Goal: Feedback & Contribution: Contribute content

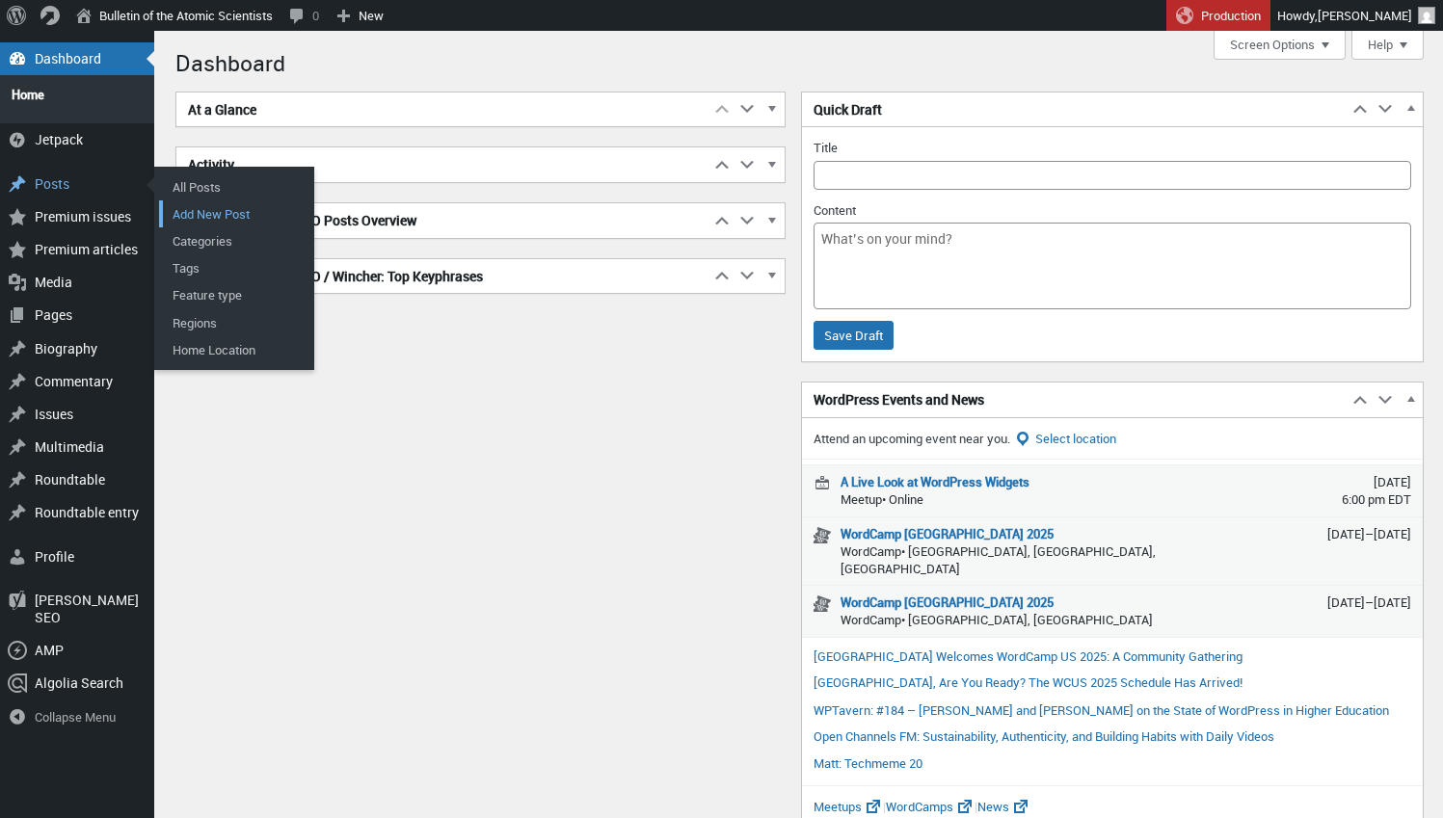
click at [235, 200] on link "Add New Post" at bounding box center [236, 213] width 154 height 27
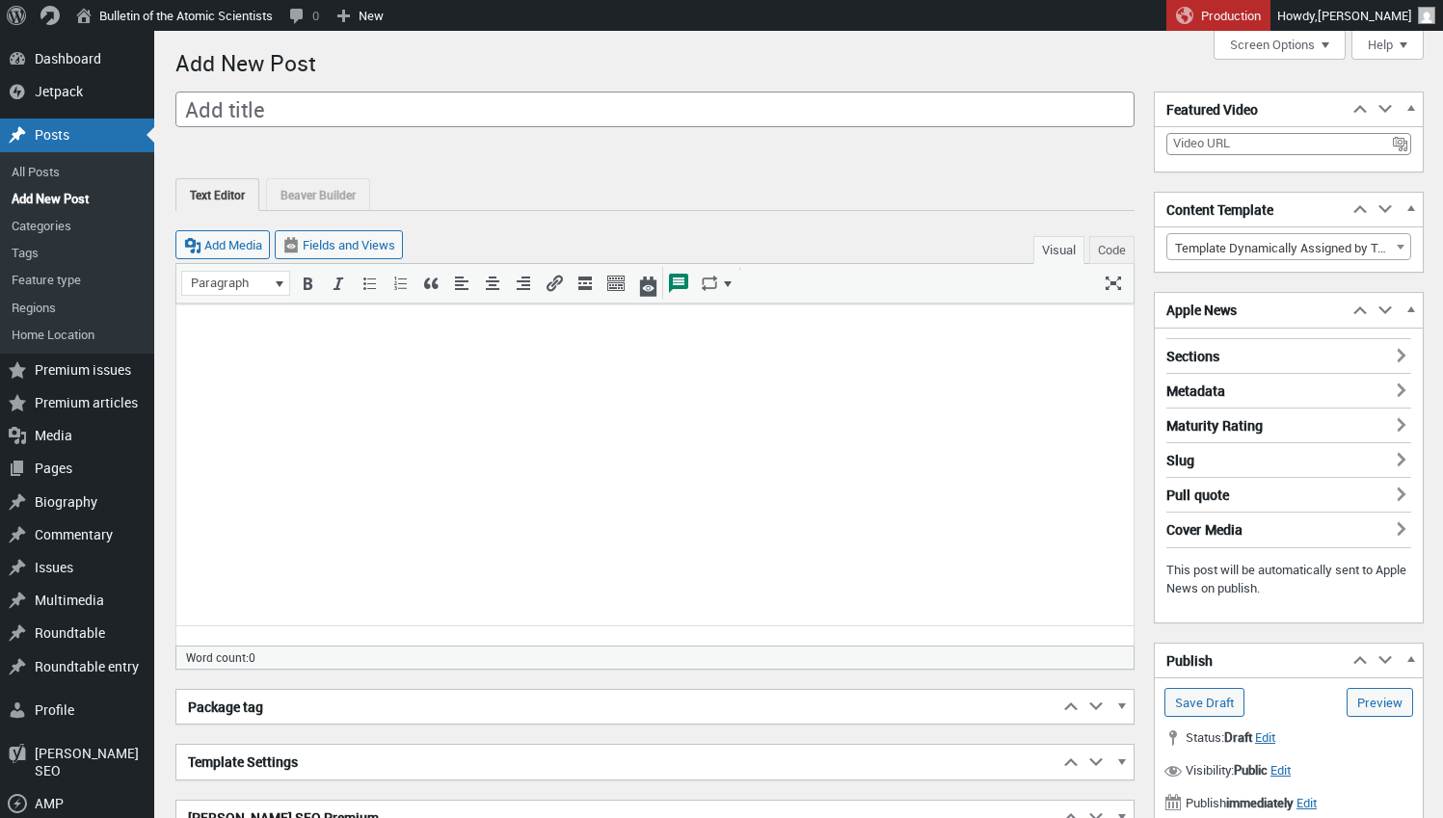
scroll to position [13, 0]
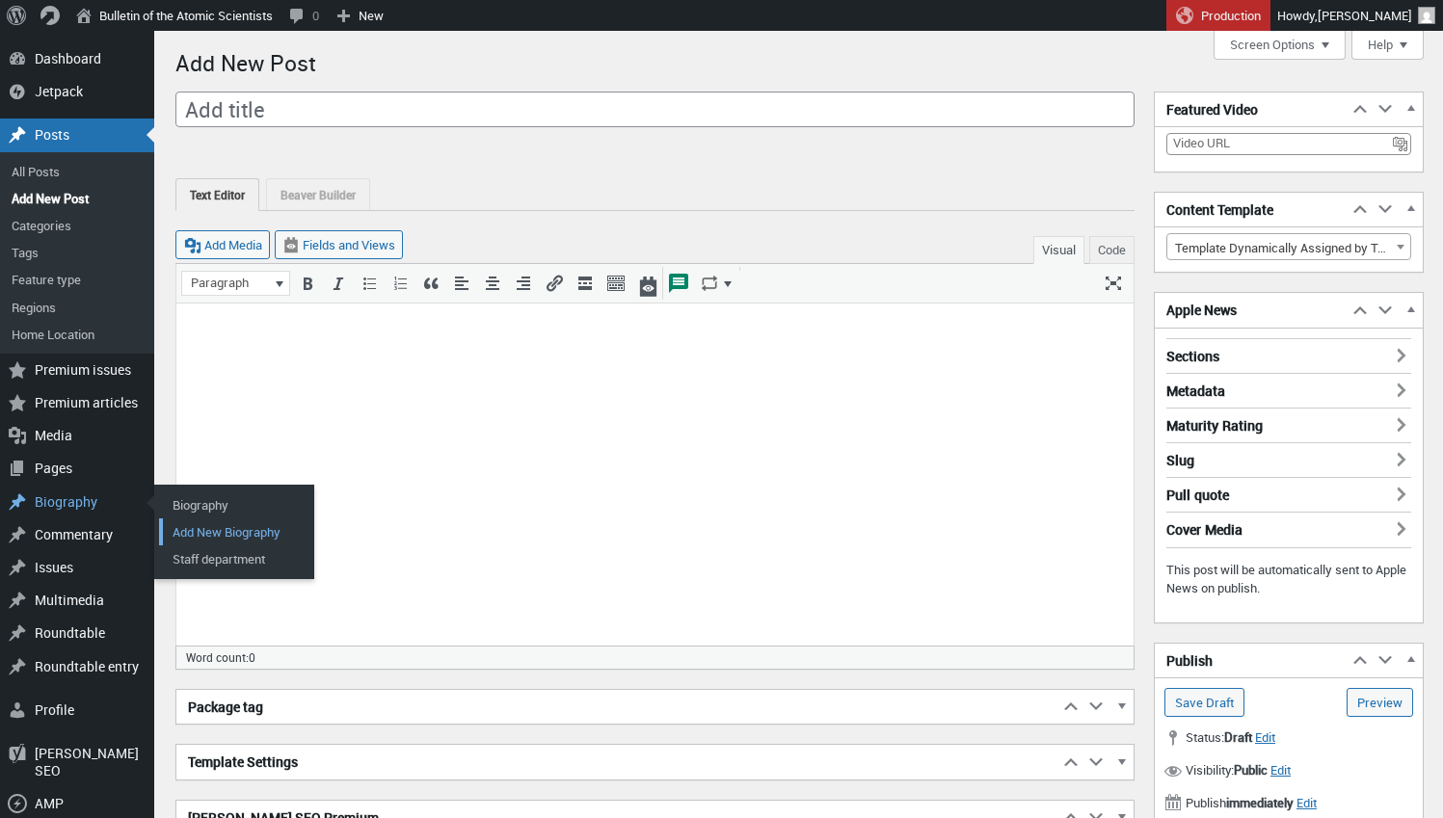
click at [196, 521] on link "Add New Biography" at bounding box center [236, 532] width 154 height 27
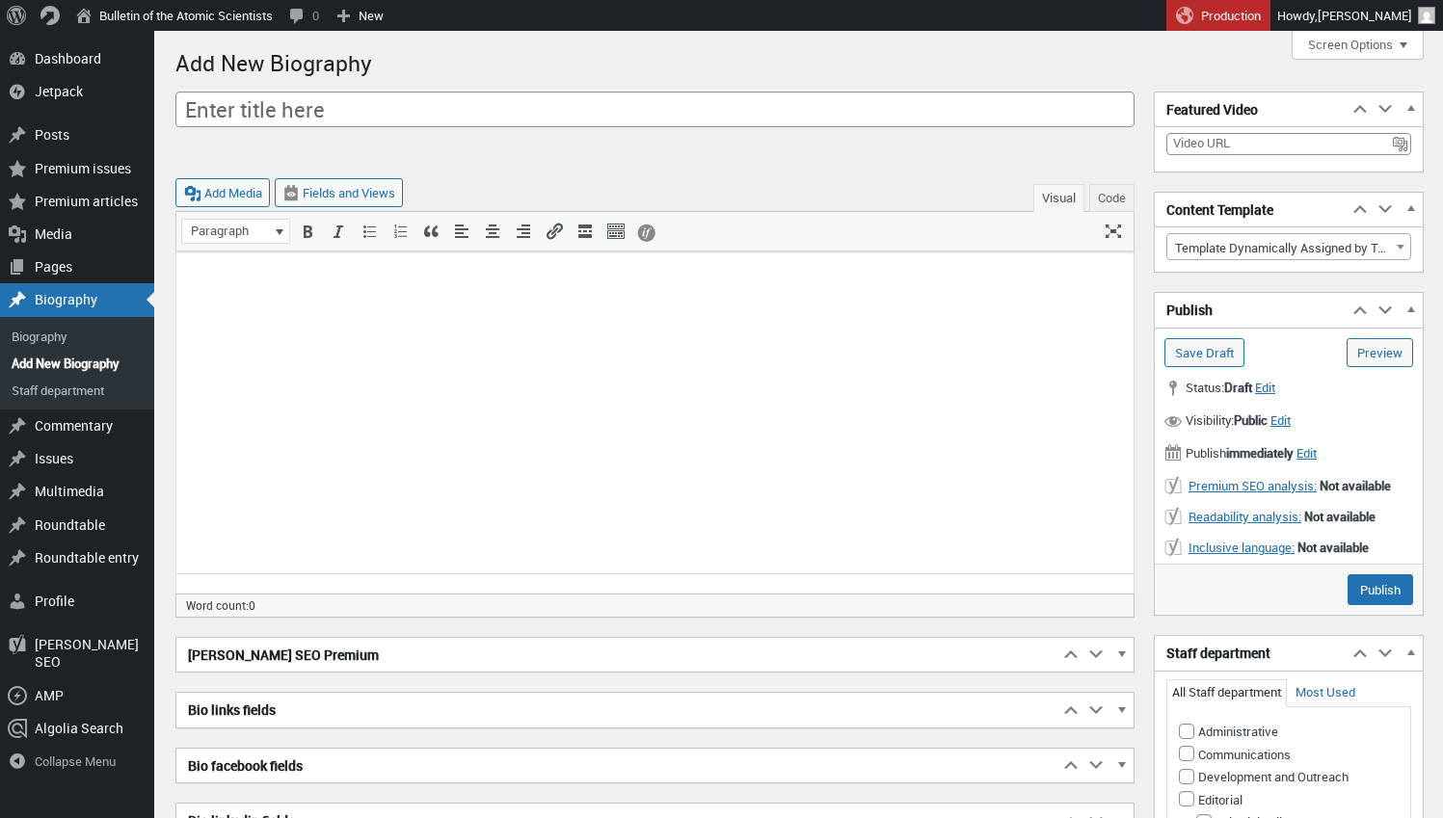
scroll to position [13, 0]
click at [390, 315] on html at bounding box center [654, 284] width 957 height 64
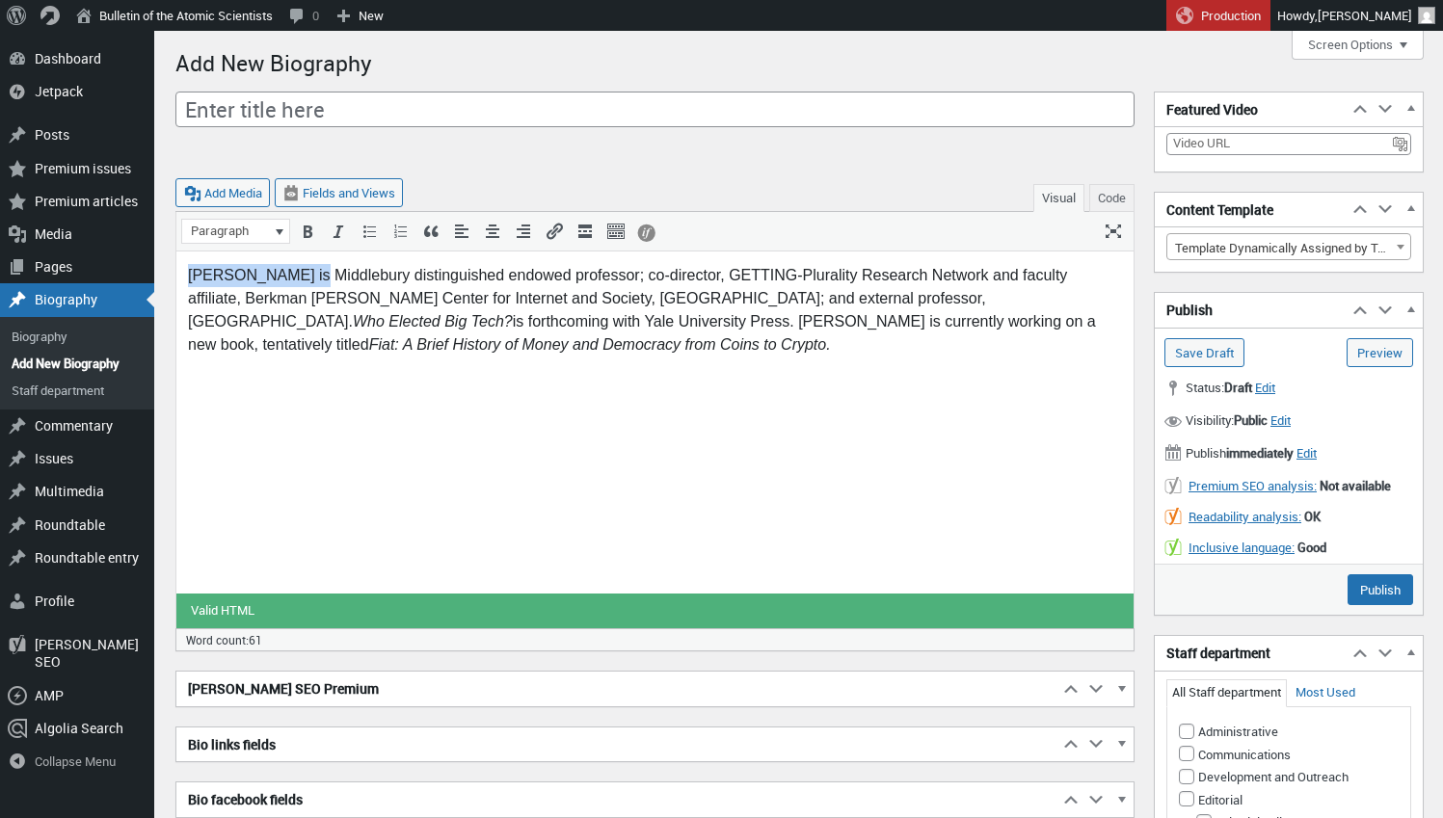
drag, startPoint x: 185, startPoint y: 273, endPoint x: 294, endPoint y: 274, distance: 108.9
click at [294, 274] on html "Allison Stanger is Middlebury distinguished endowed professor; co-director, GET…" at bounding box center [654, 318] width 957 height 133
copy p "Allison Stanger"
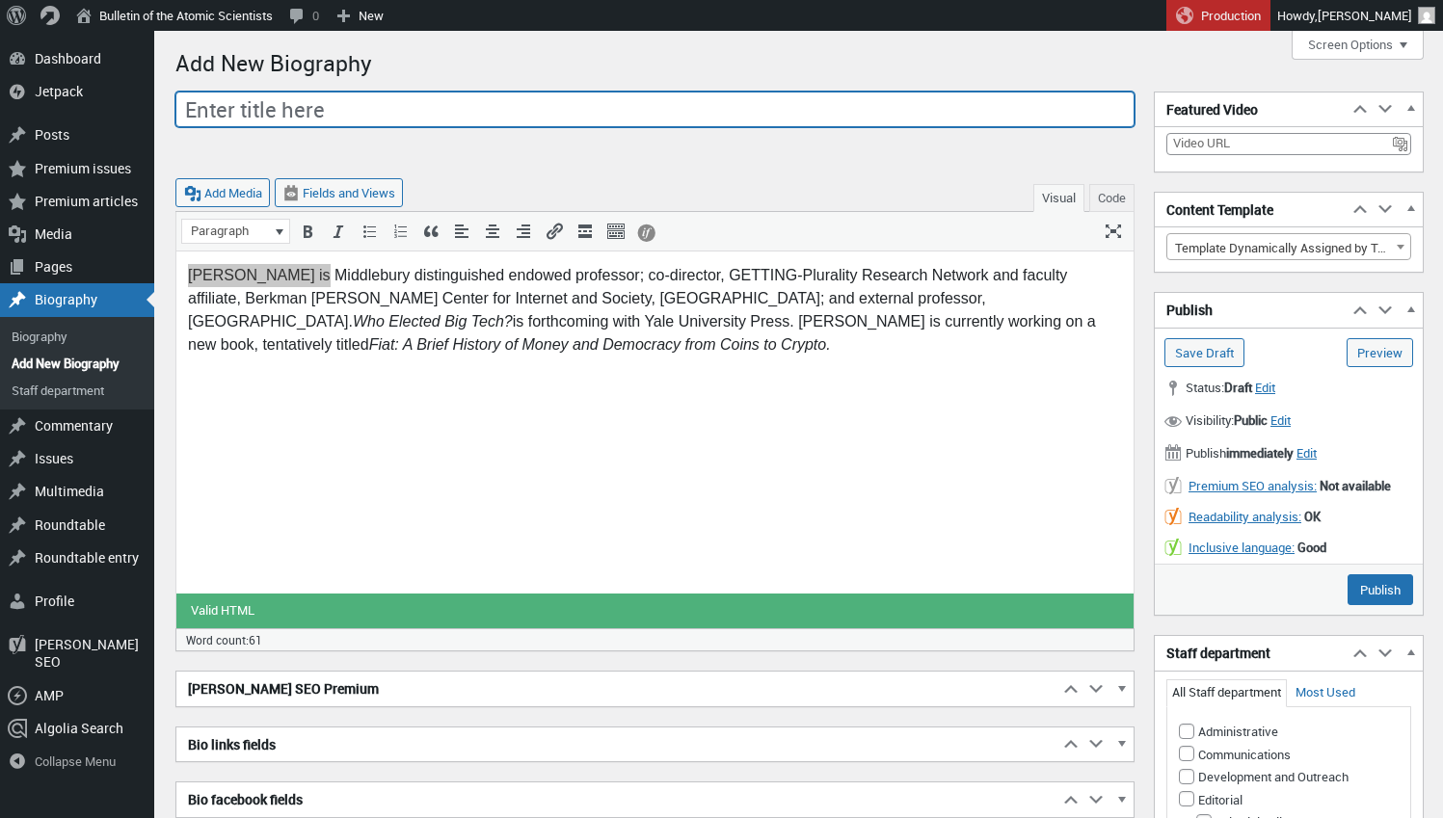
click at [245, 97] on input "Enter title here" at bounding box center [654, 110] width 959 height 37
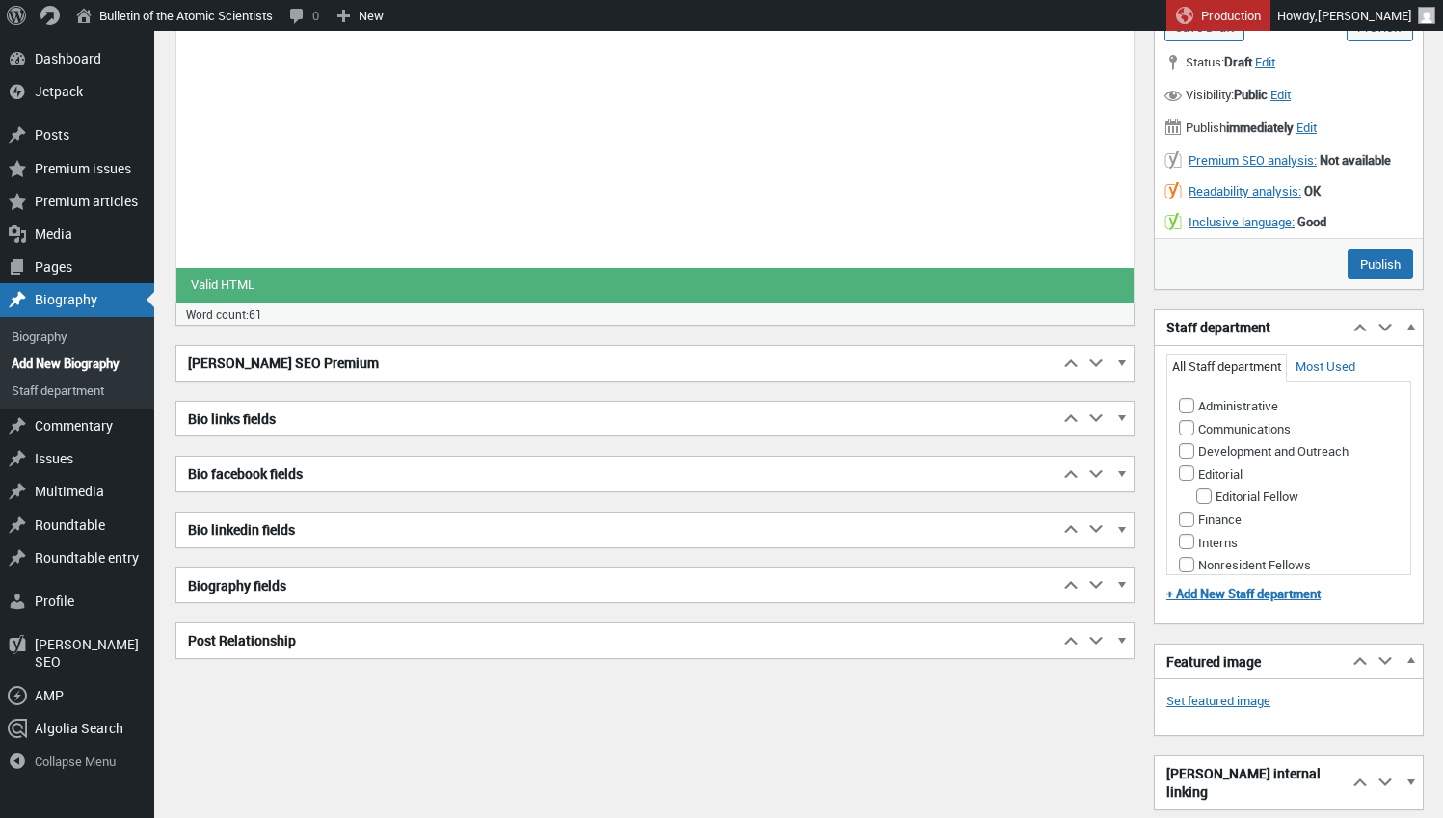
scroll to position [327, 0]
type input "[PERSON_NAME]"
click at [1121, 578] on span "button" at bounding box center [1120, 586] width 19 height 17
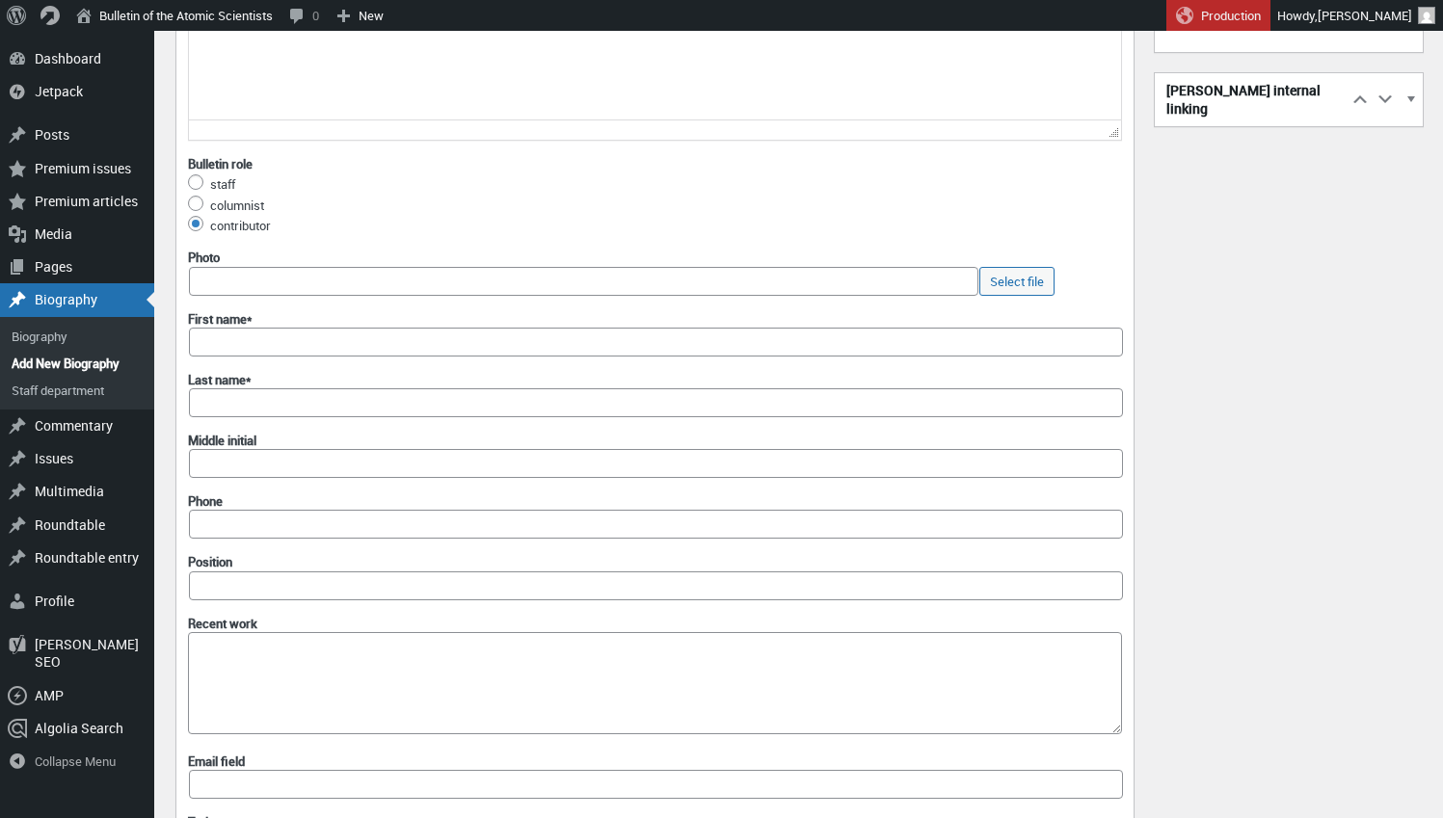
scroll to position [1017, 0]
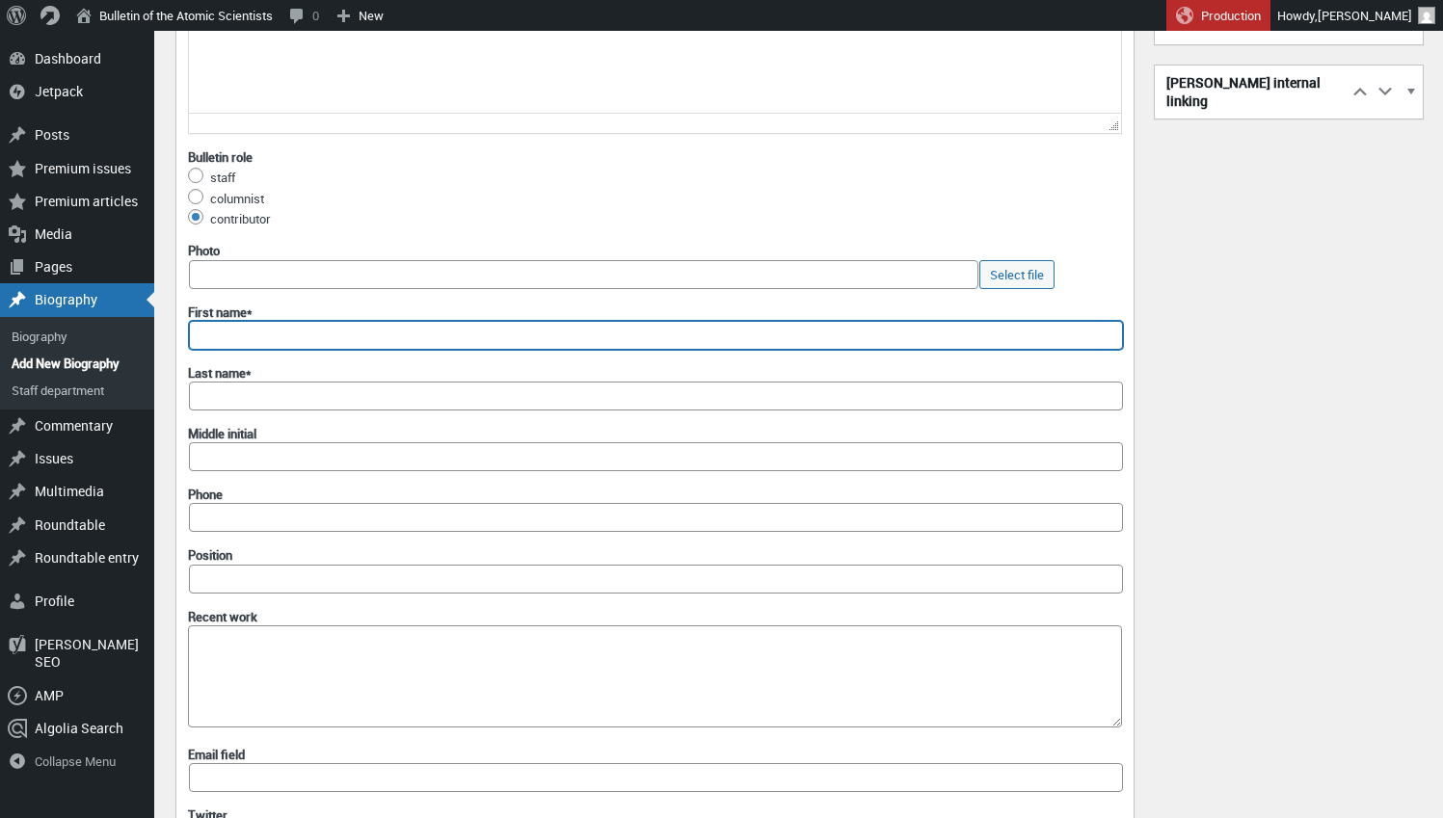
paste input "[PERSON_NAME]"
click at [270, 331] on input "[PERSON_NAME]" at bounding box center [656, 335] width 934 height 29
type input "Allison"
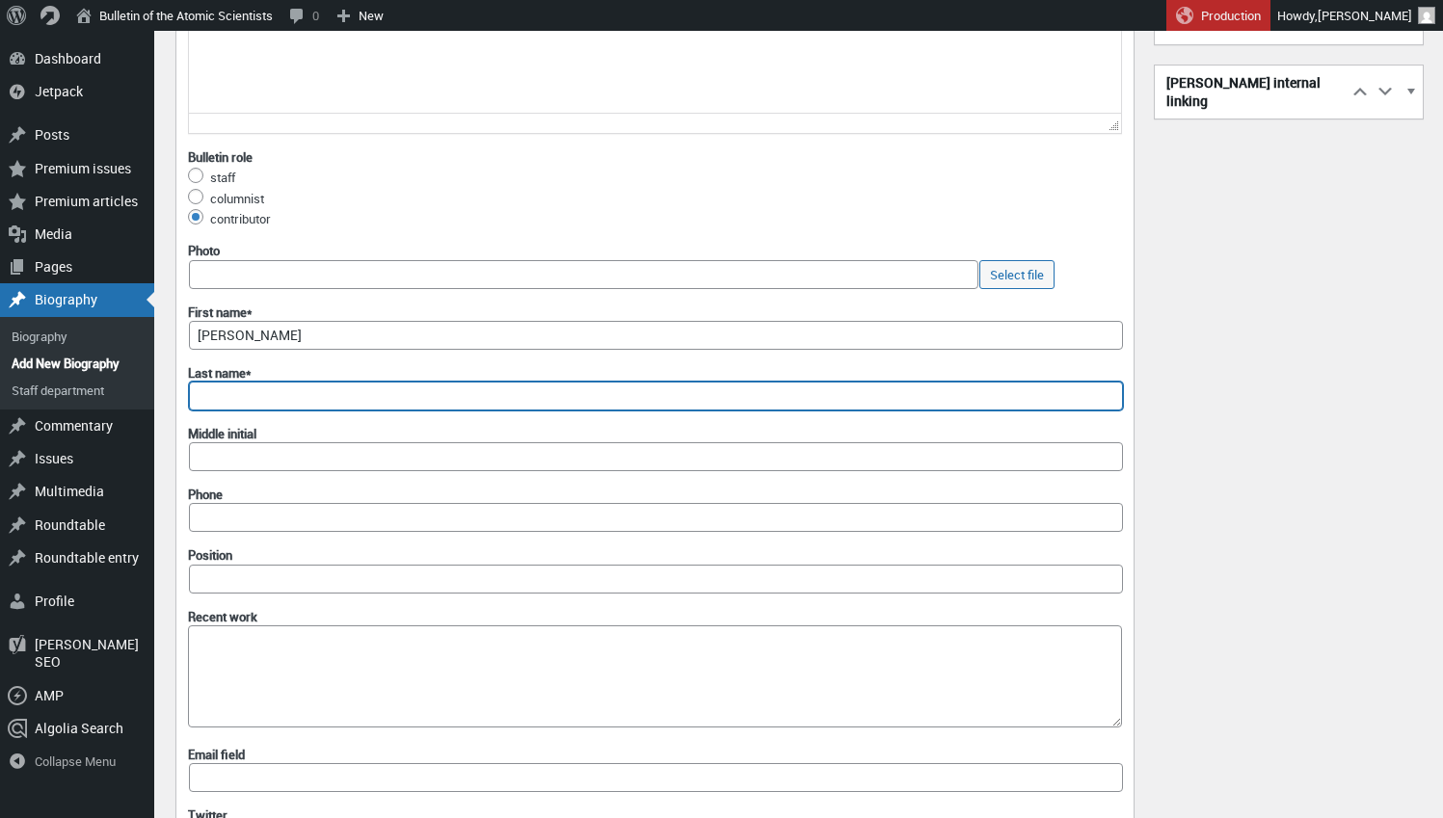
paste input "Stanger"
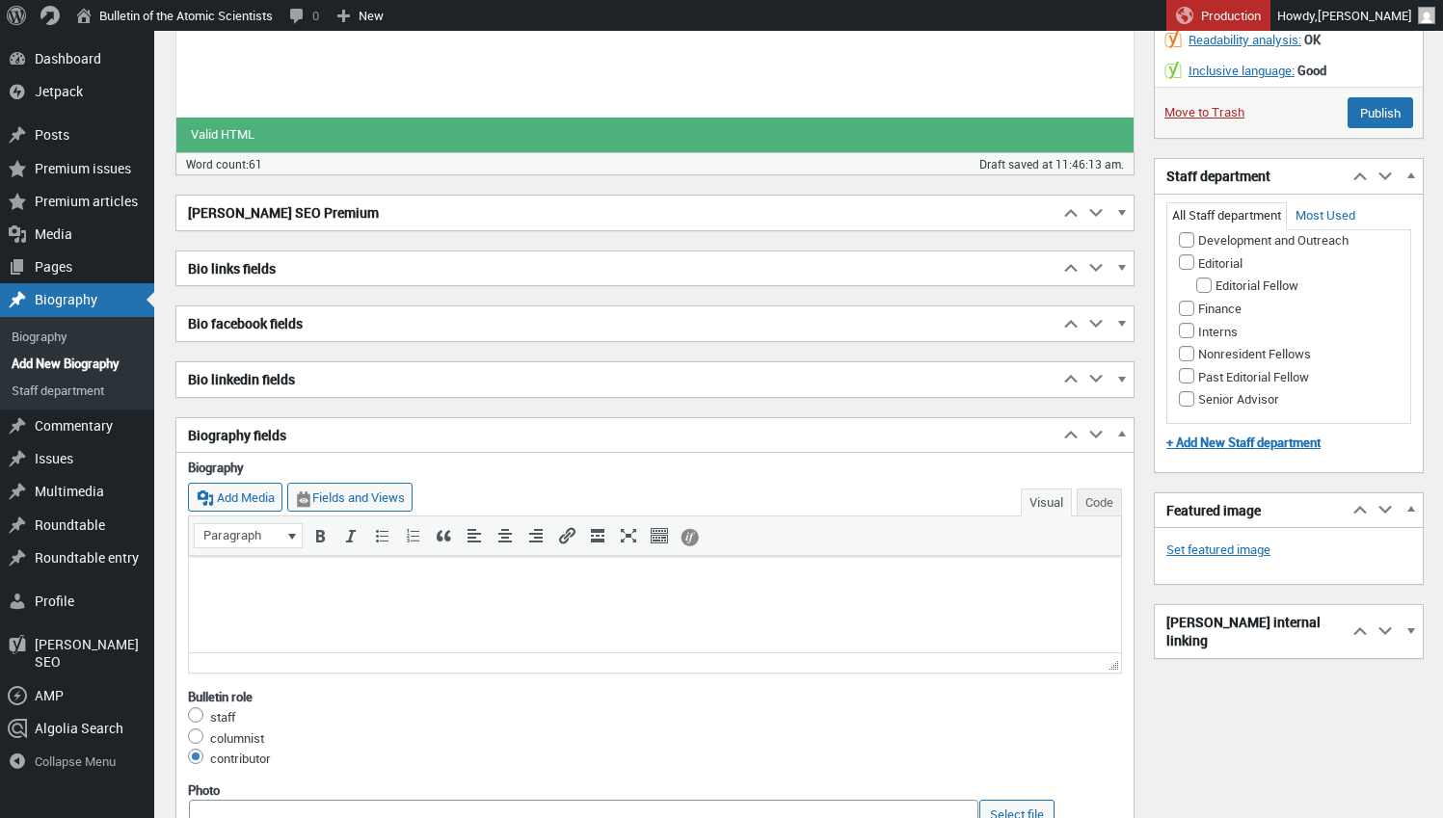
scroll to position [486, 0]
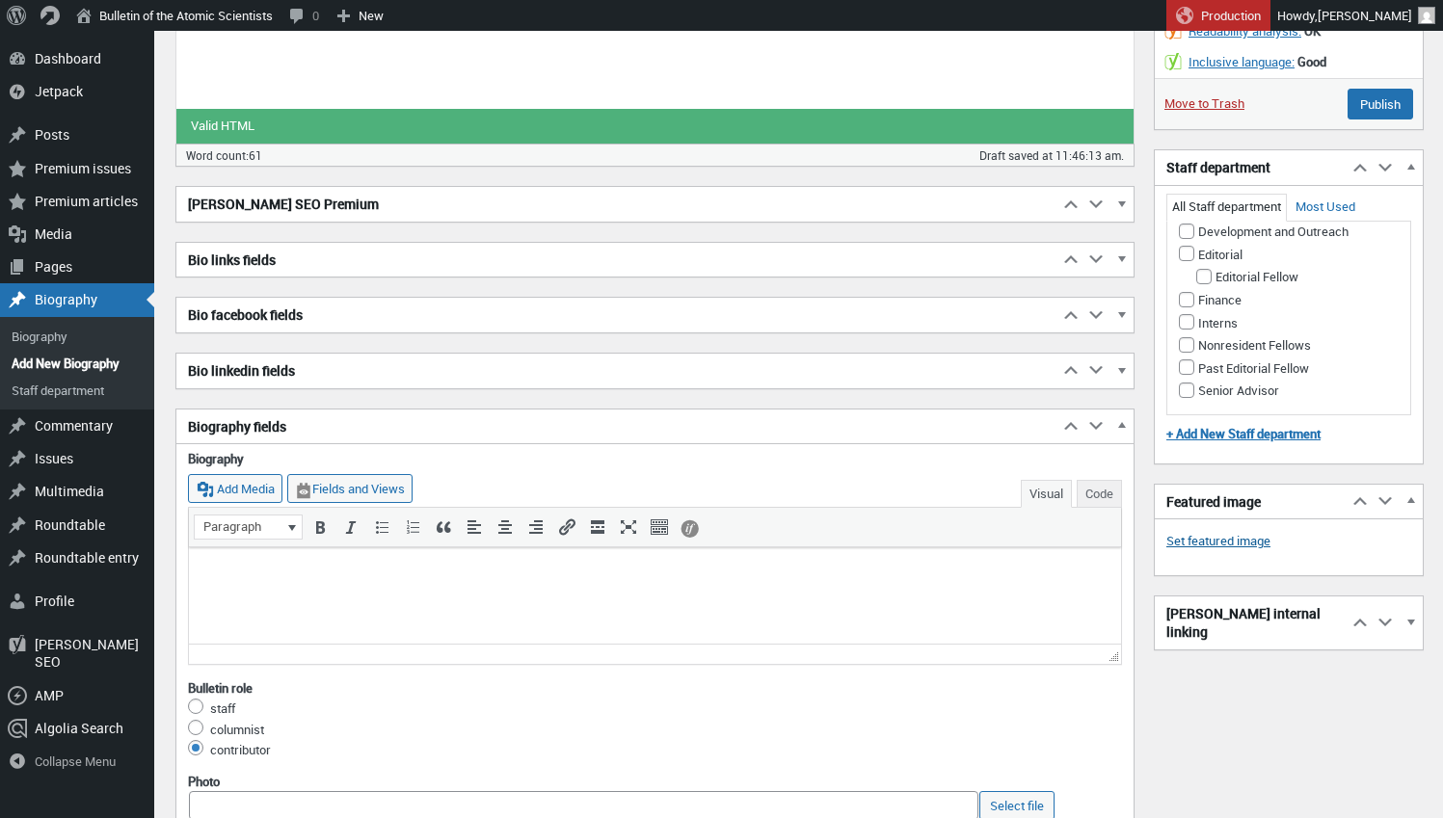
type input "Stanger"
click at [1217, 533] on link "Set featured image" at bounding box center [1218, 541] width 104 height 19
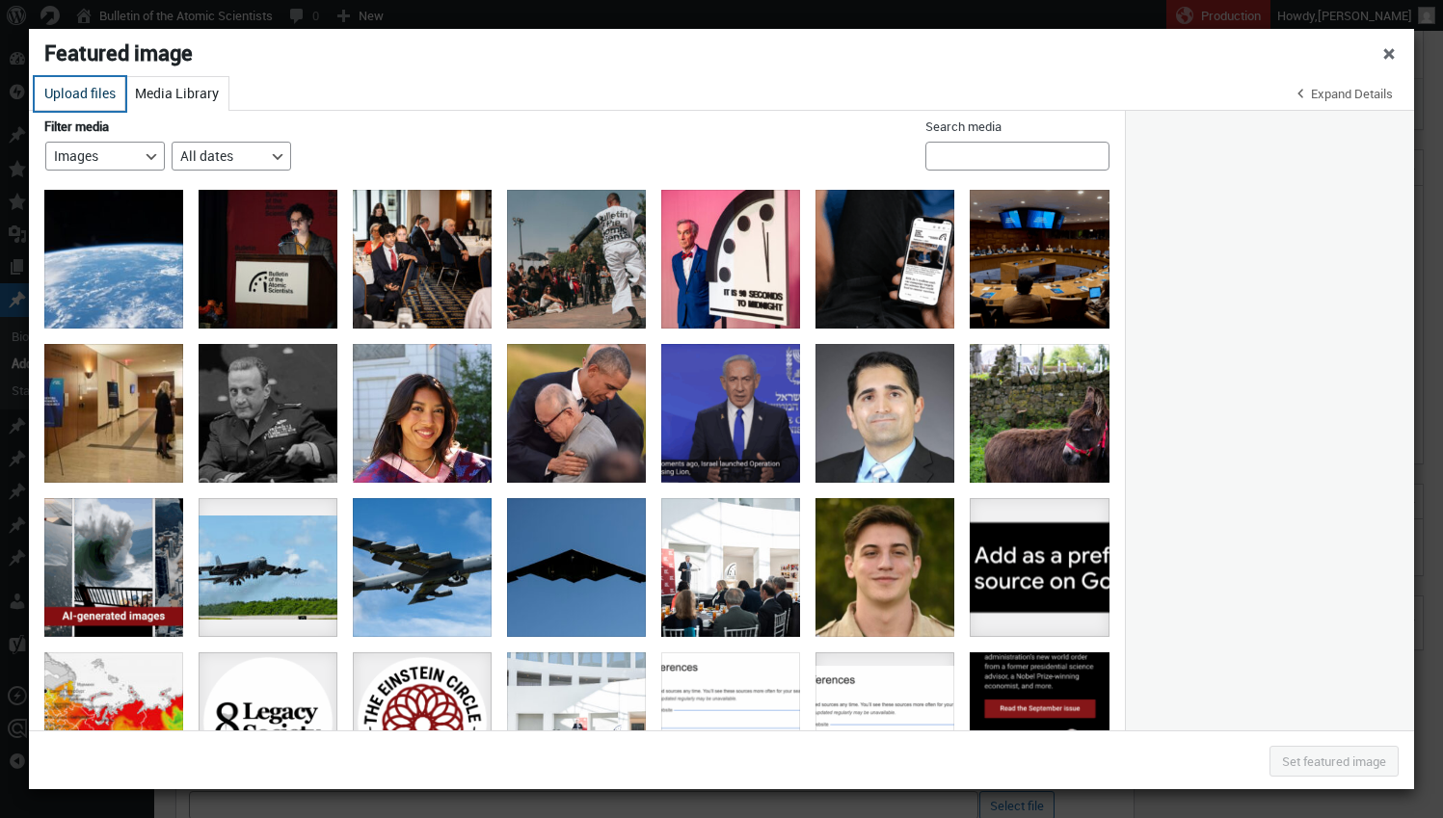
click at [86, 92] on button "Upload files" at bounding box center [80, 94] width 91 height 34
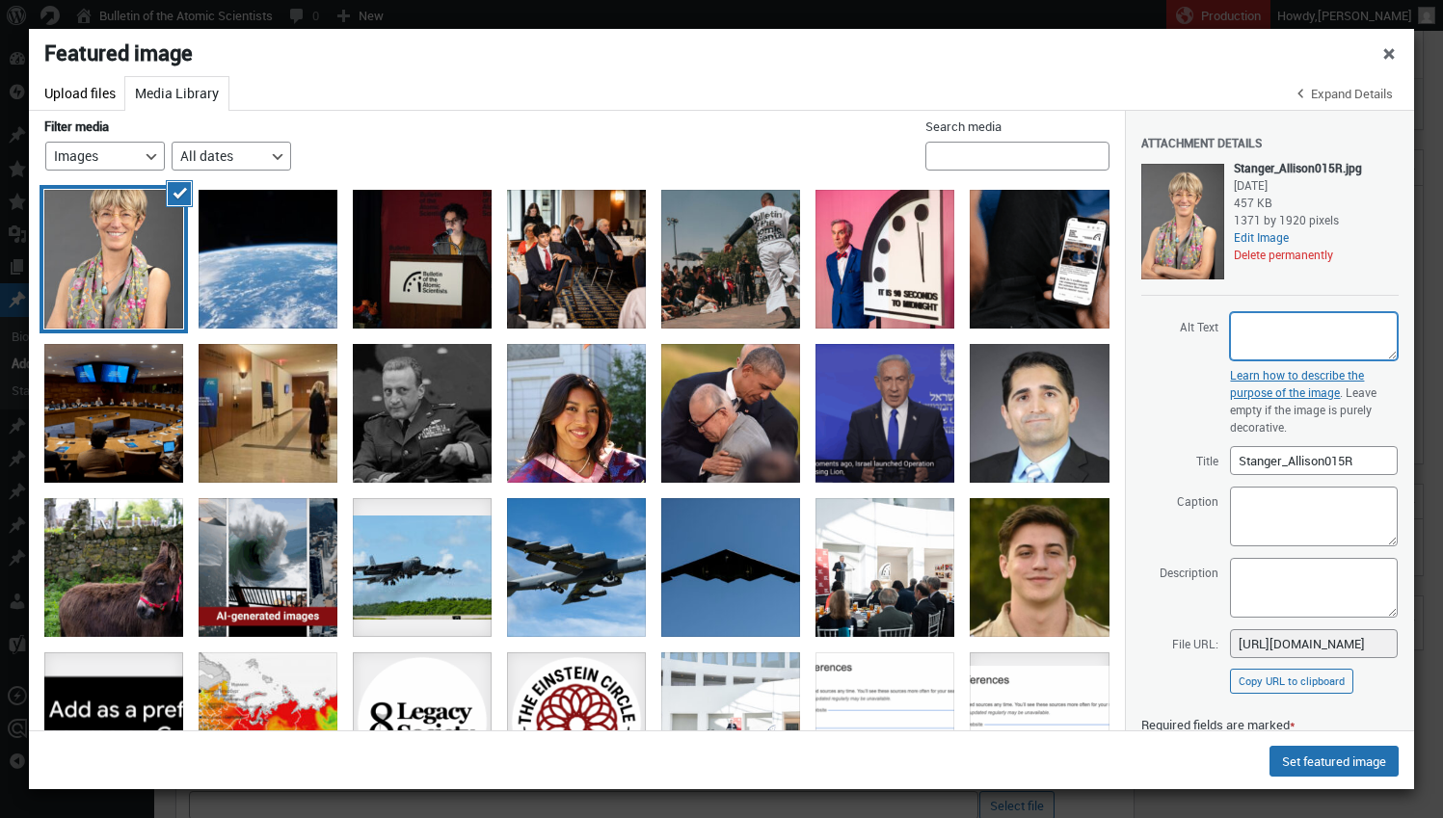
click at [1259, 335] on textarea "Alt Text" at bounding box center [1314, 336] width 168 height 48
paste textarea "Stanger"
type textarea "Allison Stanger headshot"
click at [1332, 761] on button "Set featured image" at bounding box center [1333, 761] width 129 height 31
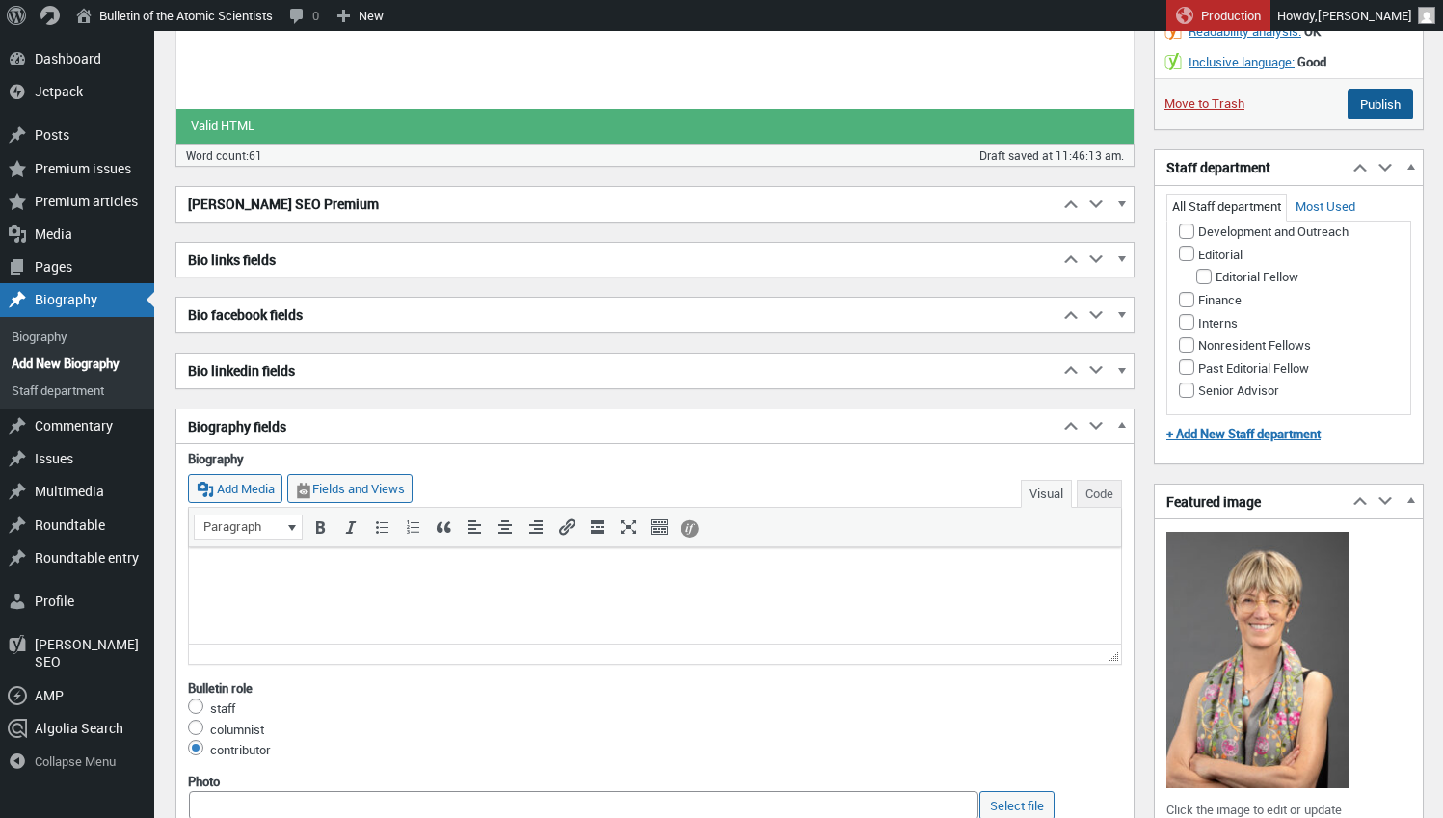
click at [1374, 94] on input "Publish" at bounding box center [1381, 104] width 66 height 31
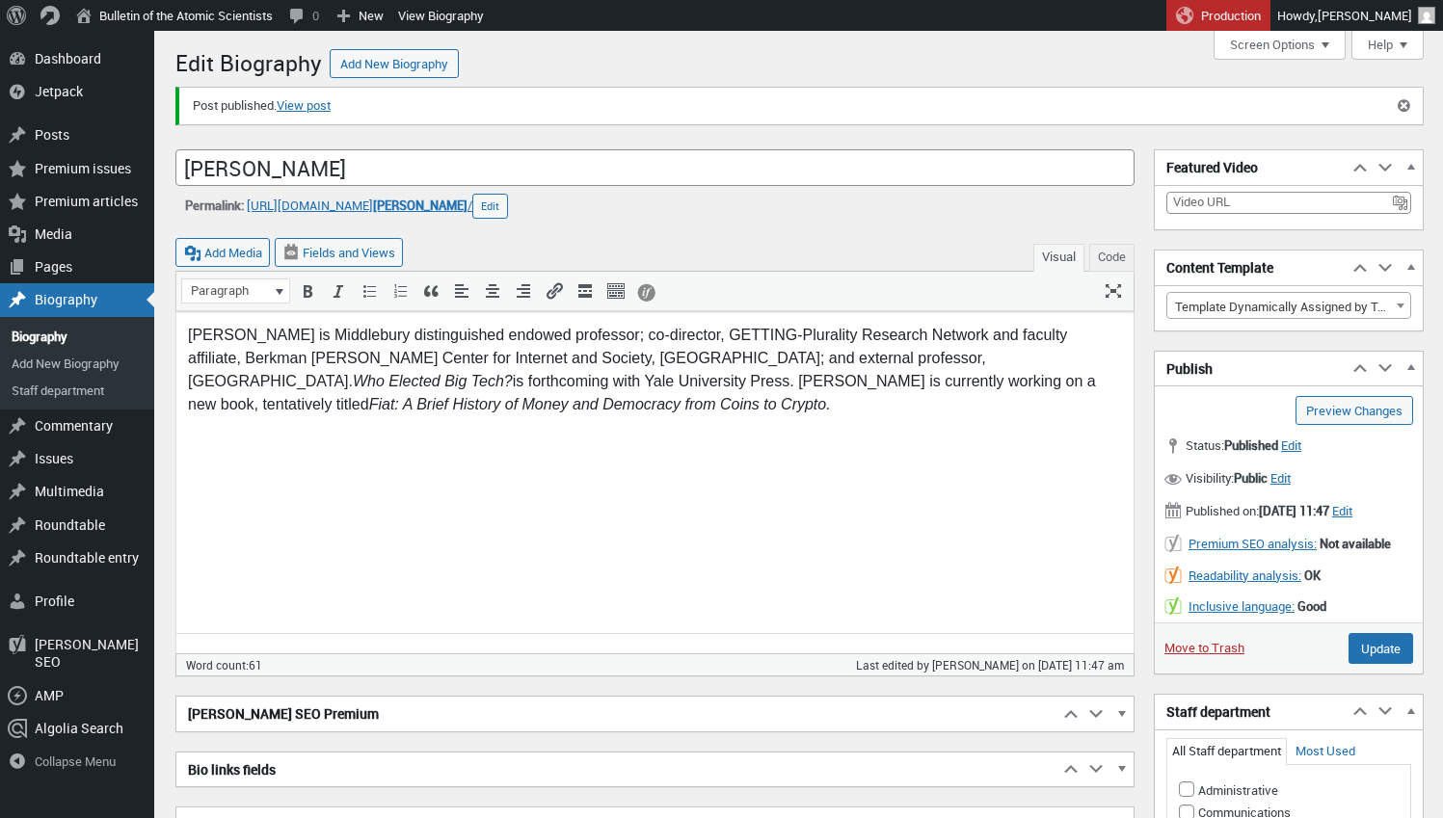
scroll to position [13, 0]
click at [331, 107] on link "View post" at bounding box center [304, 105] width 54 height 19
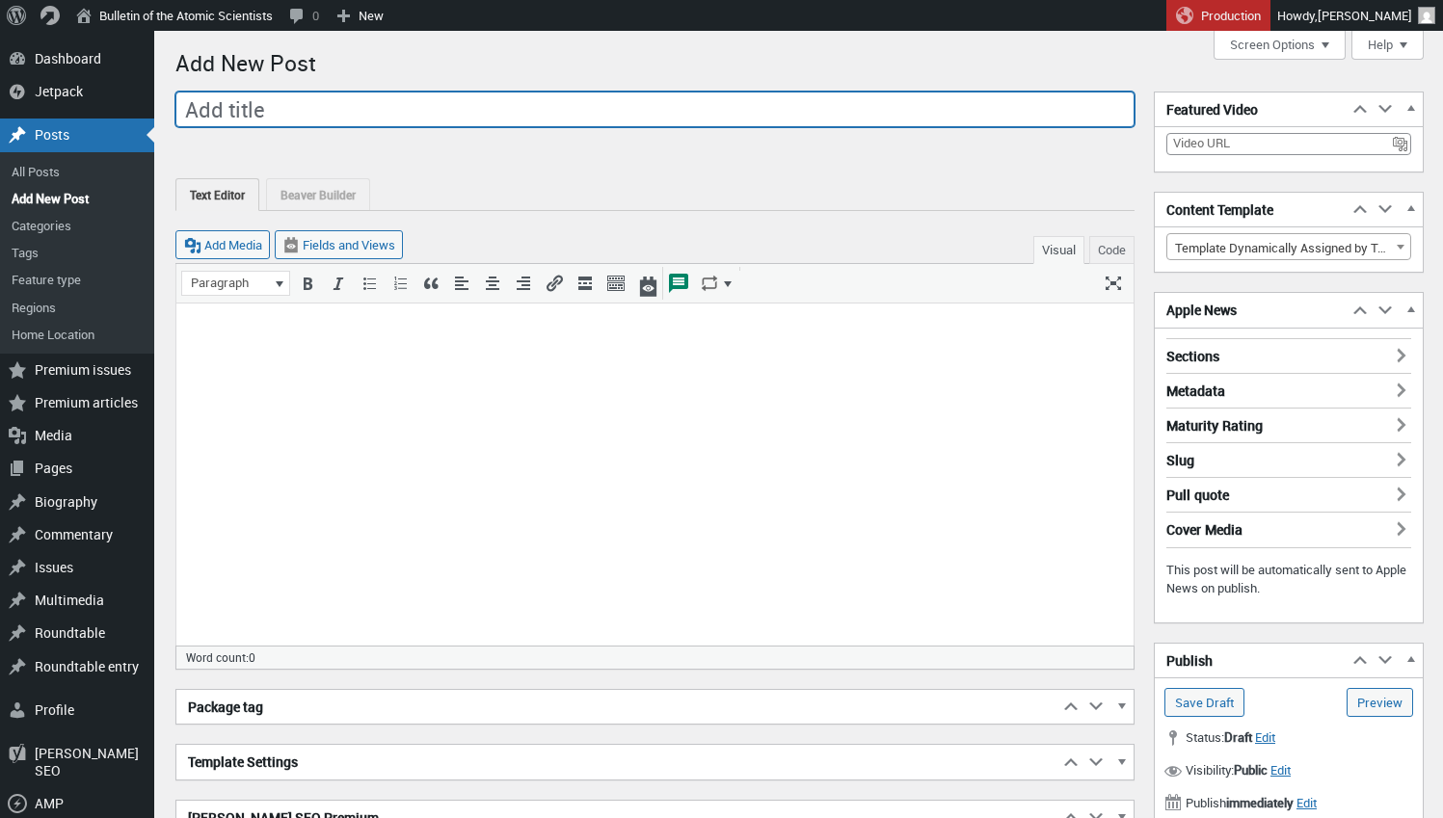
scroll to position [13, 0]
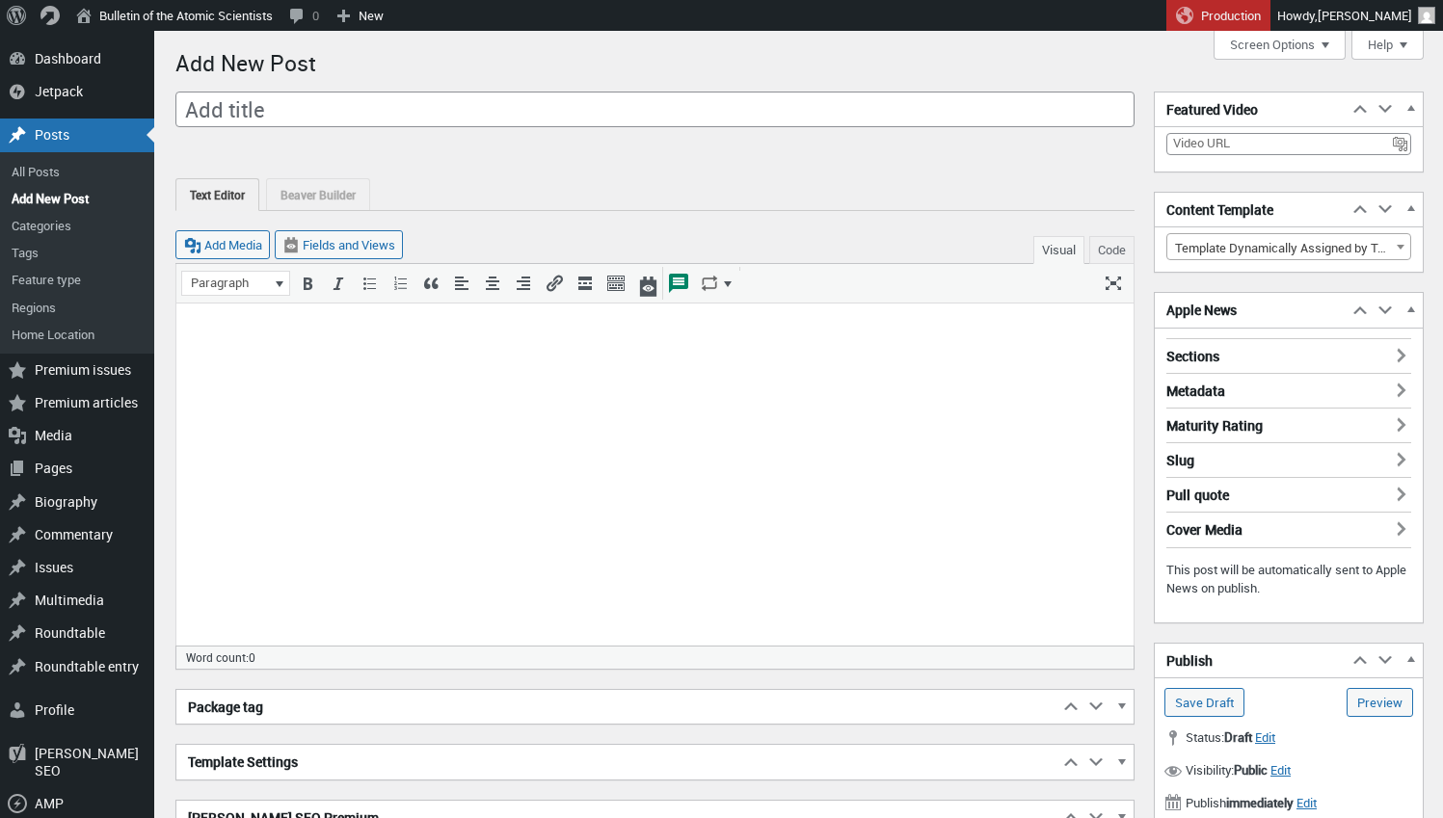
click at [323, 319] on p at bounding box center [655, 327] width 934 height 23
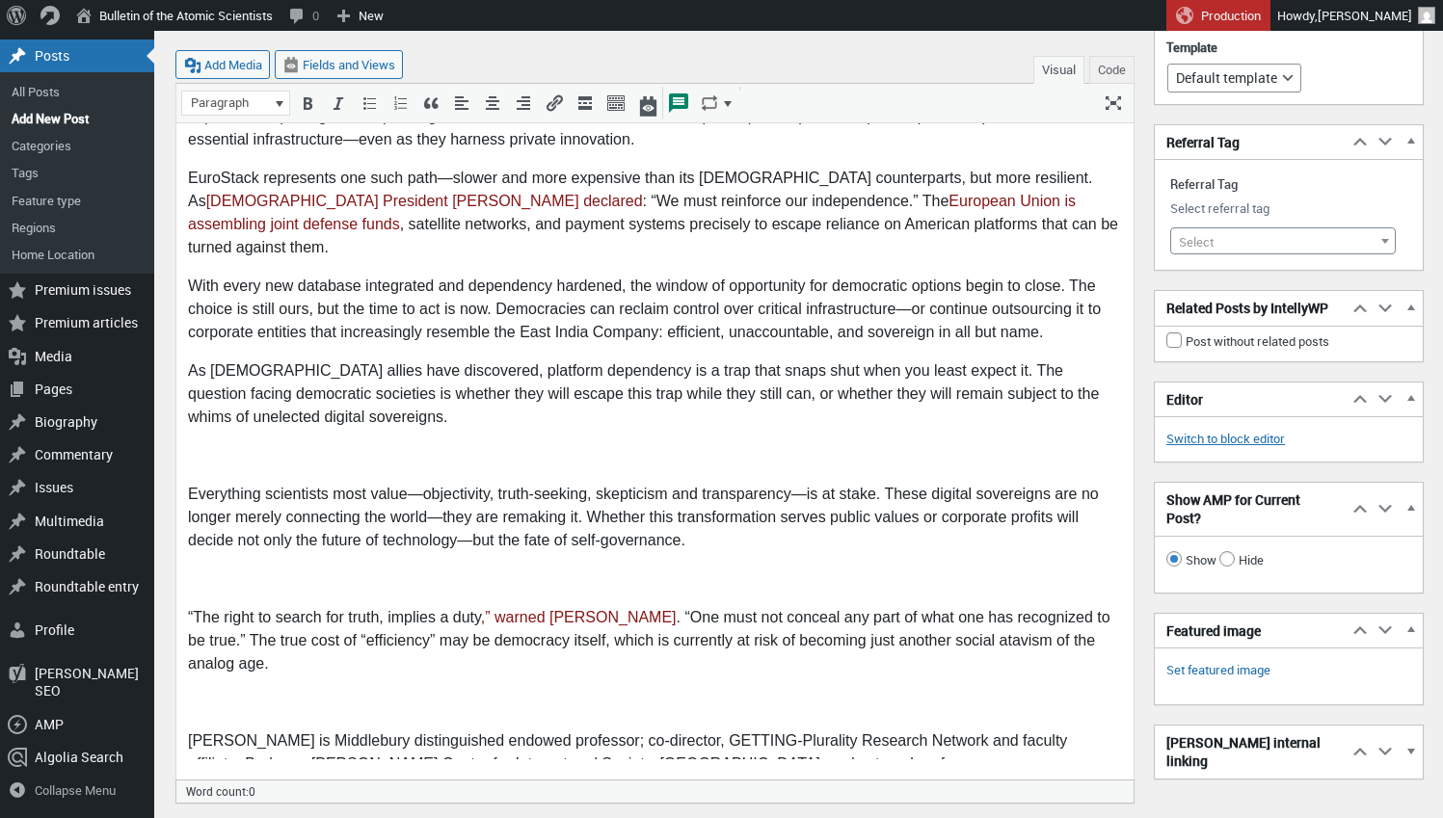
scroll to position [4310, 0]
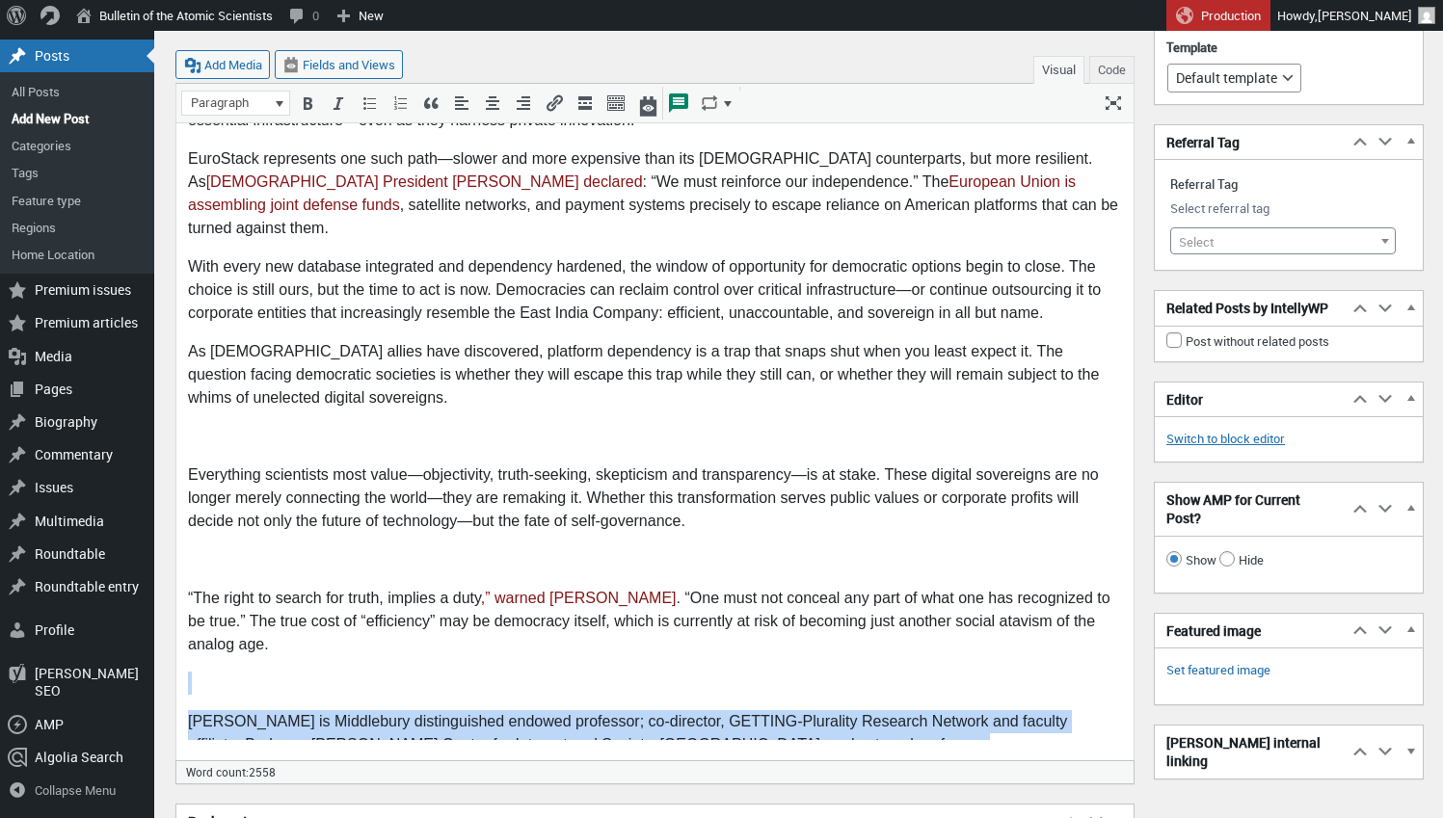
drag, startPoint x: 199, startPoint y: 589, endPoint x: 523, endPoint y: 702, distance: 343.9
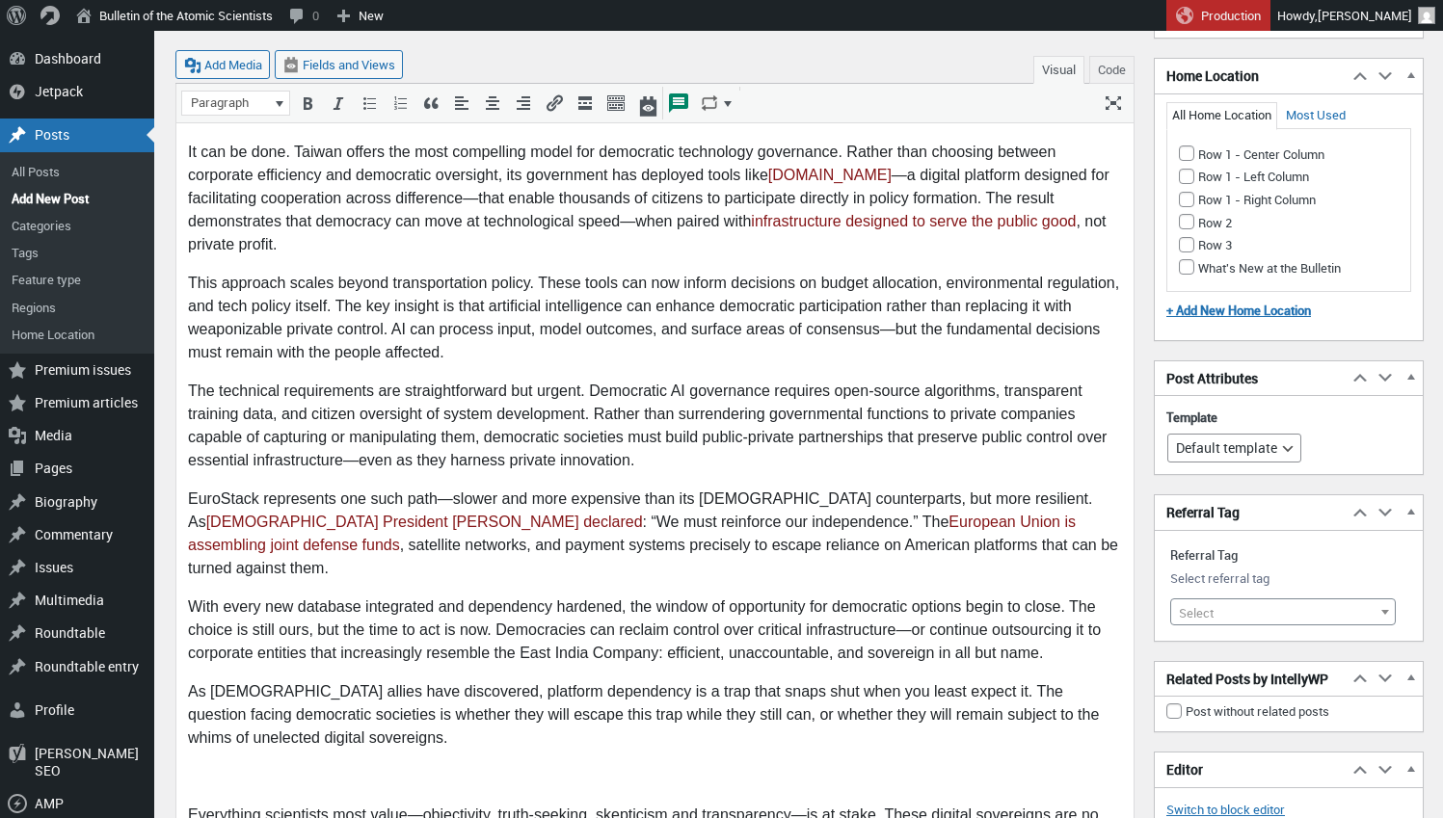
scroll to position [3958, 0]
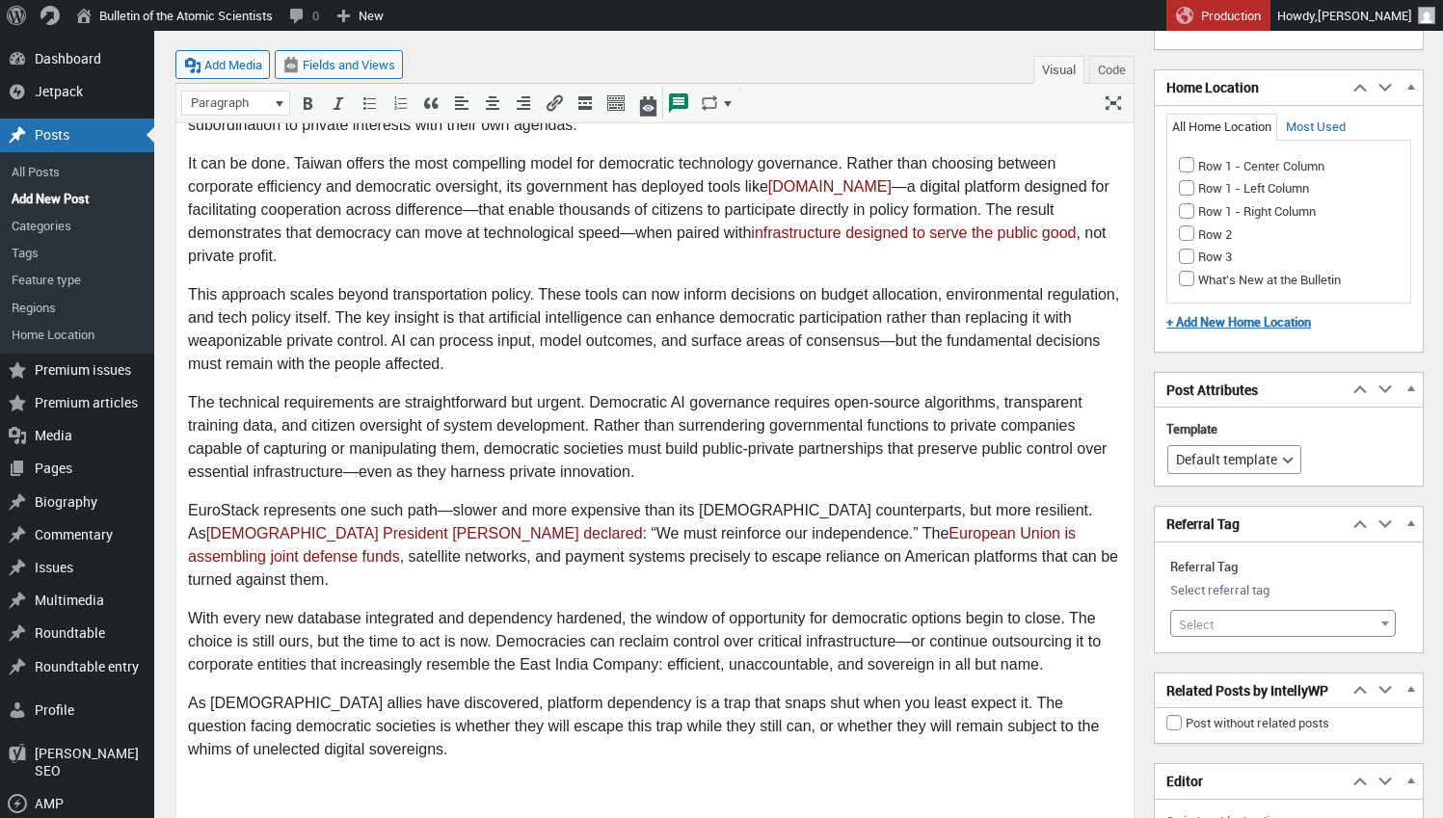
click at [315, 778] on p at bounding box center [655, 789] width 934 height 23
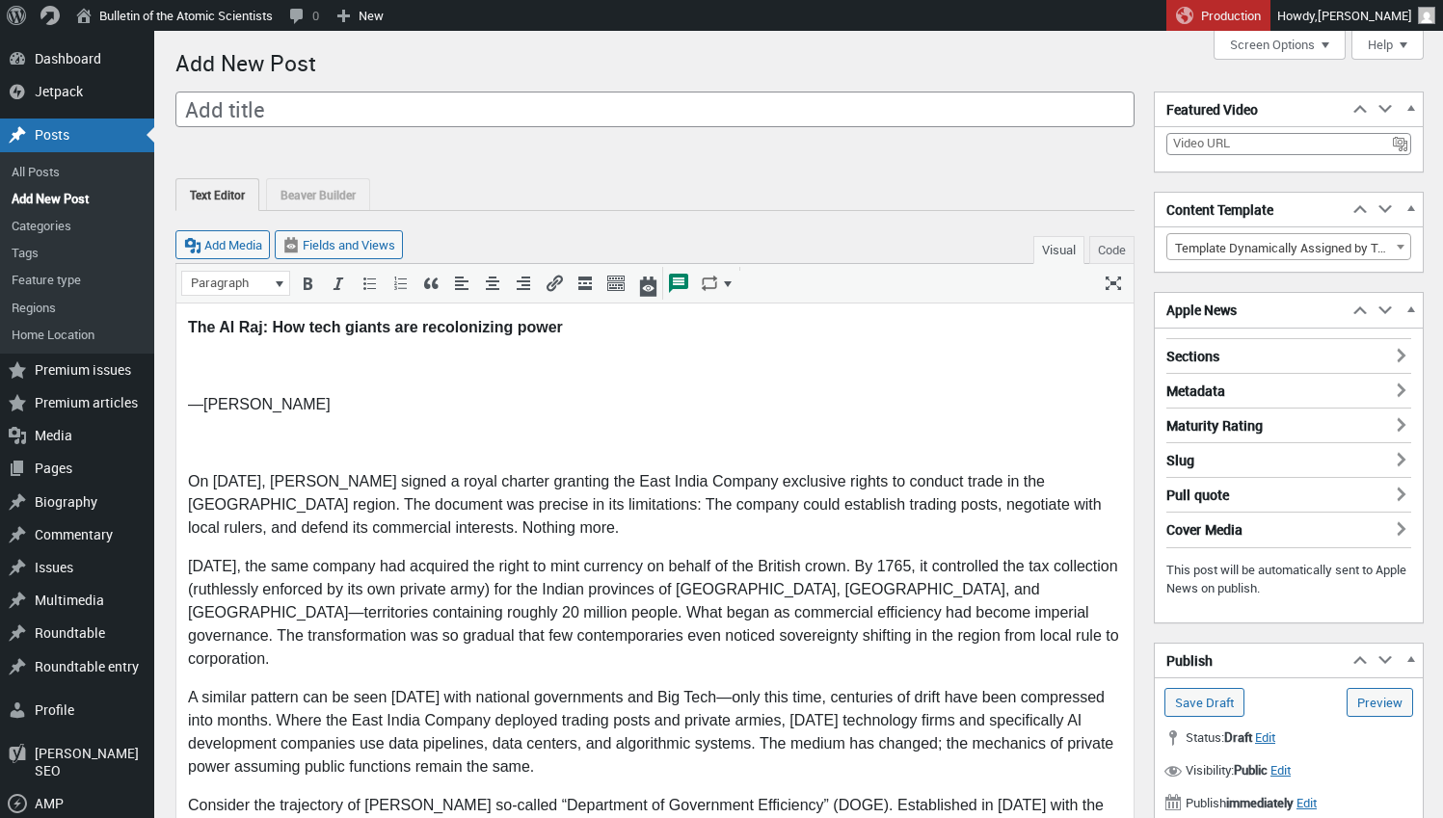
scroll to position [0, 0]
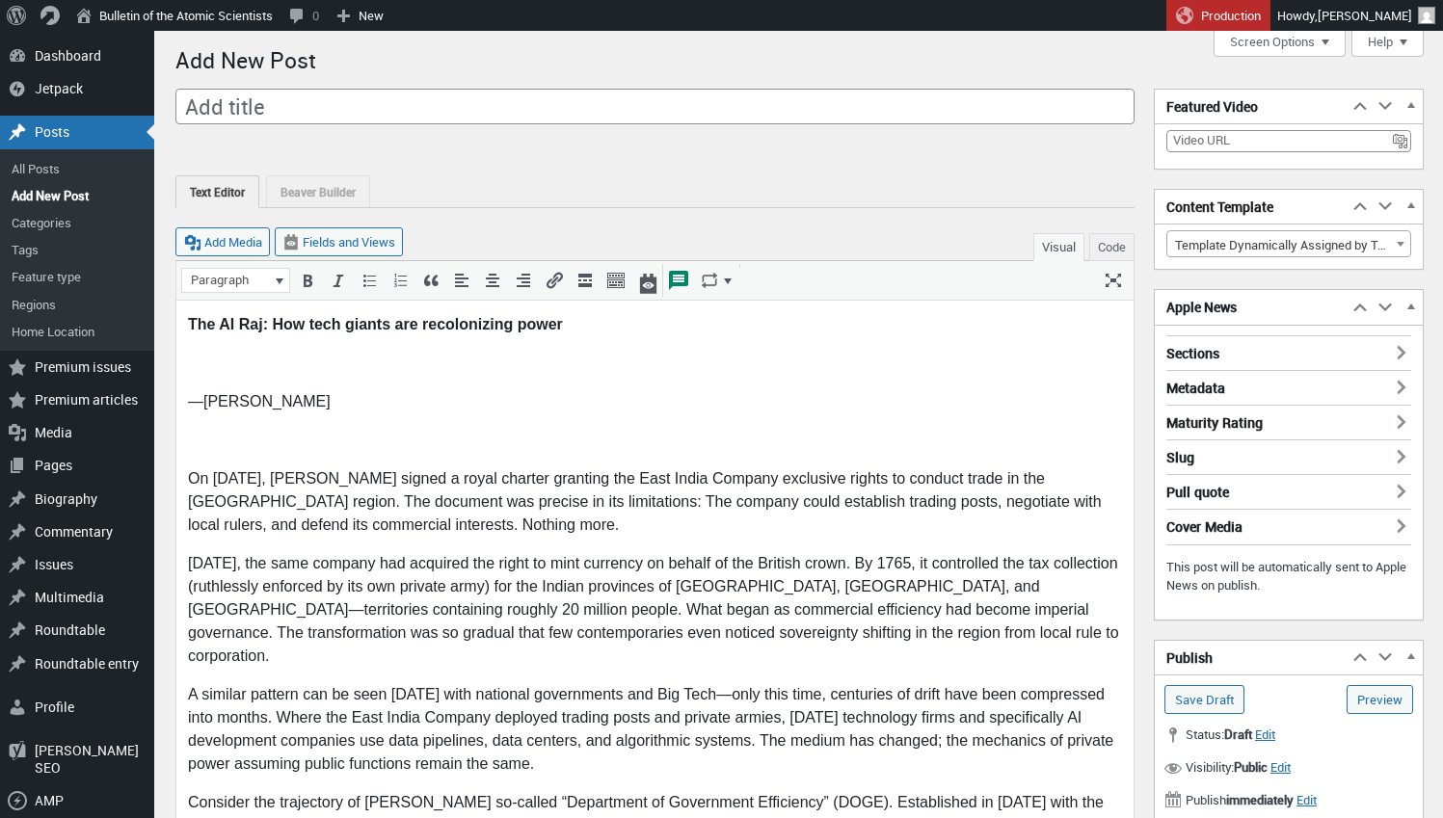
scroll to position [3, 0]
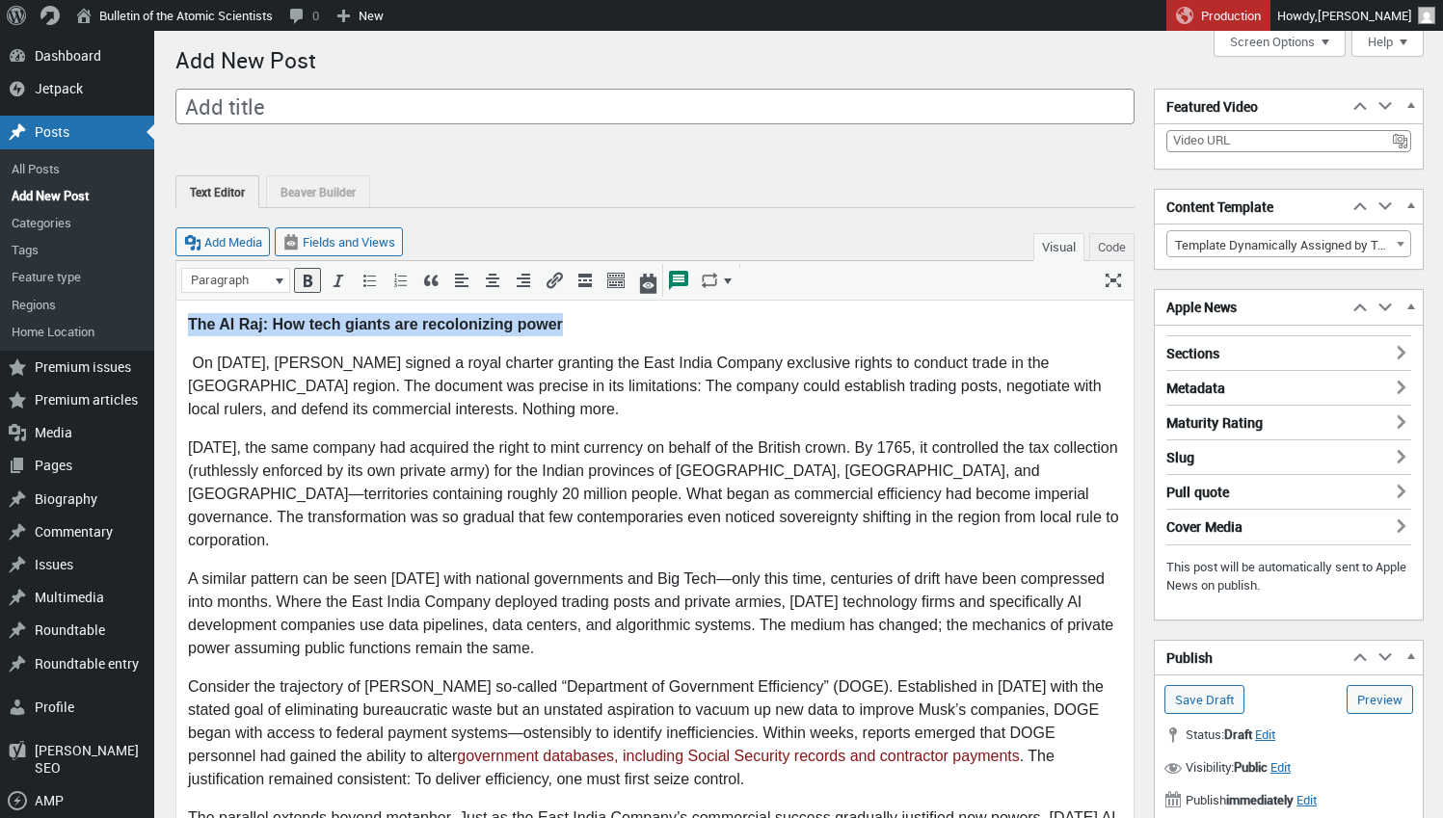
drag, startPoint x: 591, startPoint y: 325, endPoint x: 304, endPoint y: 614, distance: 407.6
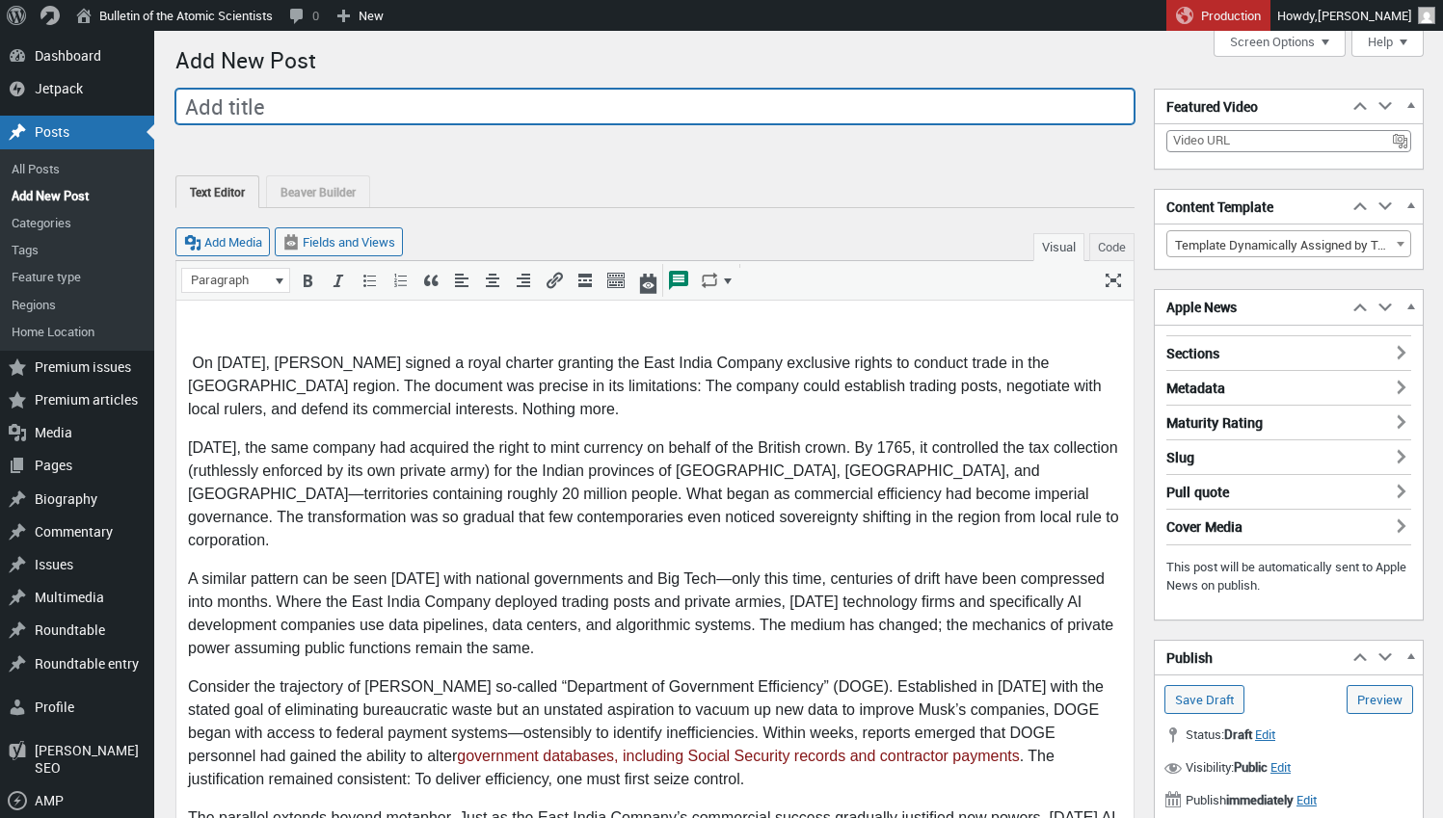
click at [276, 106] on input "Add title" at bounding box center [654, 107] width 959 height 37
type input "The AI Raj: How tech giants are recolonizing power"
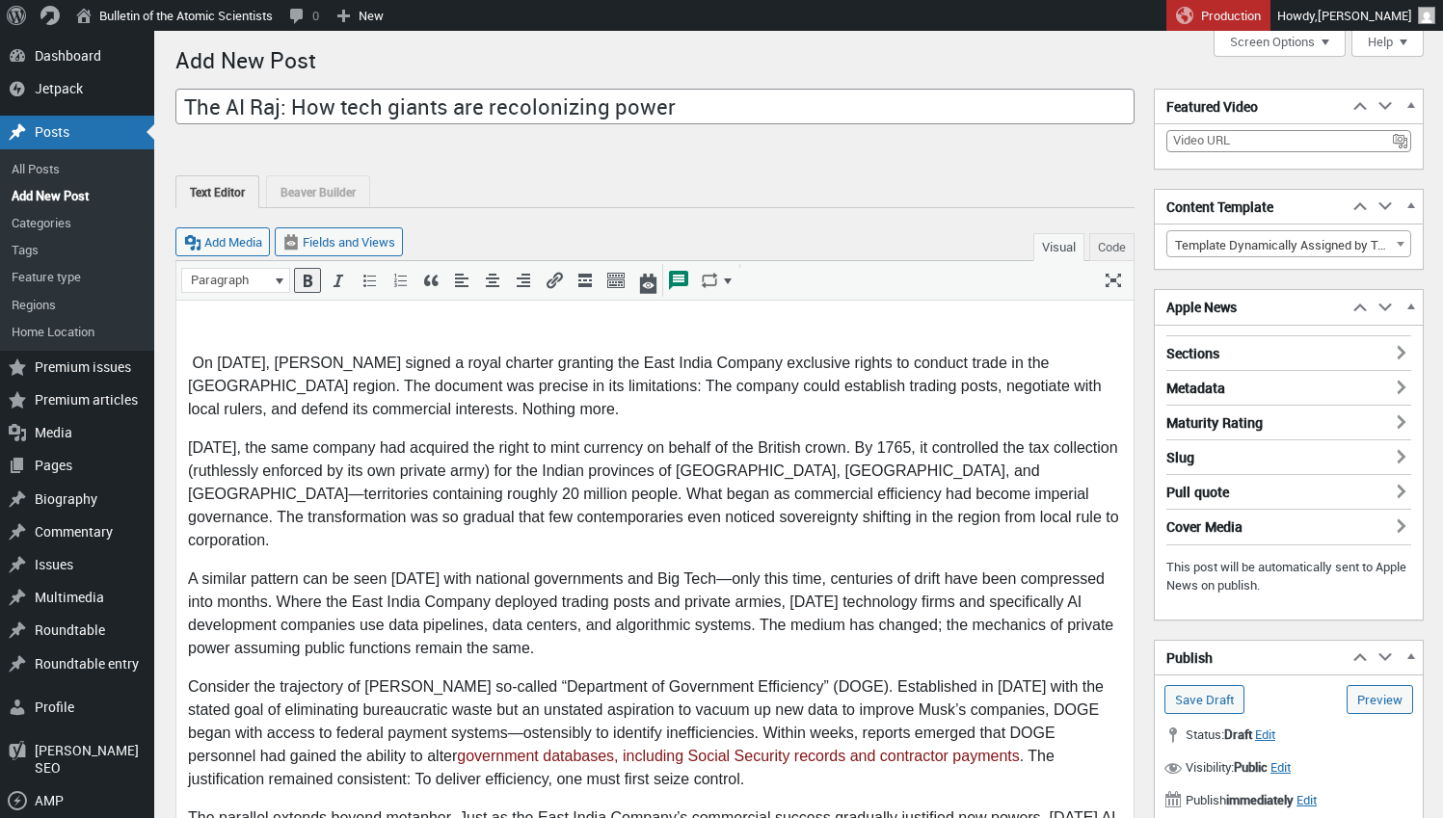
click at [191, 356] on strong at bounding box center [190, 363] width 4 height 16
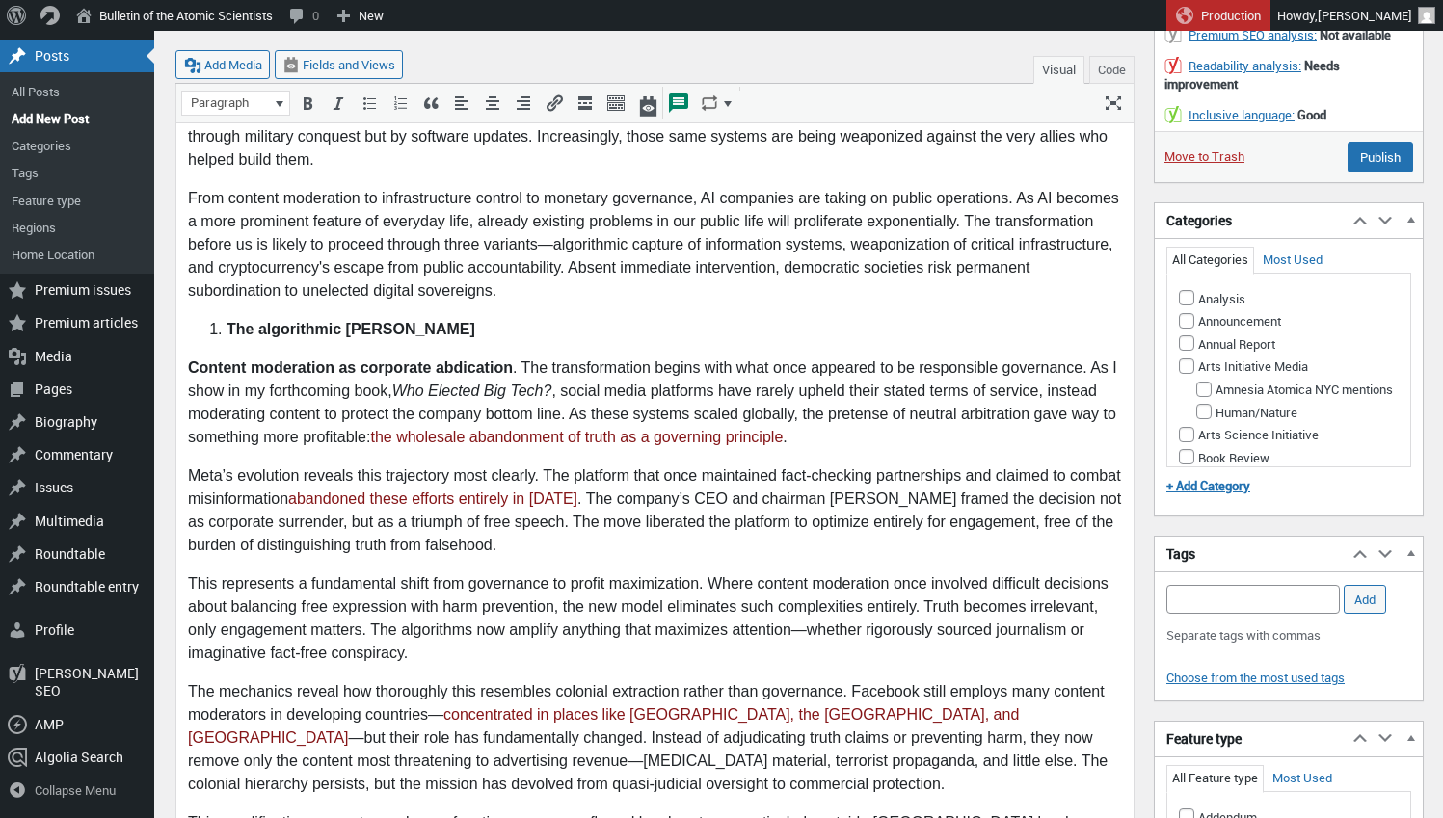
scroll to position [804, 0]
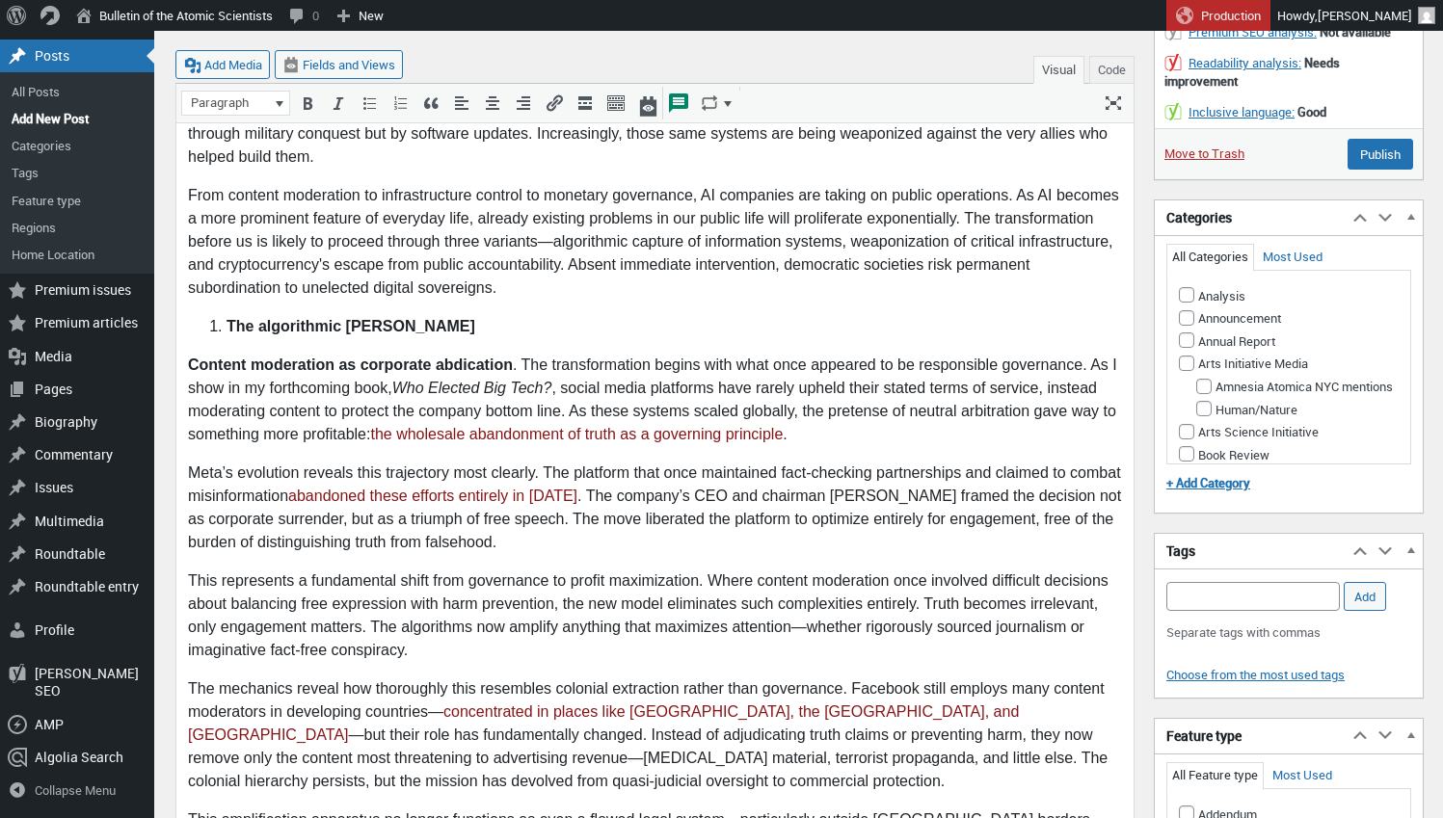
click at [227, 316] on li "The algorithmic Raj" at bounding box center [674, 327] width 895 height 23
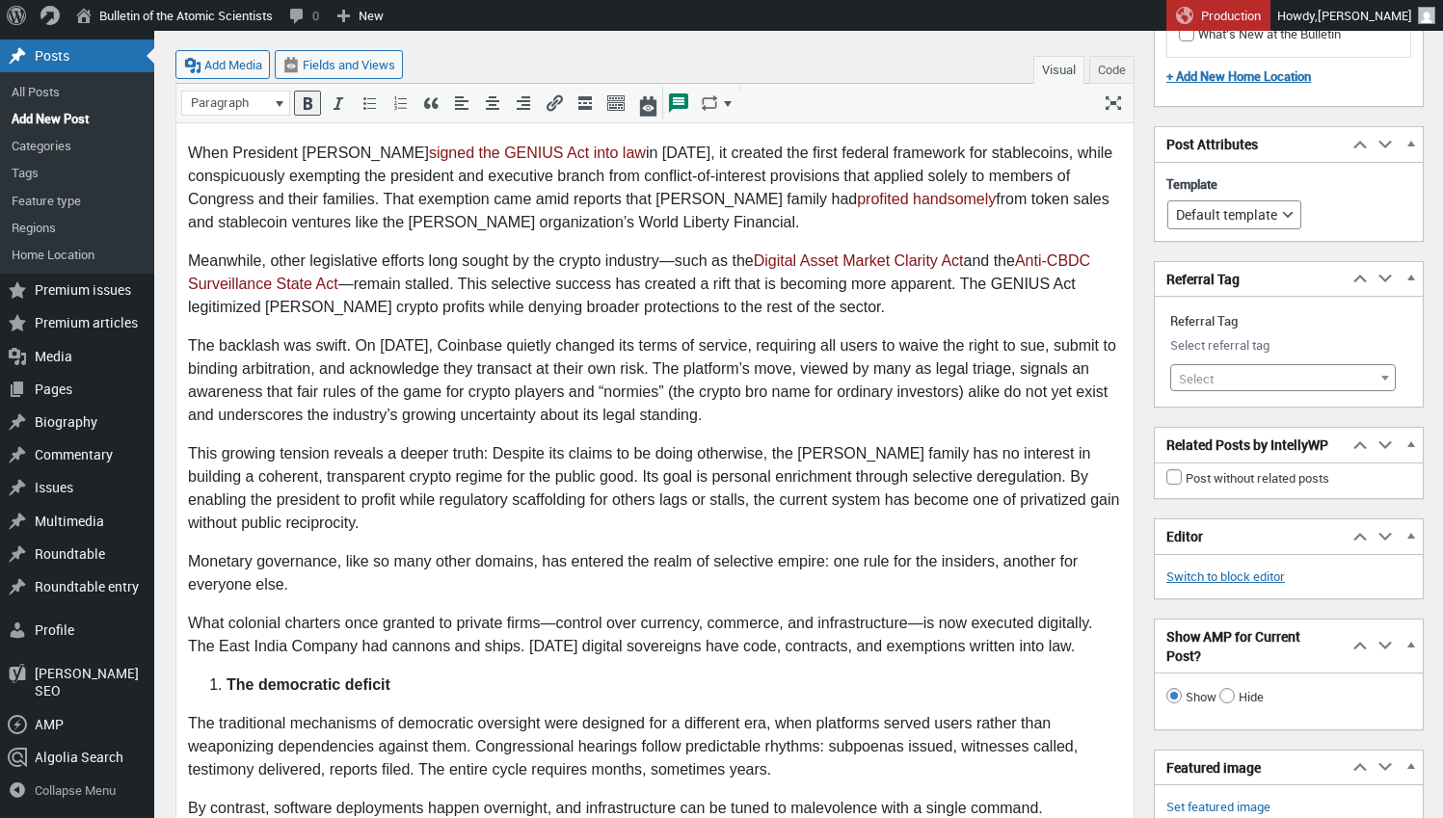
scroll to position [2373, 0]
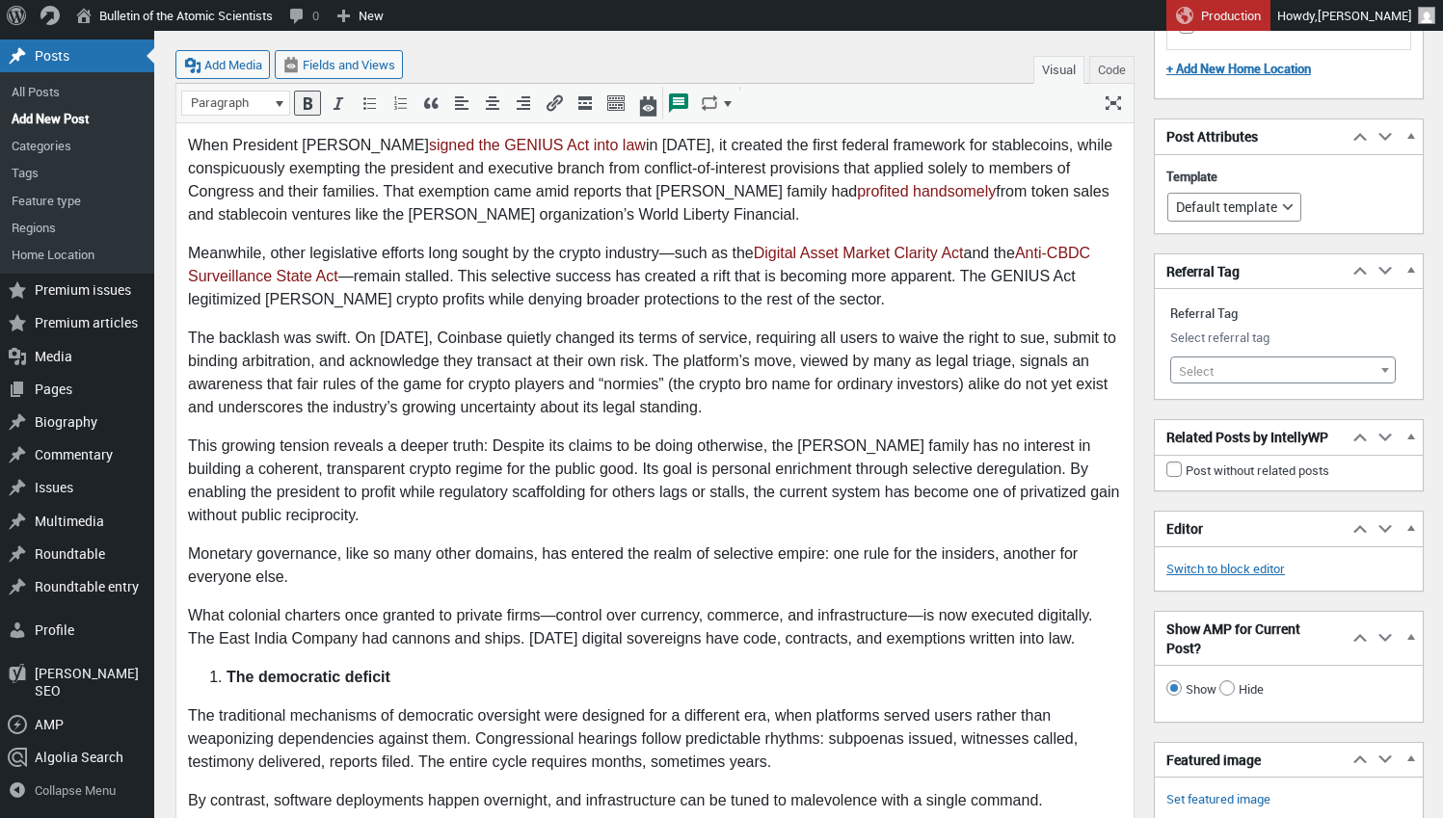
click at [225, 667] on ol "The democratic deficit" at bounding box center [655, 678] width 934 height 23
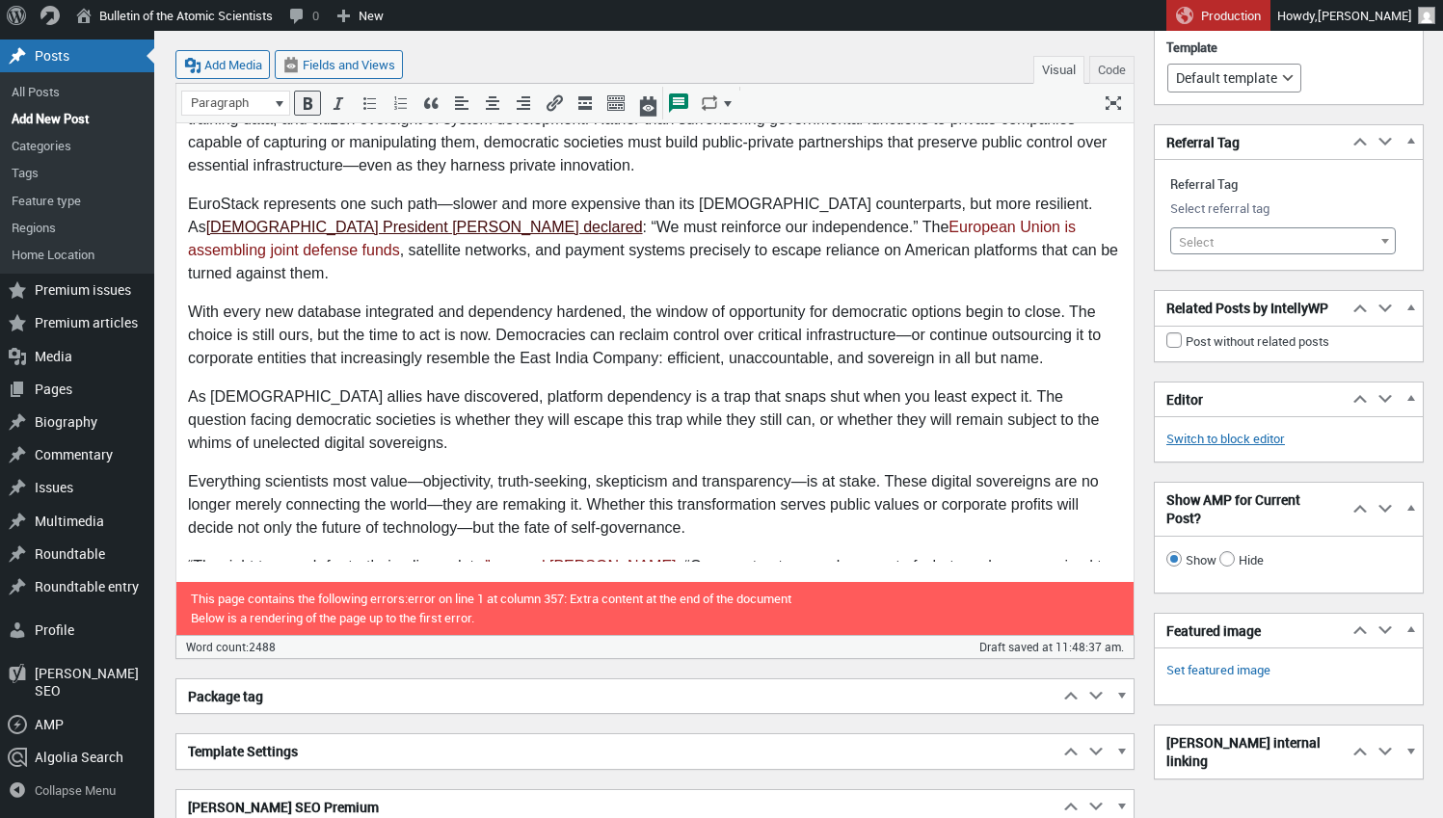
scroll to position [4113, 0]
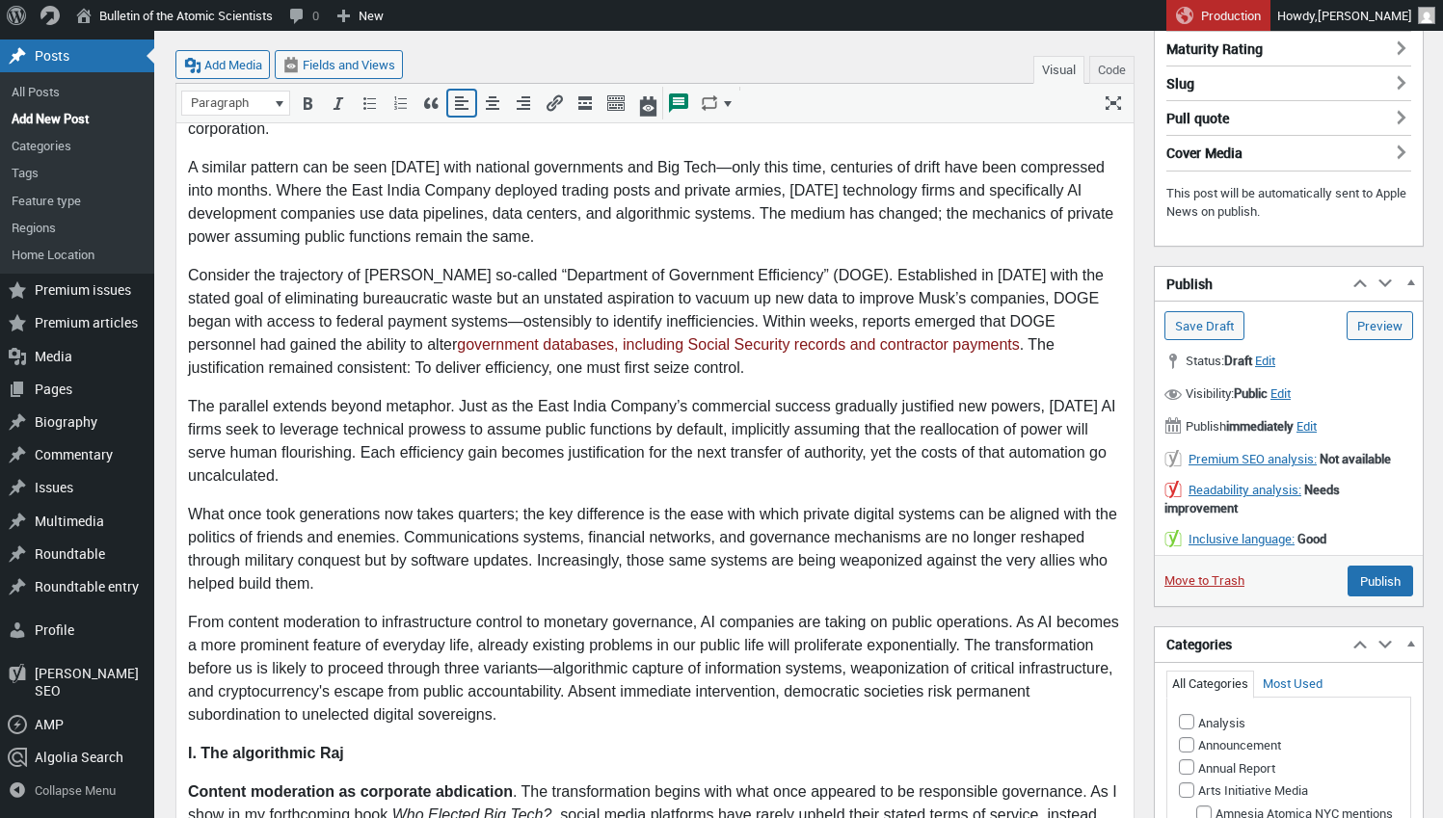
scroll to position [418, 0]
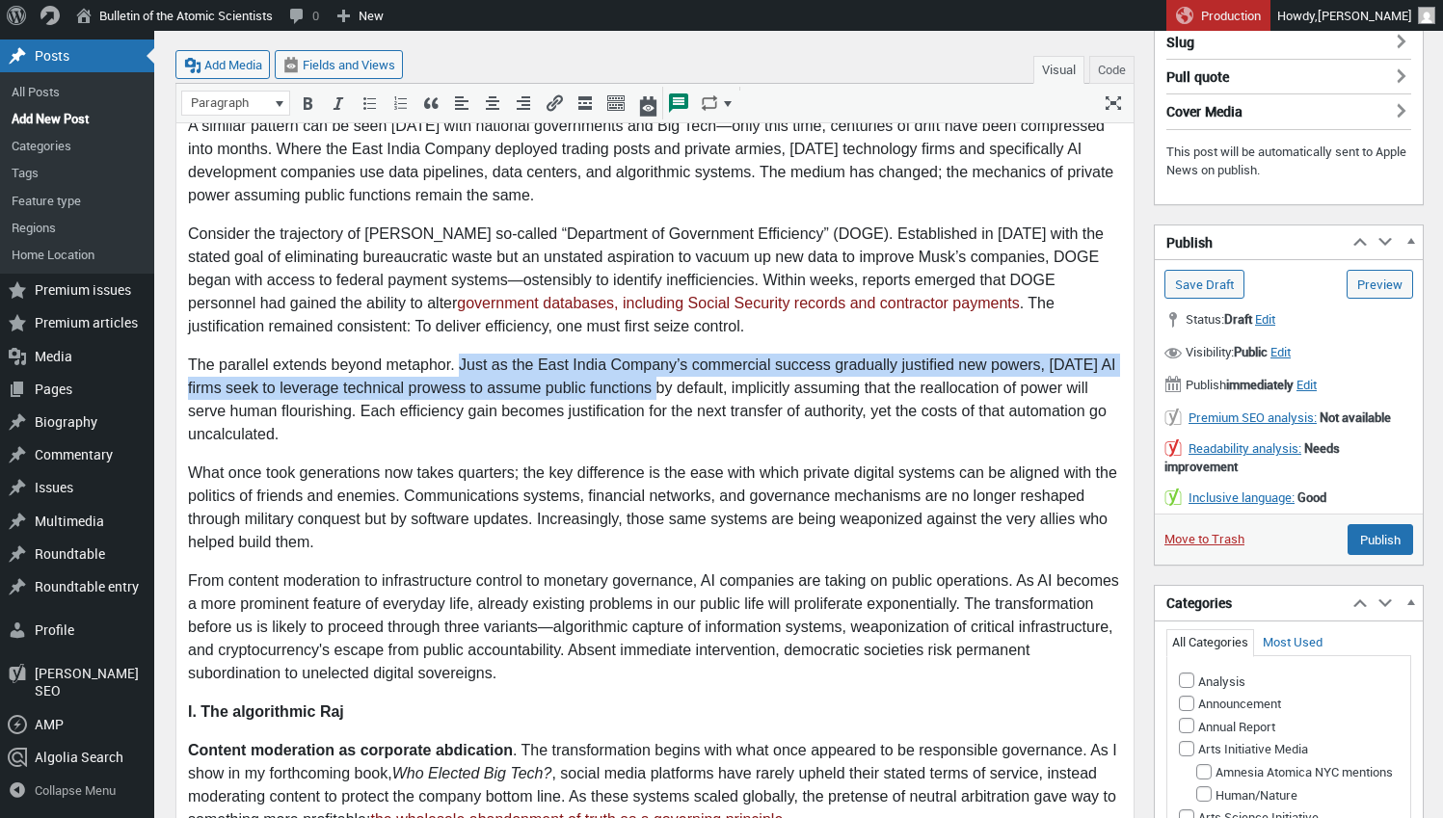
drag, startPoint x: 462, startPoint y: 342, endPoint x: 654, endPoint y: 361, distance: 192.7
click at [654, 361] on p "The parallel extends beyond metaphor. Just as the East India Company’s commerci…" at bounding box center [655, 401] width 934 height 93
copy p "Just as the East India Company’s commercial success gradually justified new pow…"
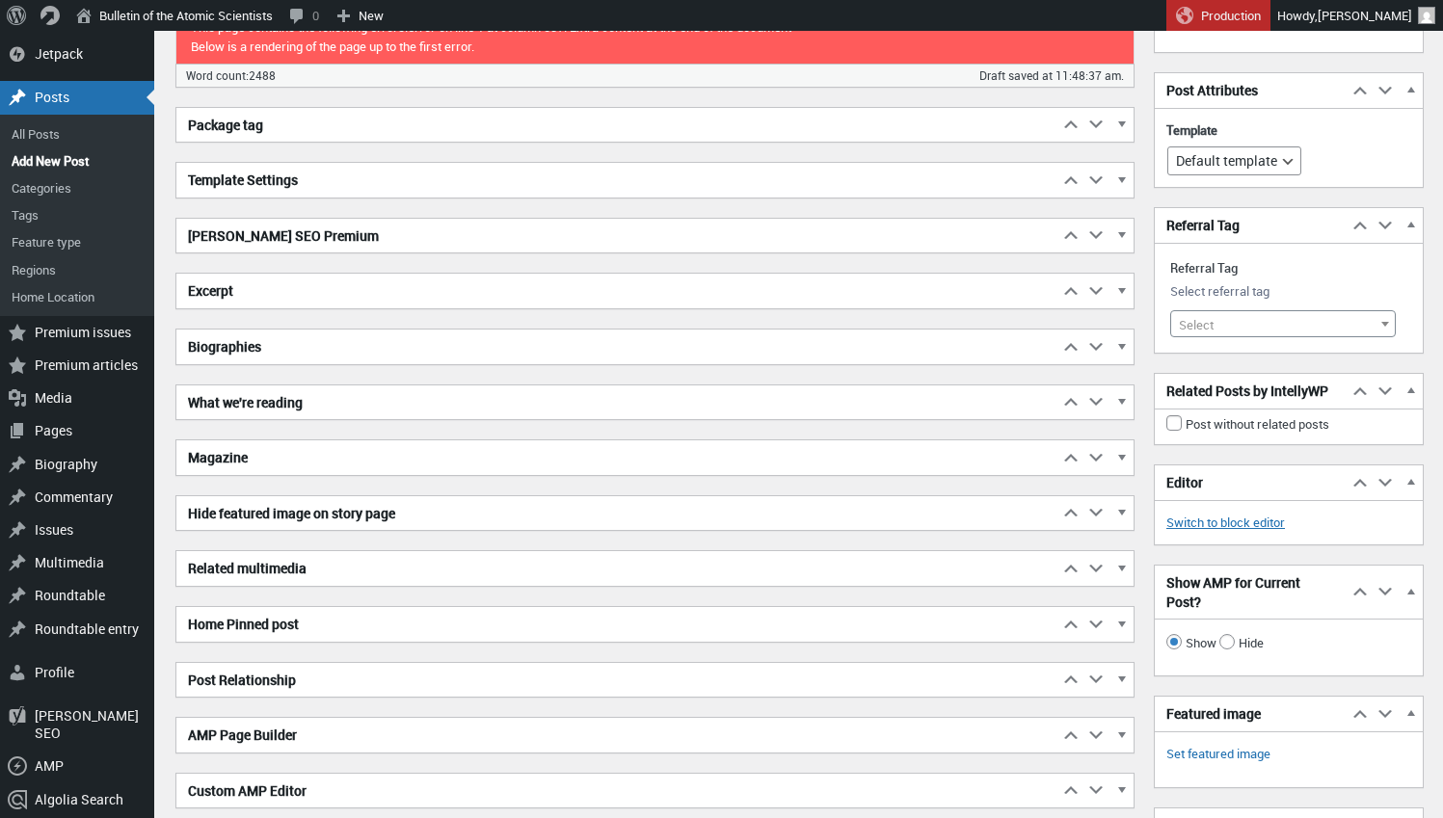
scroll to position [4713, 0]
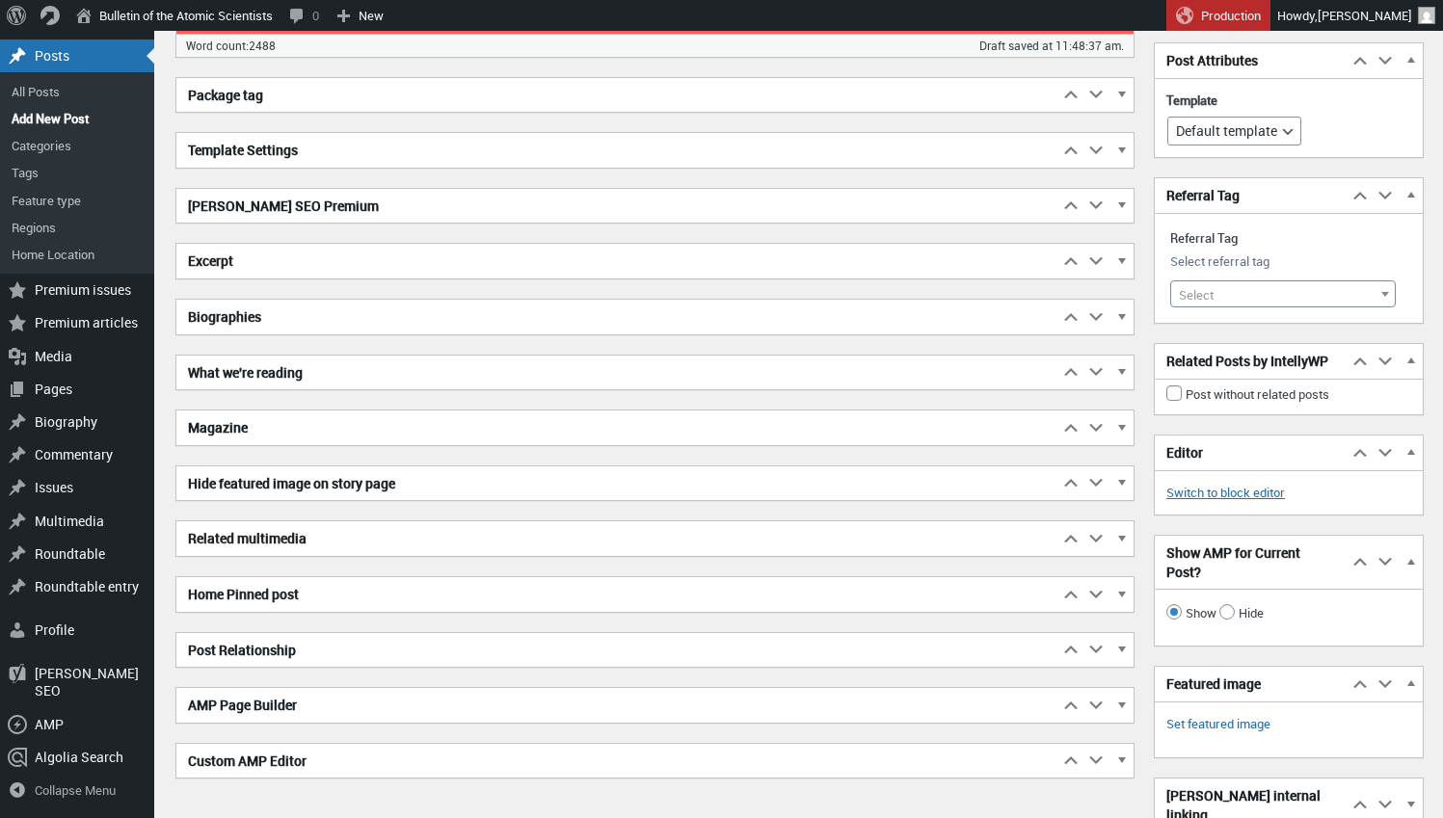
click at [1123, 210] on span "button" at bounding box center [1120, 208] width 19 height 17
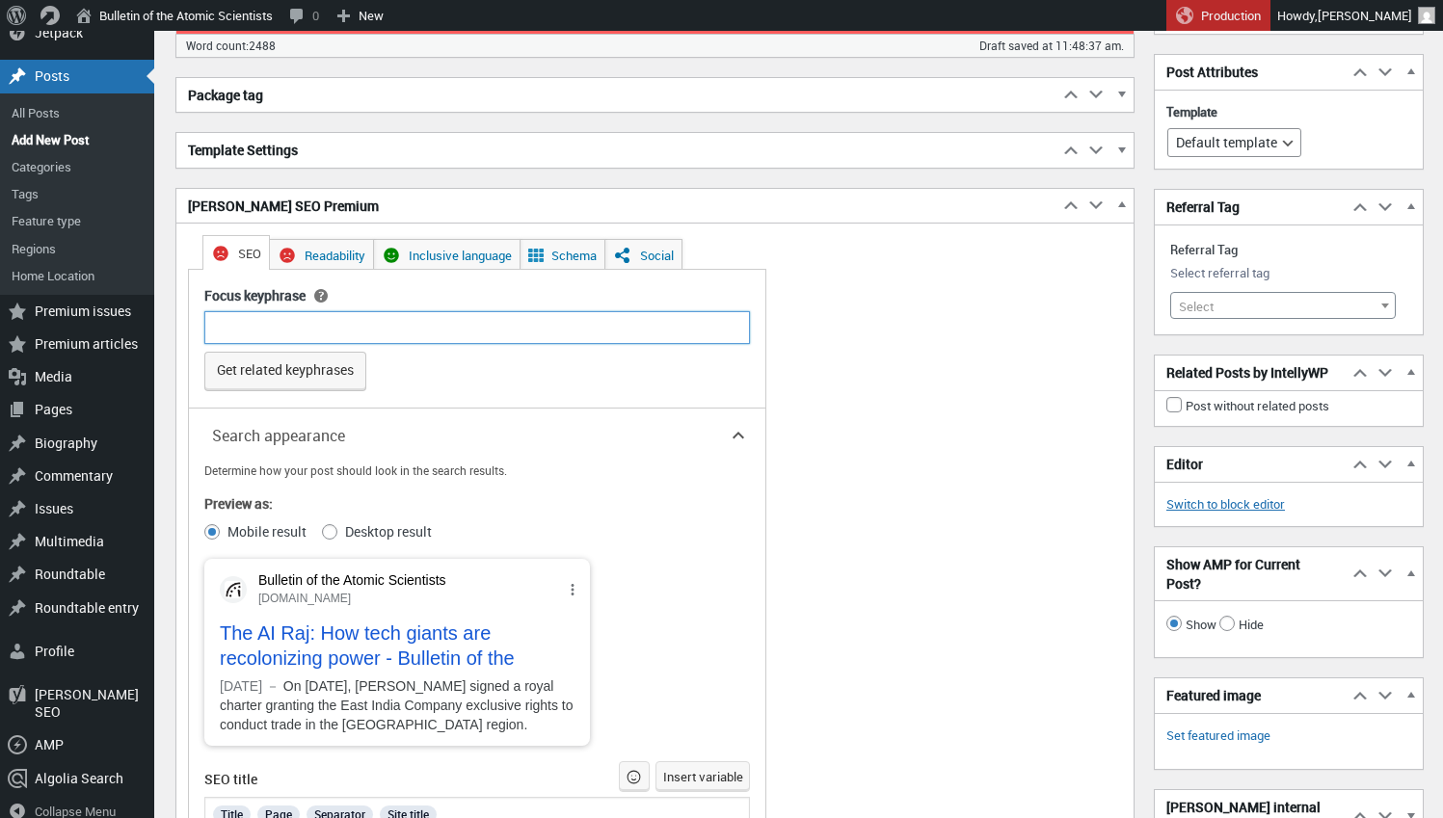
click at [516, 326] on input "Focus keyphrase" at bounding box center [477, 327] width 546 height 33
type input "AI"
click at [915, 428] on div "SEO Readability Inclusive language Schema Social Focus keyphrase Help on choosi…" at bounding box center [573, 816] width 771 height 1184
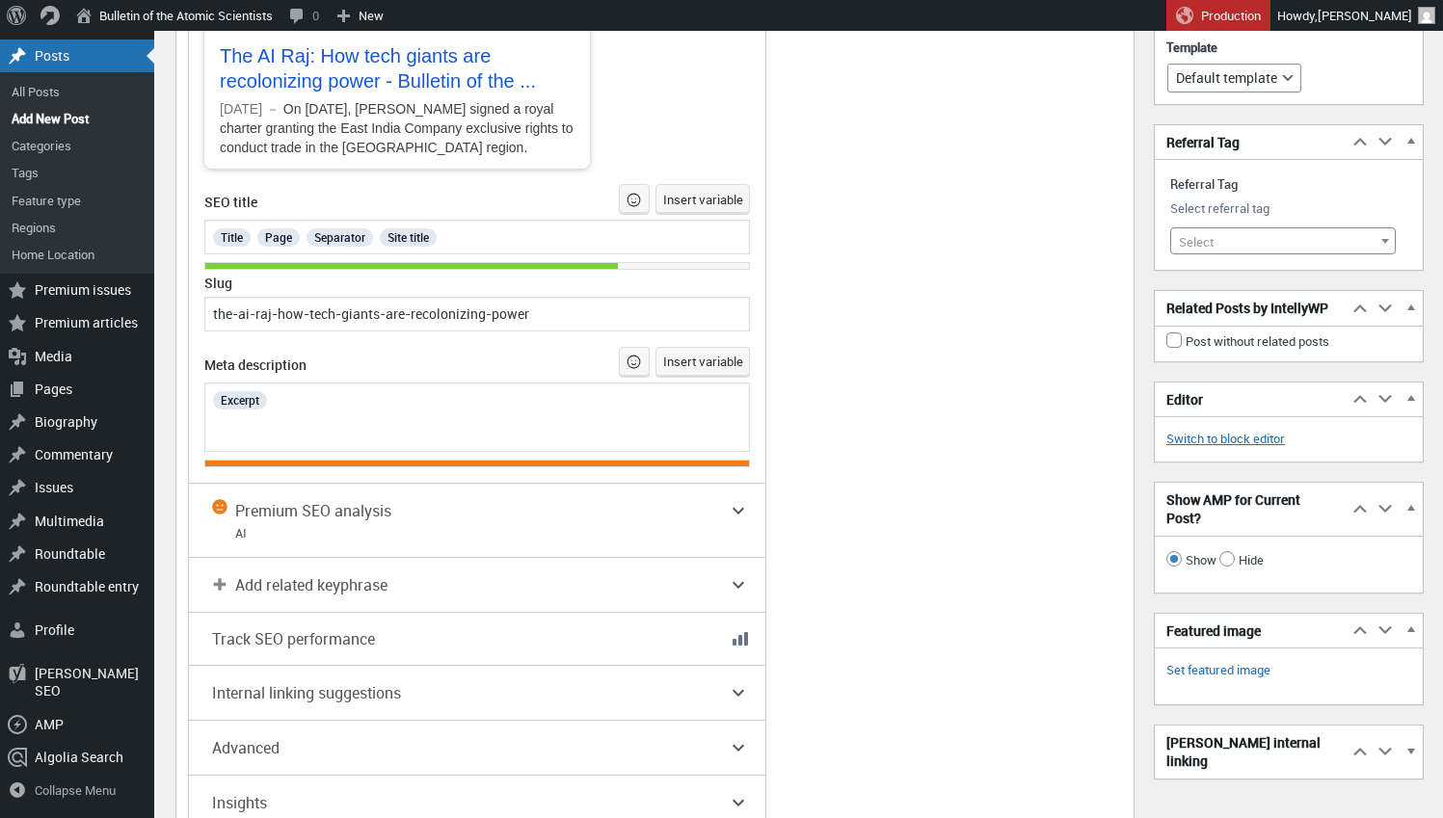
scroll to position [5348, 0]
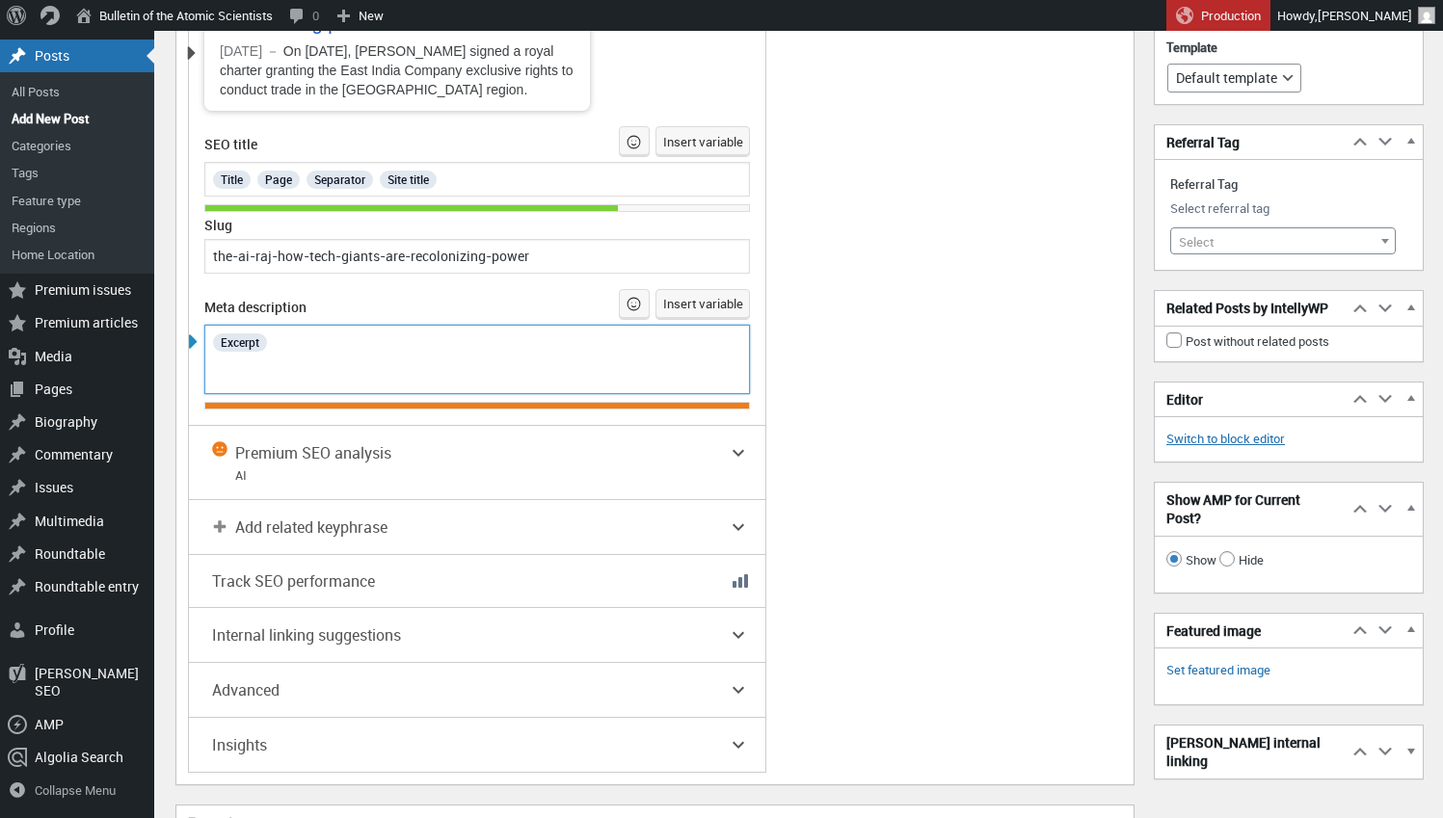
click at [450, 355] on div "Excerpt" at bounding box center [477, 342] width 533 height 25
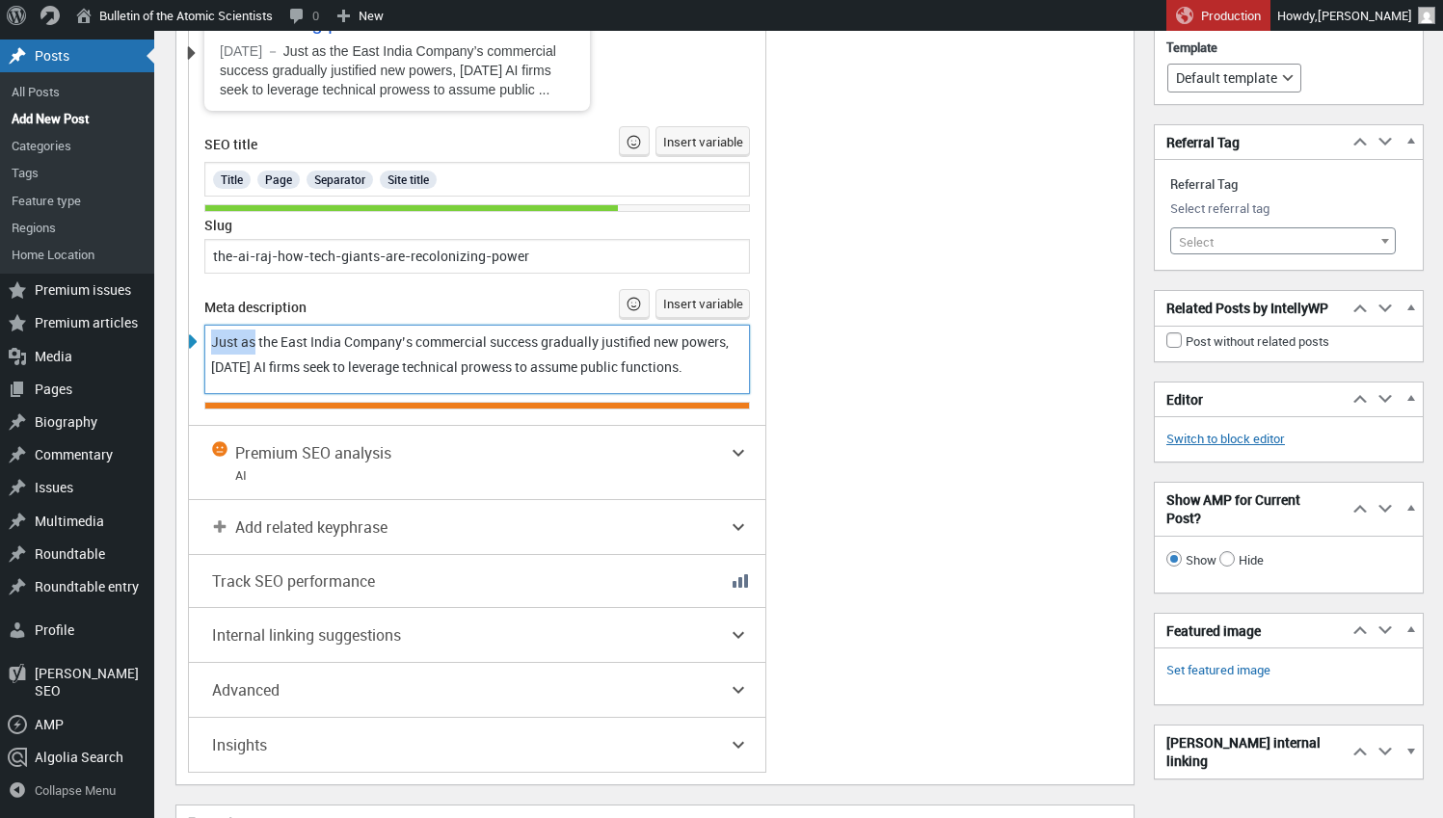
drag, startPoint x: 255, startPoint y: 349, endPoint x: 212, endPoint y: 348, distance: 43.4
click at [212, 348] on span "Just as the East India Company’s commercial success gradually justified new pow…" at bounding box center [471, 354] width 521 height 43
click at [465, 350] on span "Just as the East India Company’s commercial success gradually justified new pow…" at bounding box center [471, 354] width 521 height 43
click at [689, 334] on span "Just as the East India Company’s success gradually justified new powers, today’…" at bounding box center [463, 354] width 504 height 43
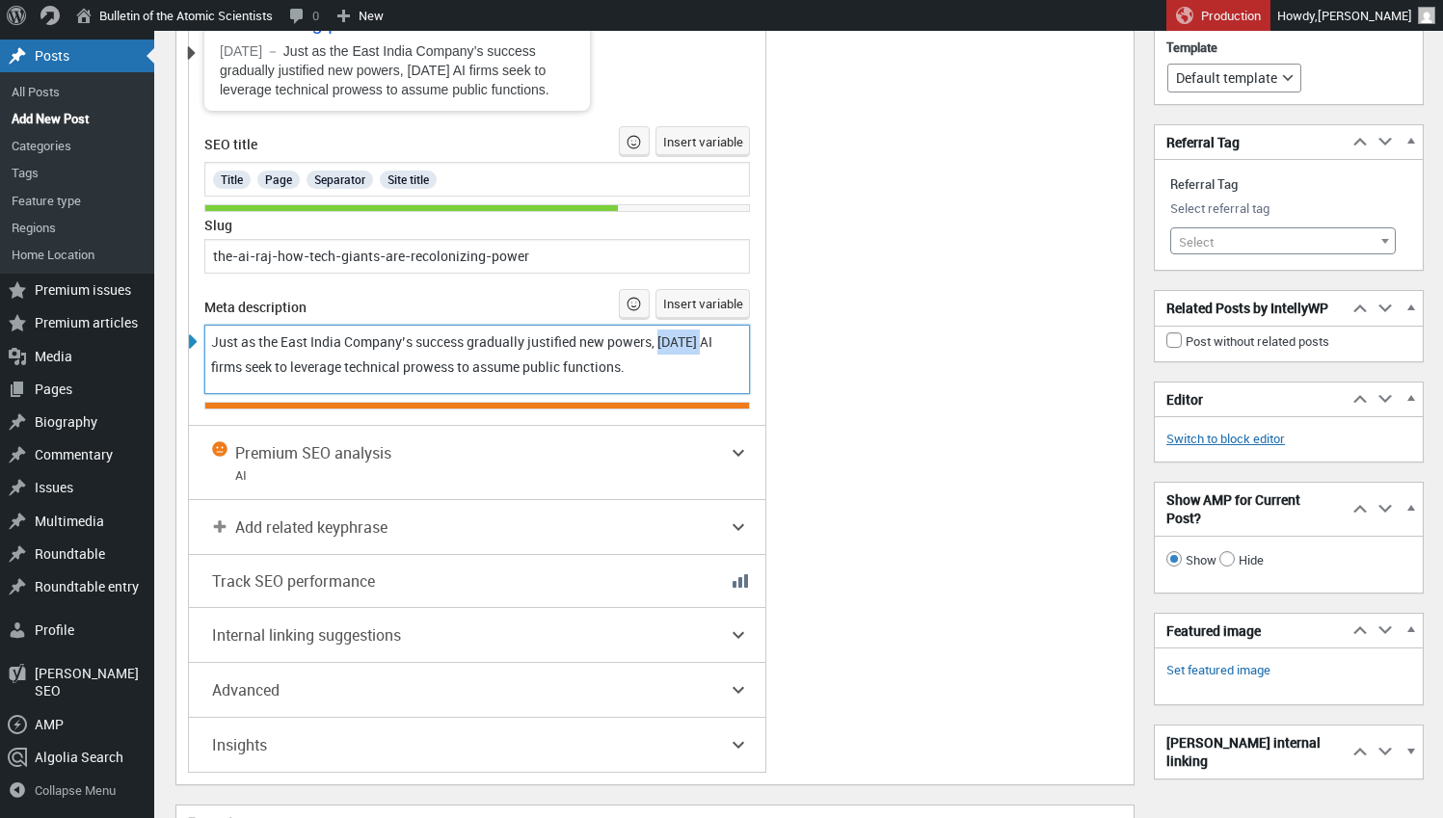
click at [689, 334] on span "Just as the East India Company’s success gradually justified new powers, today’…" at bounding box center [463, 354] width 504 height 43
click at [513, 333] on span "Just as the East India Company’s success gradually justified new powers, AI fir…" at bounding box center [473, 354] width 525 height 43
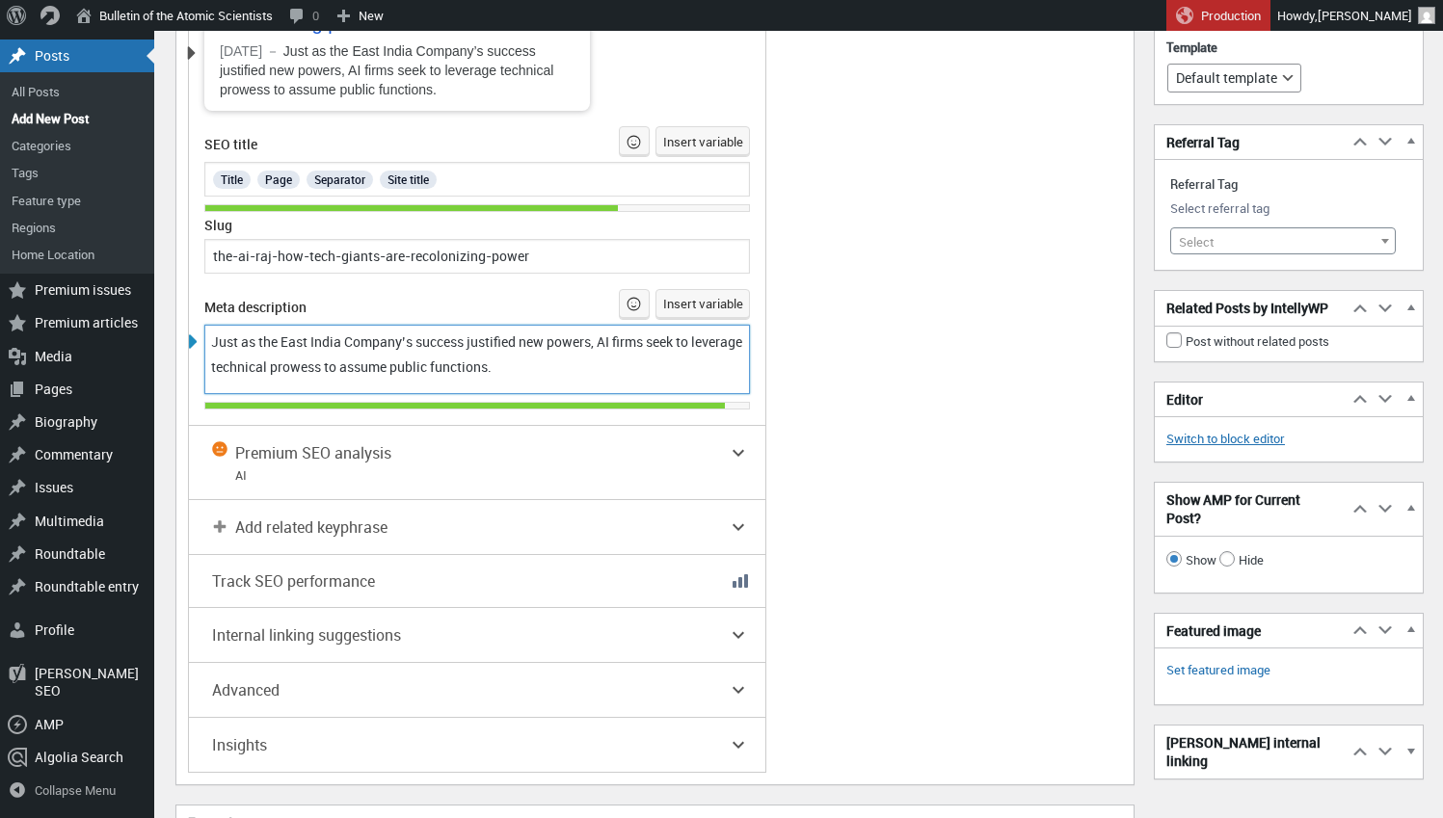
click at [1017, 404] on div "SEO Readability Inclusive language Schema Social Focus keyphrase Help on choosi…" at bounding box center [654, 185] width 957 height 1195
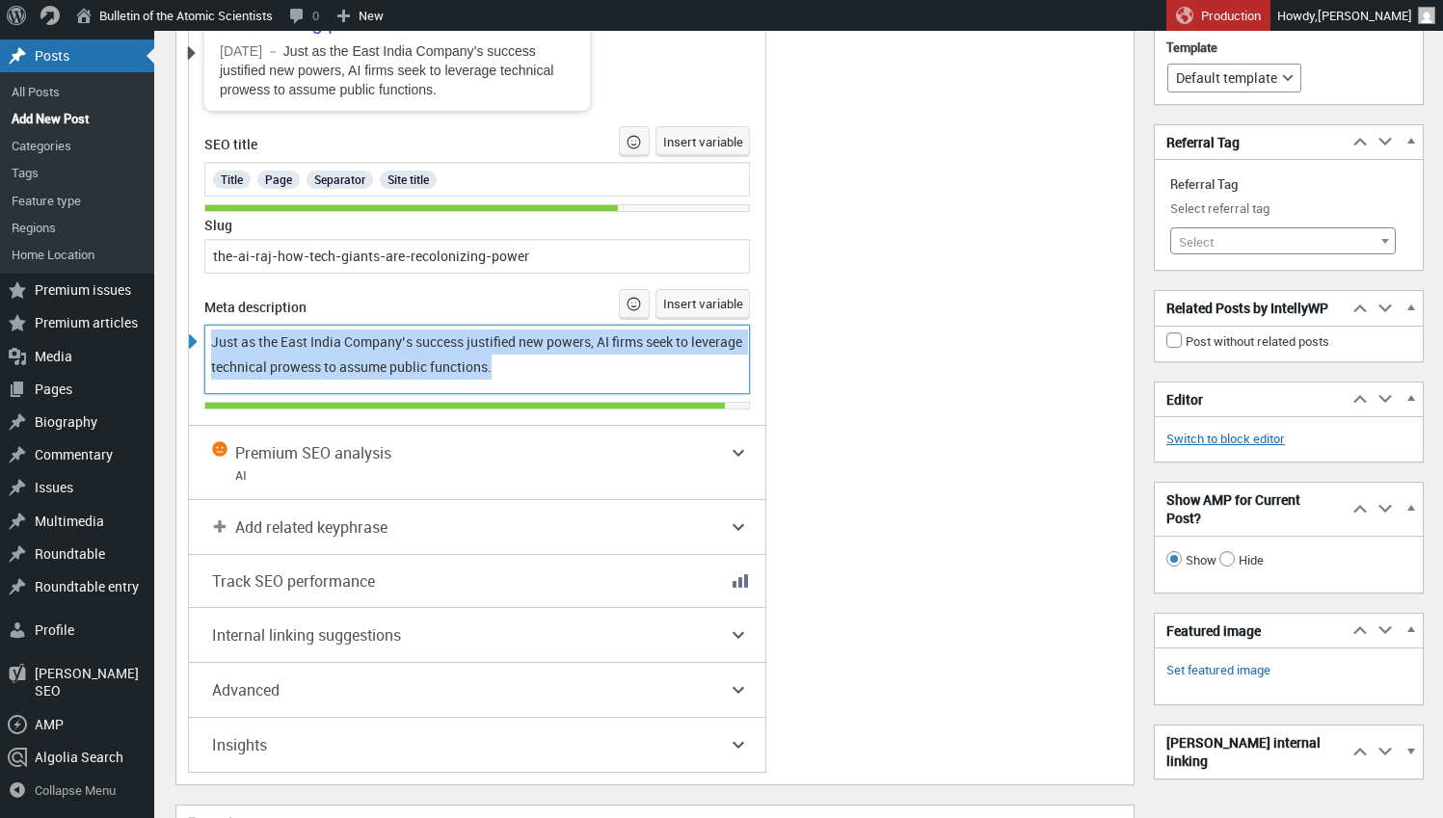
drag, startPoint x: 585, startPoint y: 355, endPoint x: 226, endPoint y: 309, distance: 362.4
click at [225, 309] on div "Meta description Insert variable Just as the East India Company’s success justi…" at bounding box center [477, 341] width 546 height 105
copy span "Just as the East India Company’s success justified new powers, AI firms seek to…"
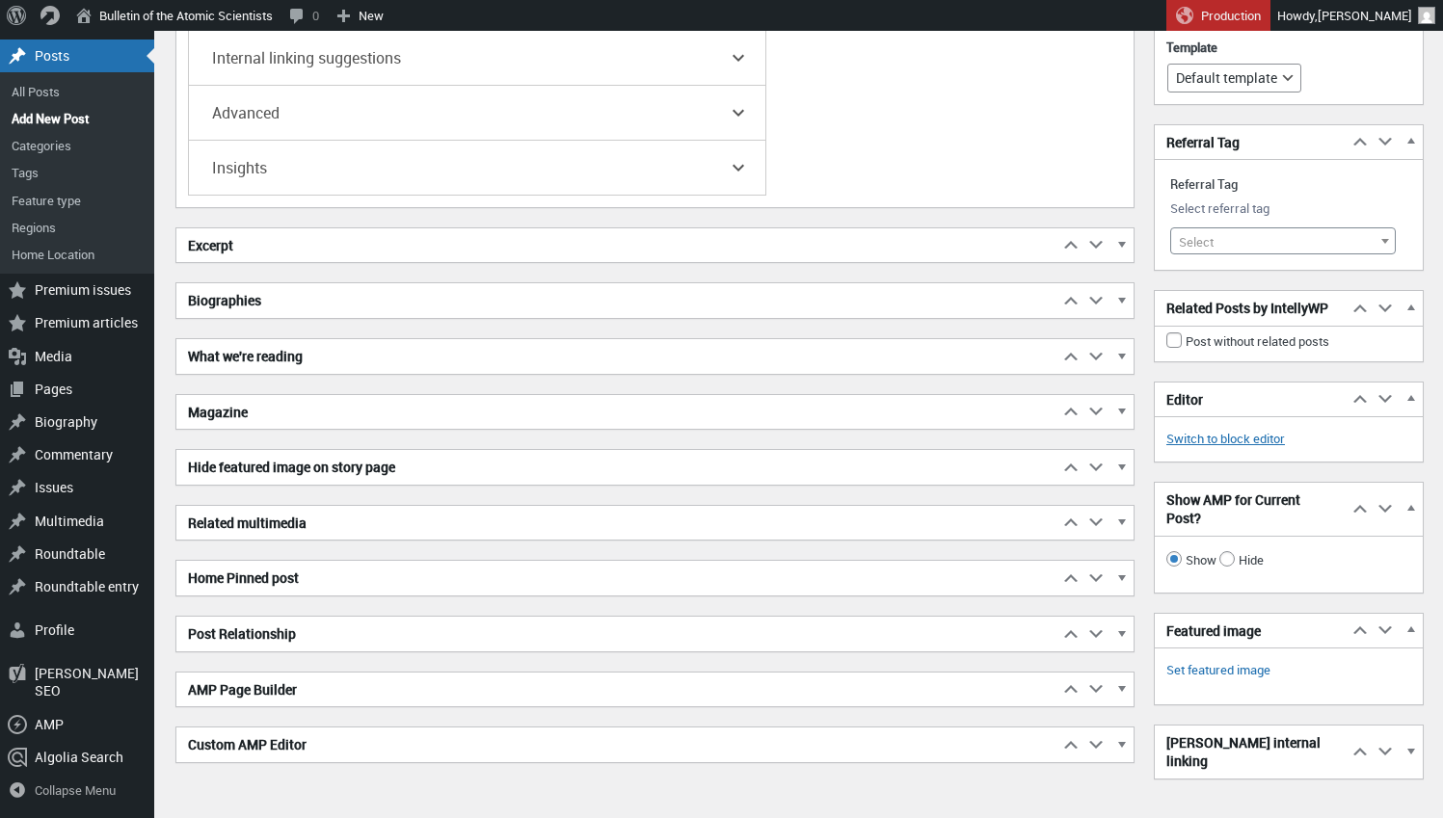
scroll to position [5926, 0]
click at [1117, 239] on span "button" at bounding box center [1120, 247] width 19 height 17
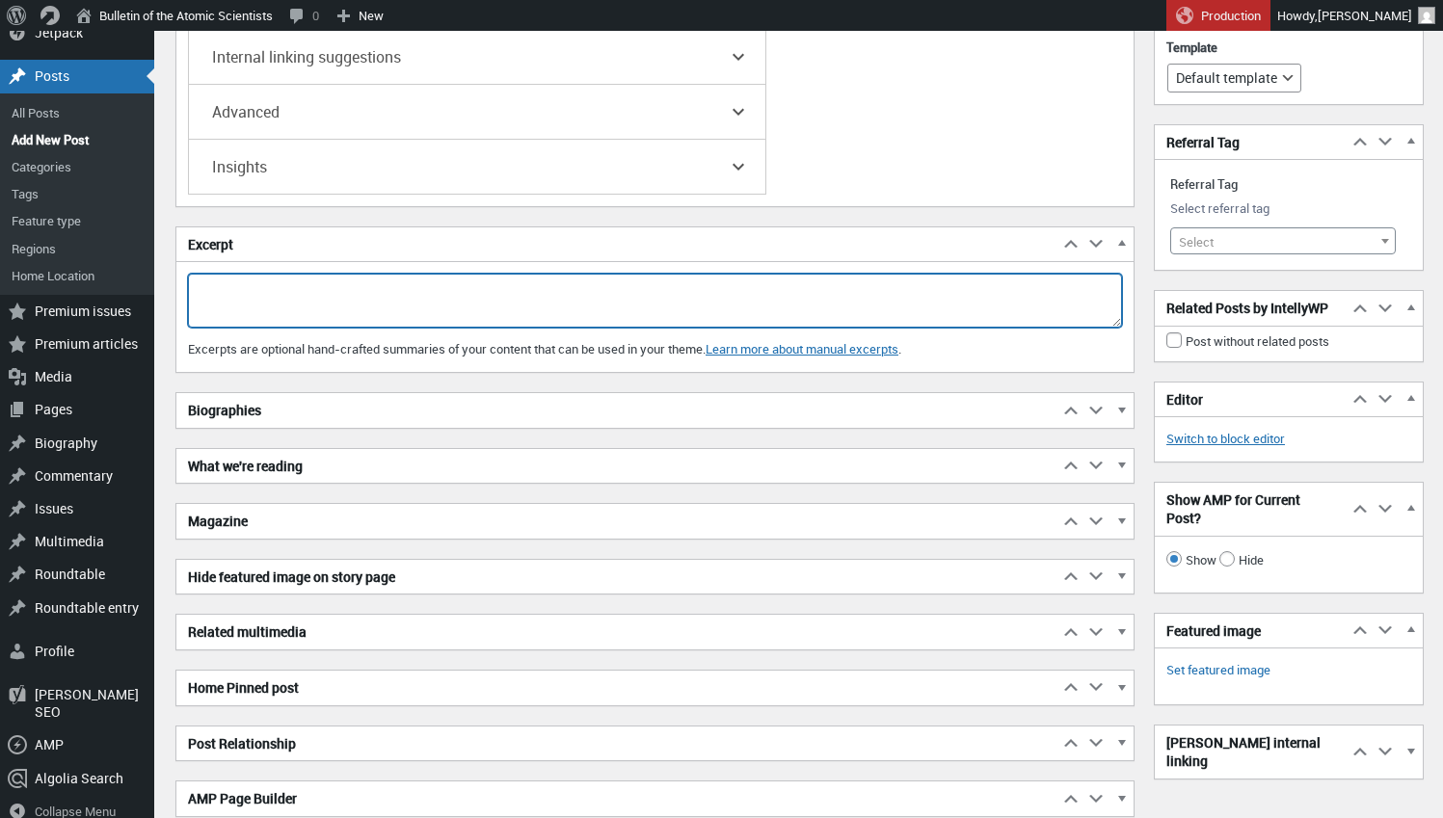
click at [935, 283] on textarea "Excerpt" at bounding box center [655, 301] width 934 height 54
paste textarea "Just as the East India Company’s success justified new powers, AI firms seek to…"
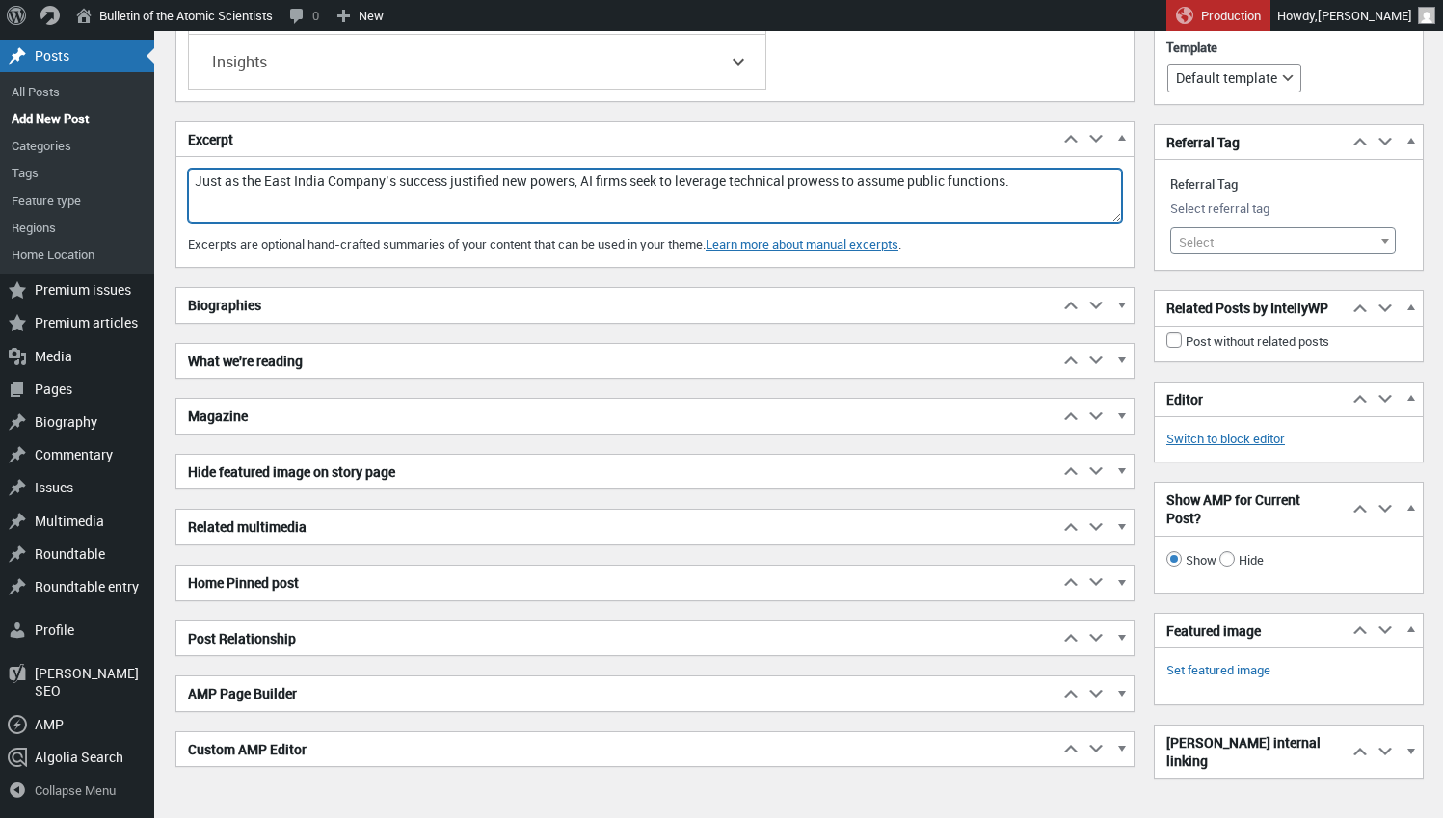
scroll to position [6034, 0]
type textarea "Just as the East India Company’s success justified new powers, AI firms seek to…"
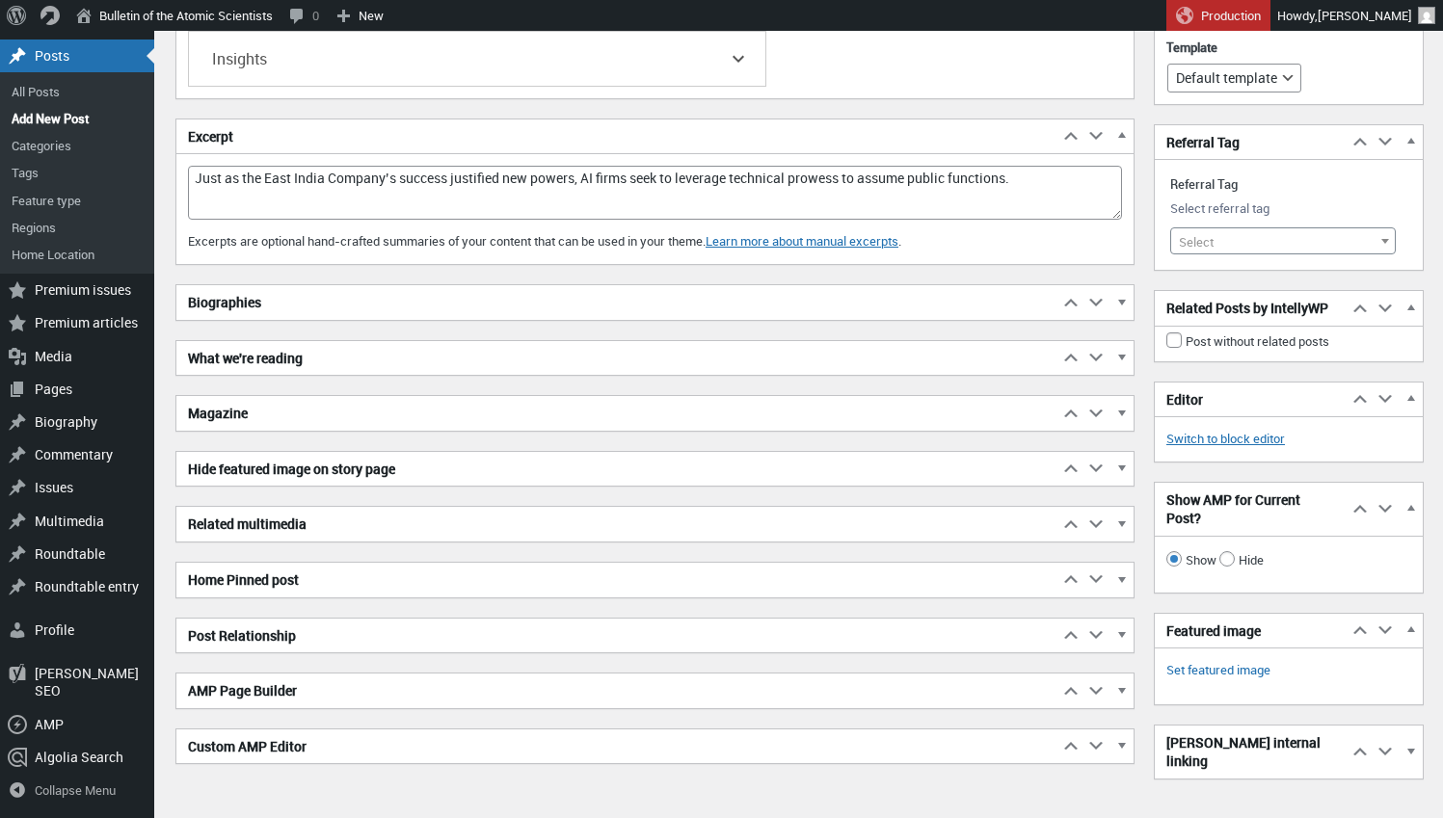
click at [1128, 297] on span "button" at bounding box center [1120, 305] width 19 height 17
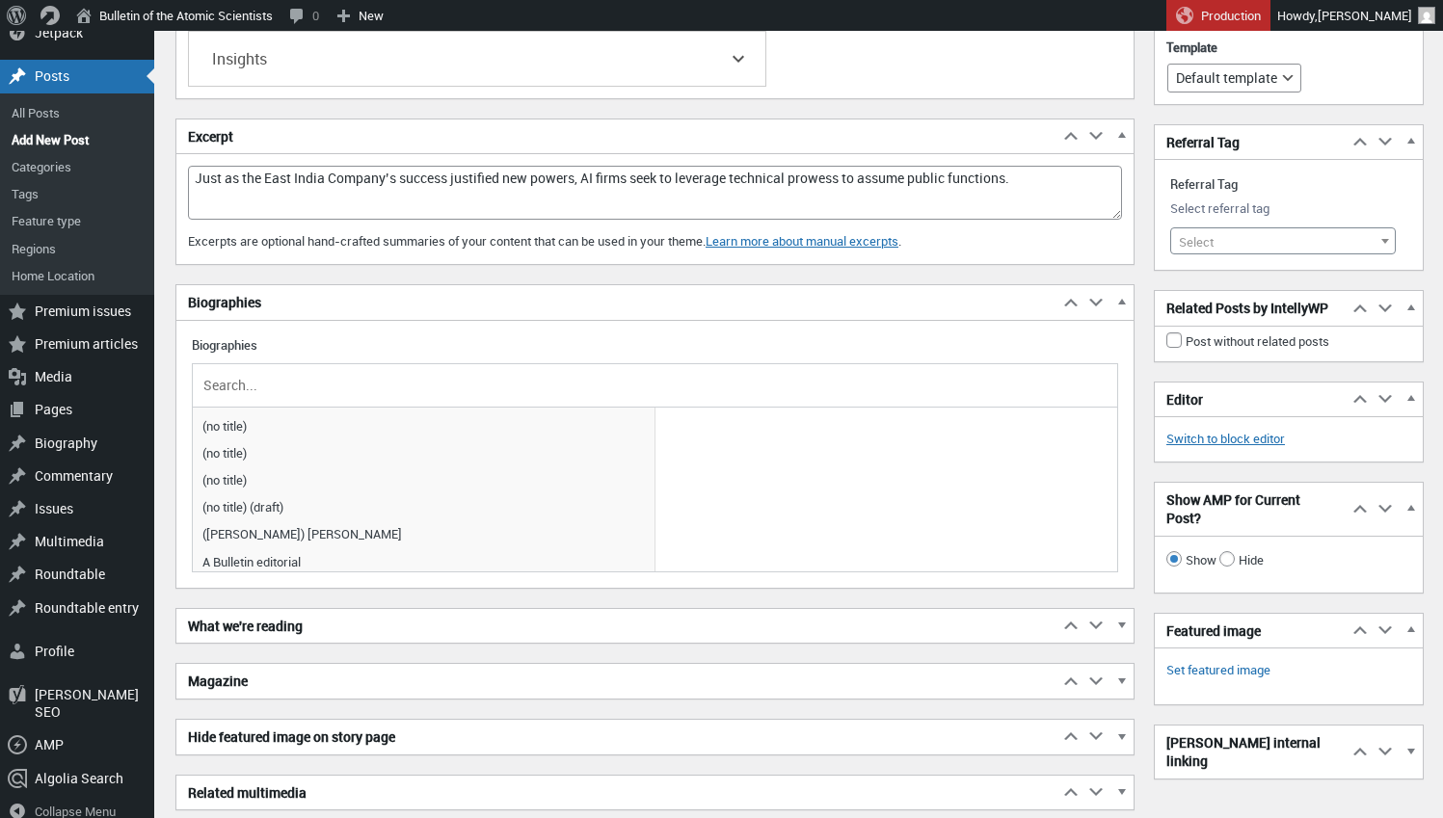
click at [283, 371] on input "text" at bounding box center [655, 385] width 911 height 29
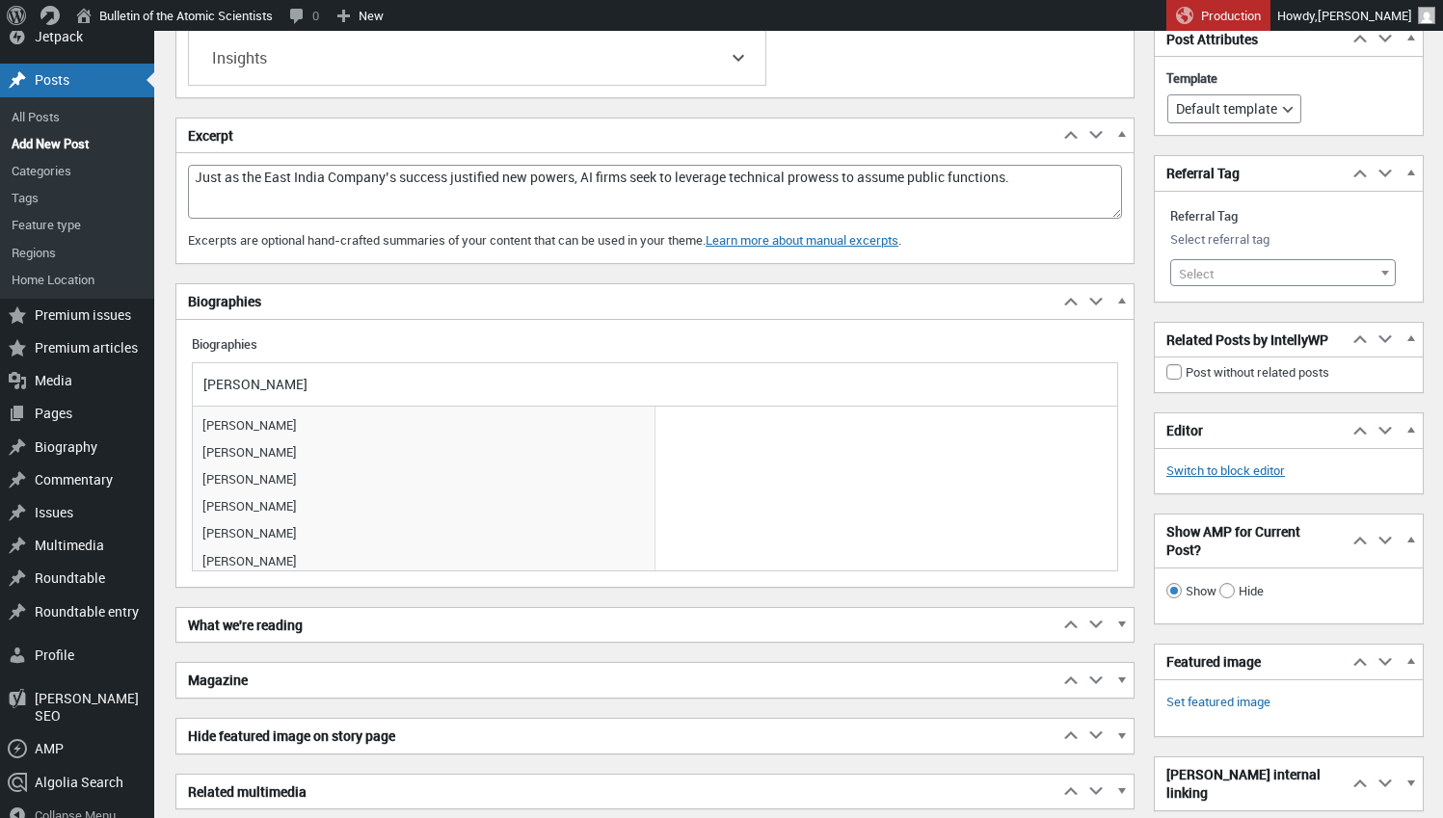
scroll to position [6035, 0]
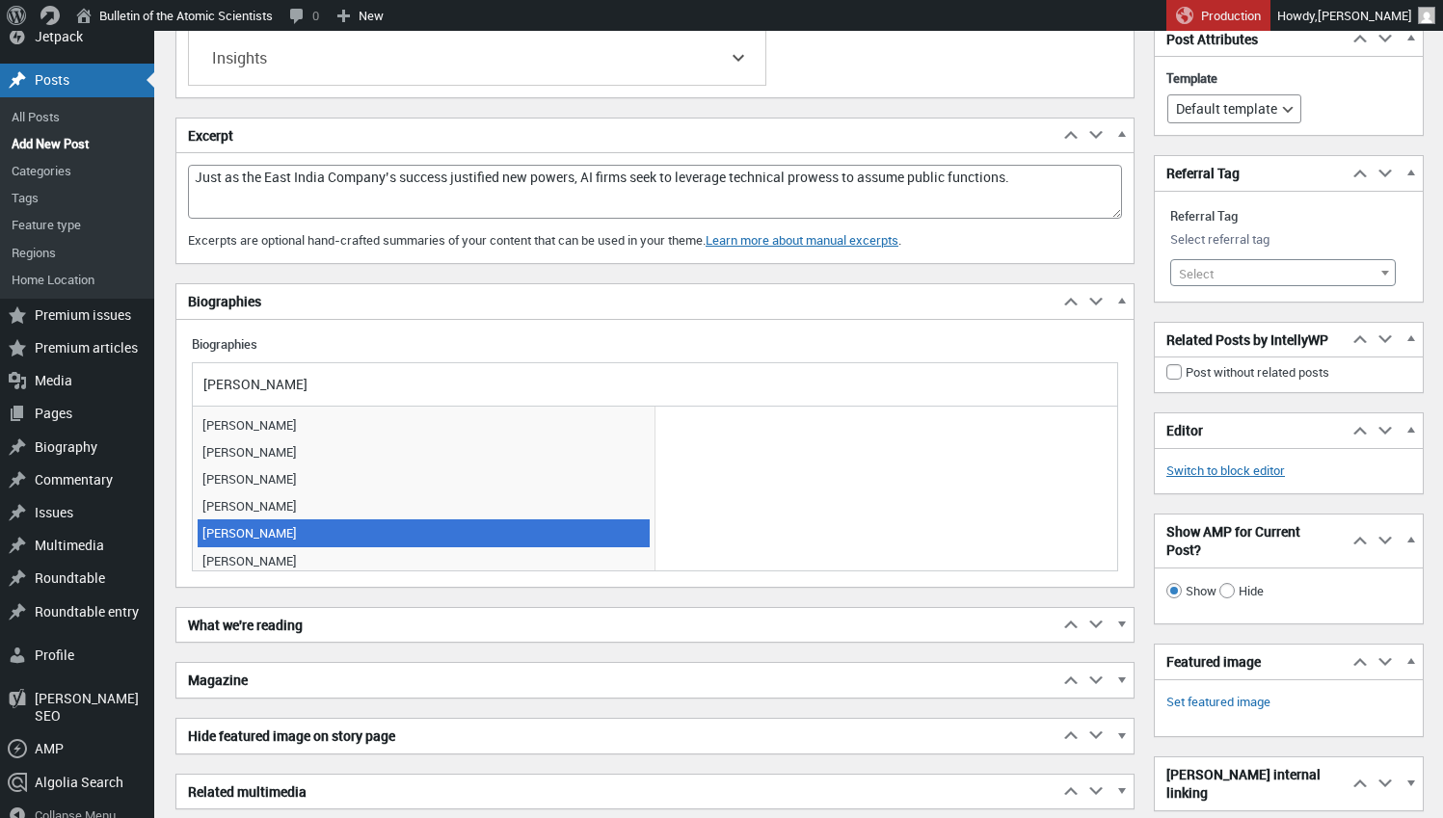
type input "Allison"
click at [230, 520] on span "Allison Stanger" at bounding box center [424, 533] width 452 height 27
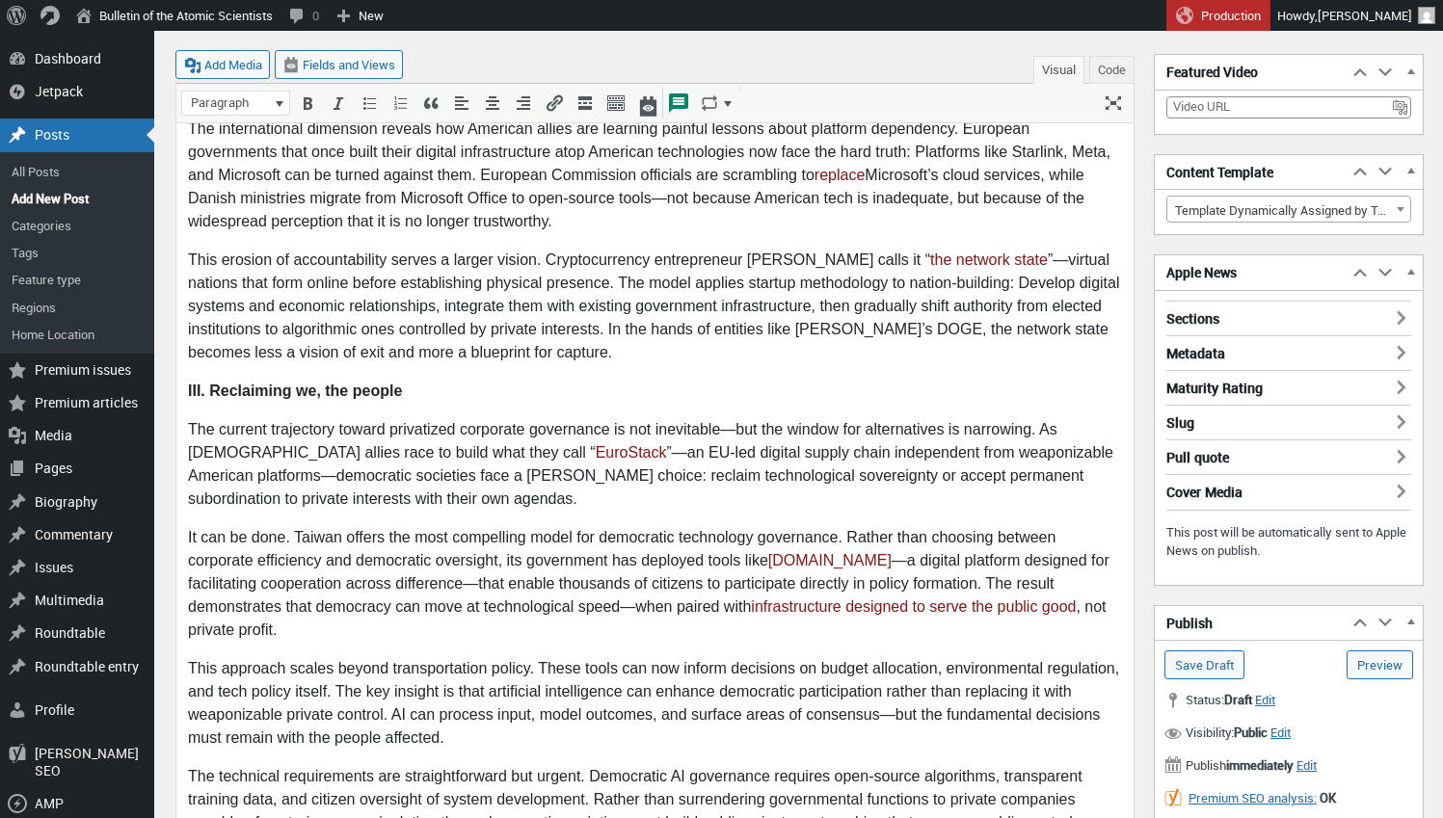
scroll to position [3408, 0]
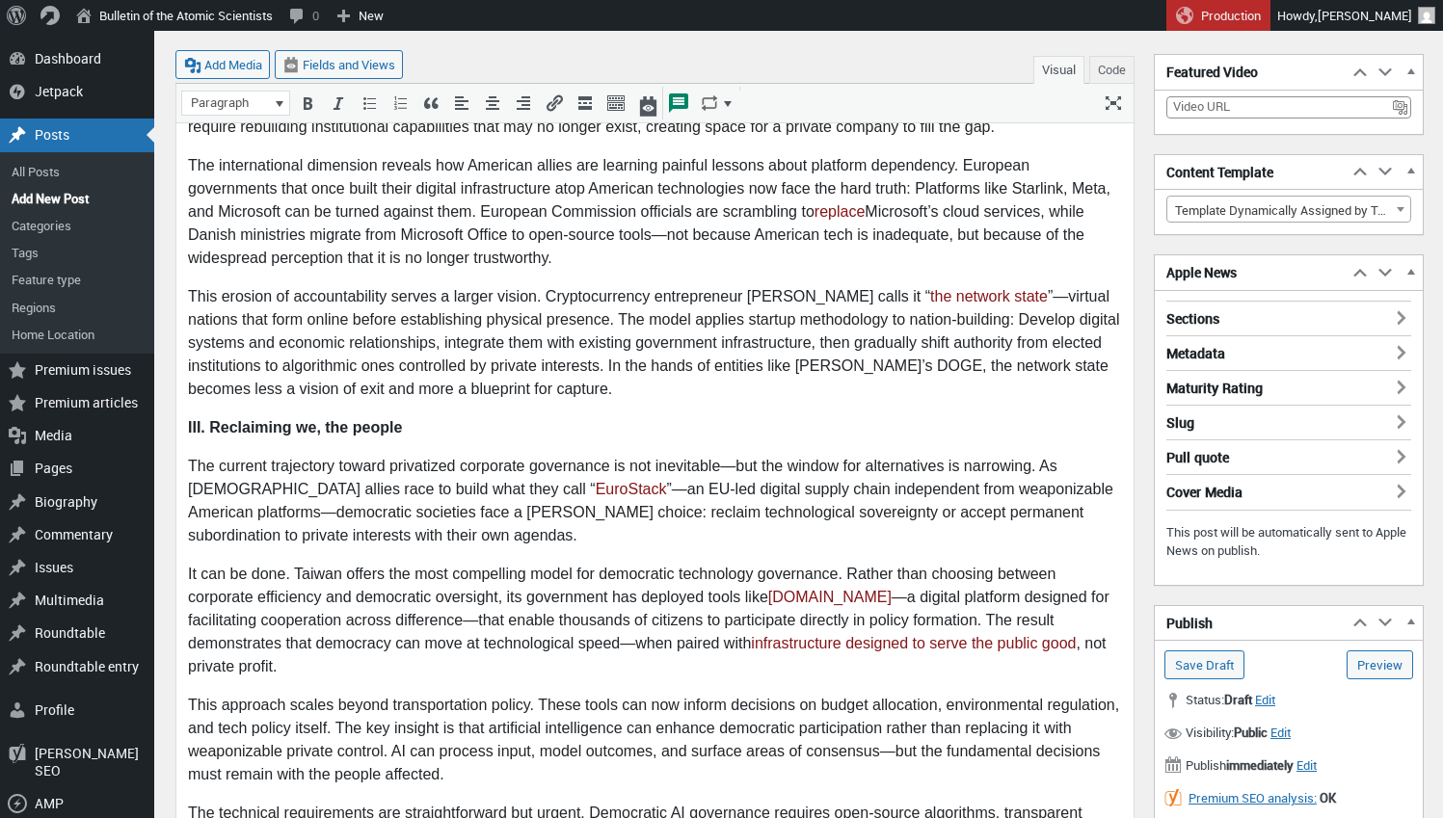
click at [1394, 314] on h3 "Sections" at bounding box center [1288, 313] width 245 height 25
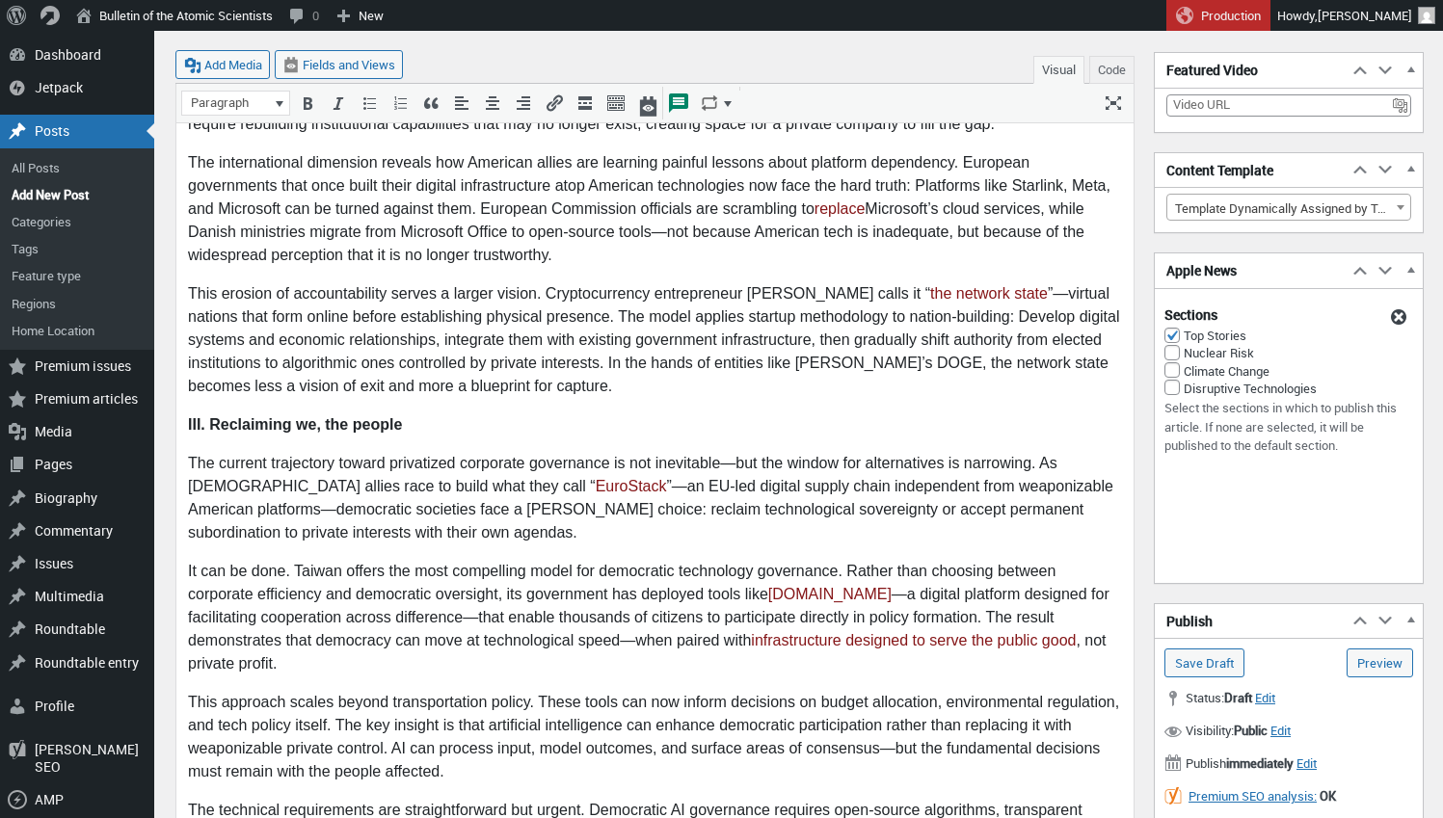
click at [1167, 390] on input "Disruptive Technologies" at bounding box center [1171, 387] width 15 height 15
checkbox input "true"
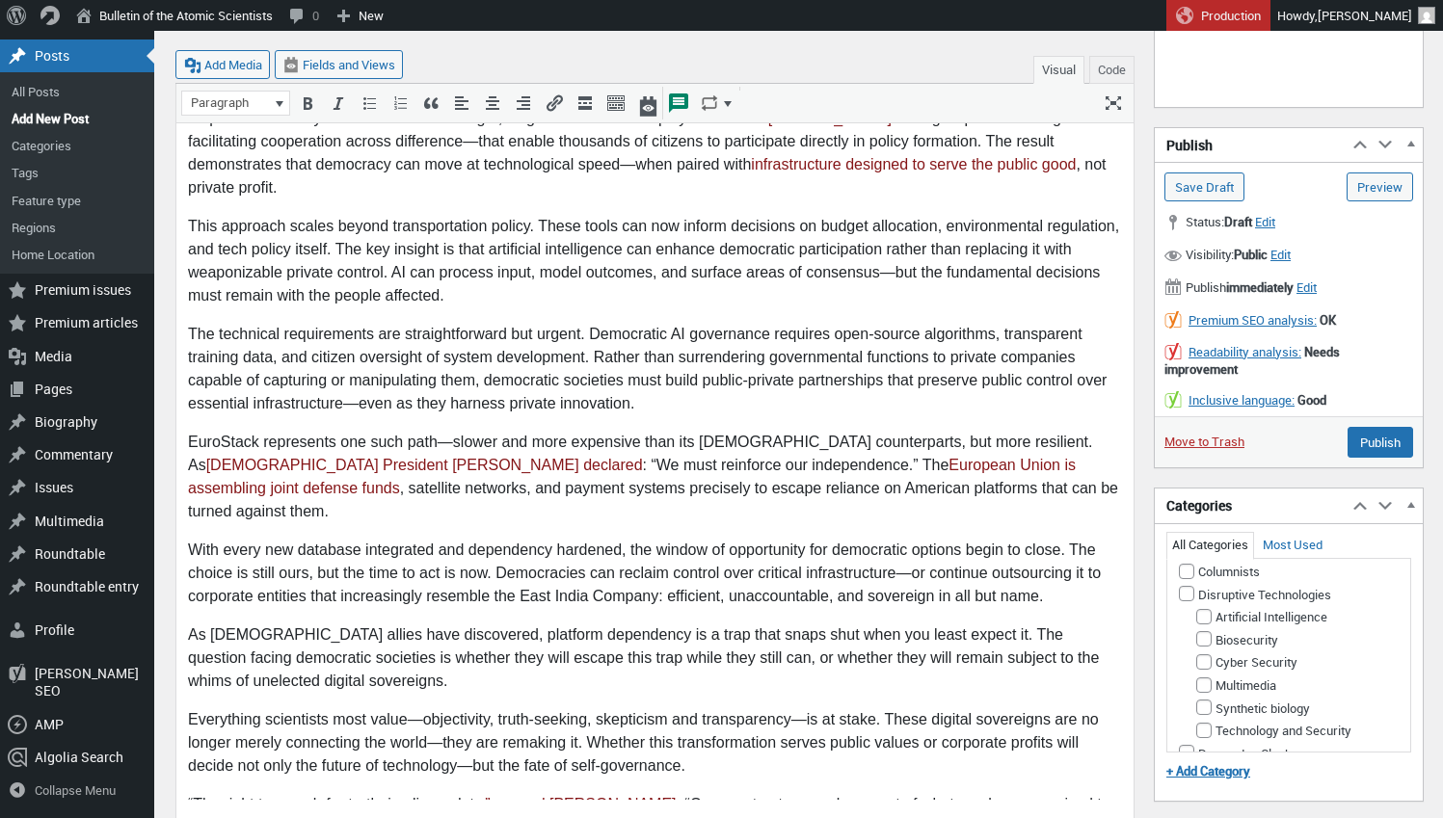
scroll to position [521, 0]
click at [1186, 593] on input "Disruptive Technologies" at bounding box center [1186, 584] width 15 height 15
checkbox input "true"
click at [1206, 620] on input "Artificial Intelligence" at bounding box center [1203, 611] width 15 height 15
checkbox input "true"
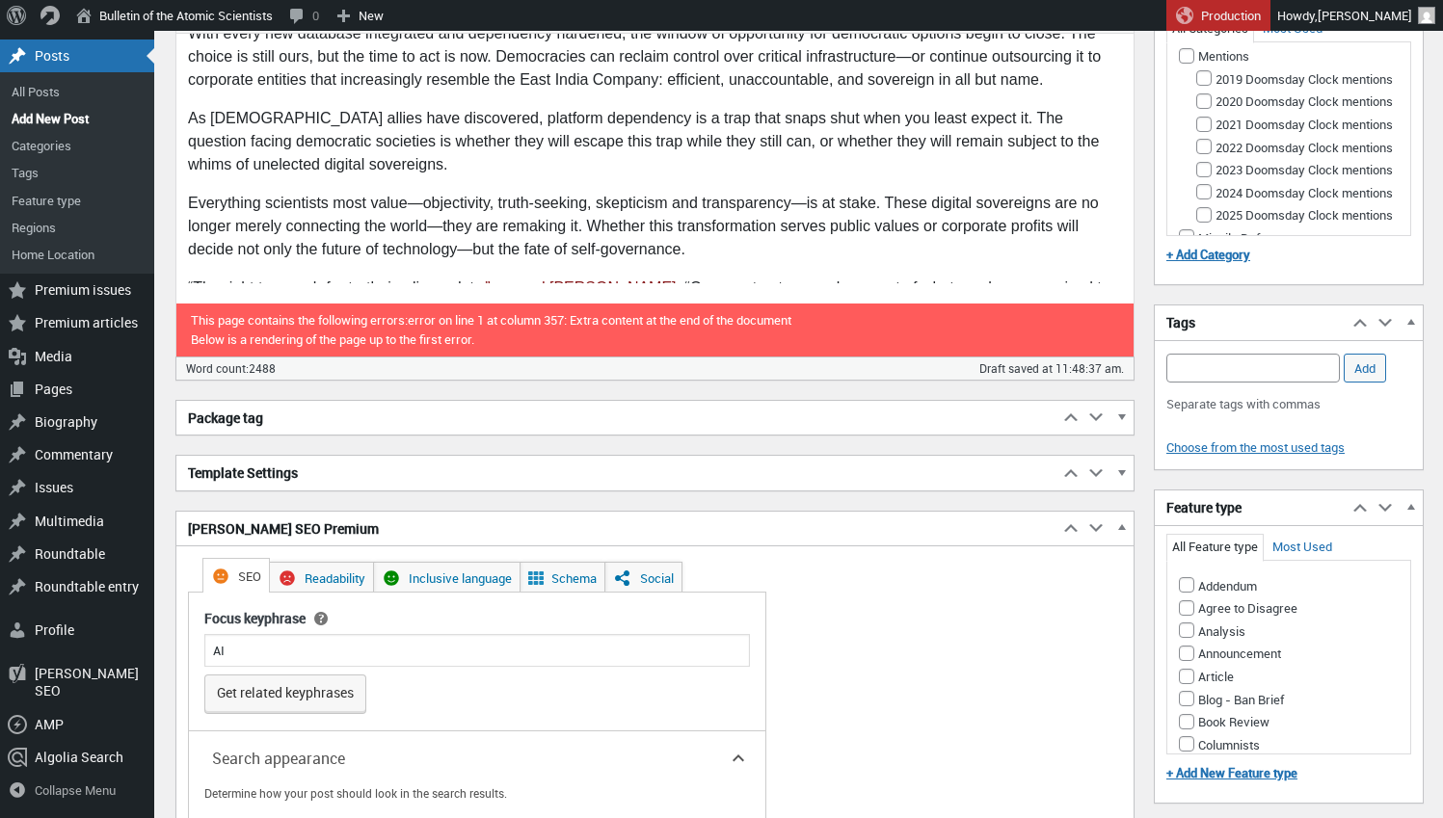
scroll to position [4395, 0]
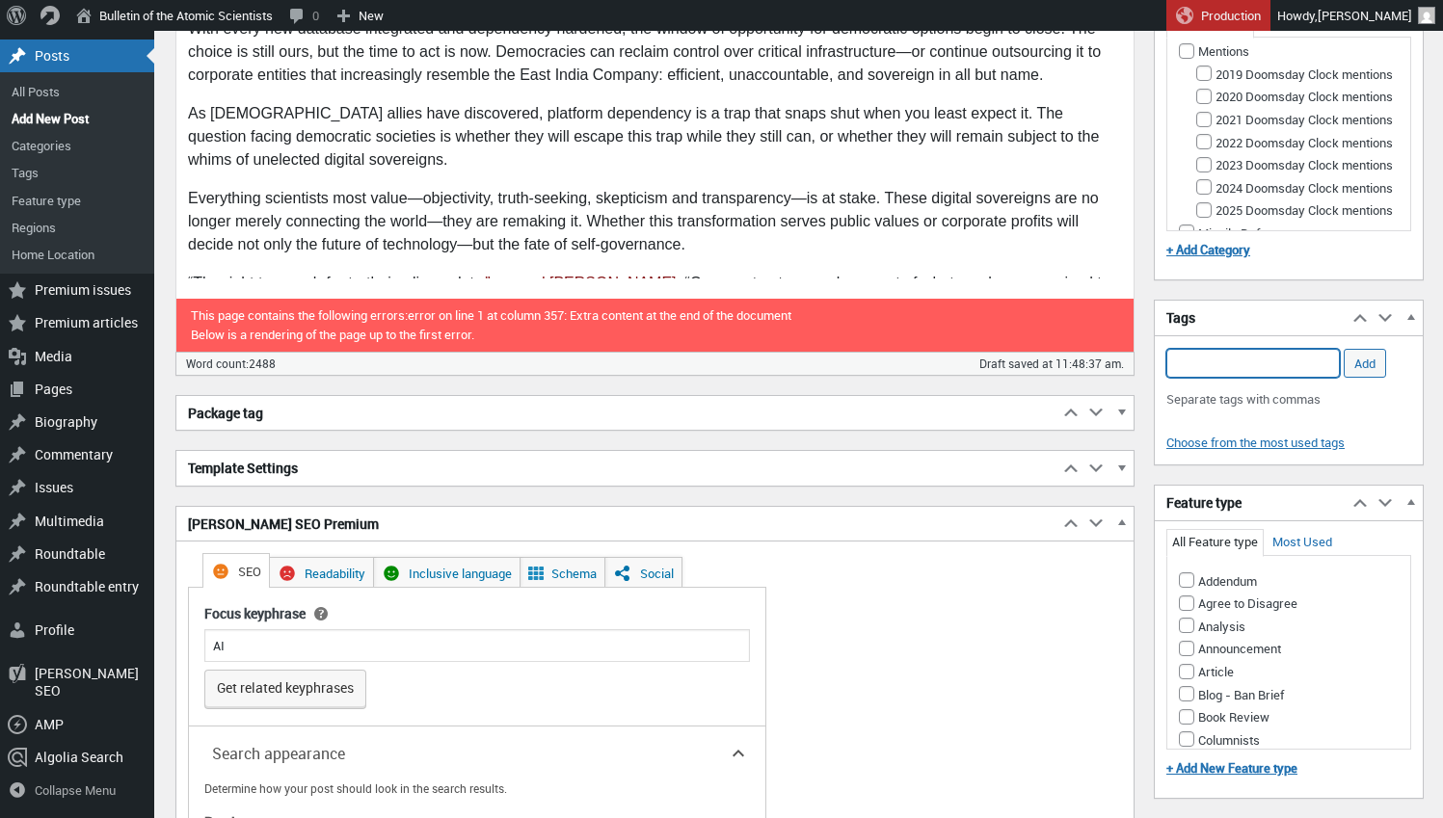
click at [1253, 363] on input "Add Tag" at bounding box center [1253, 363] width 174 height 29
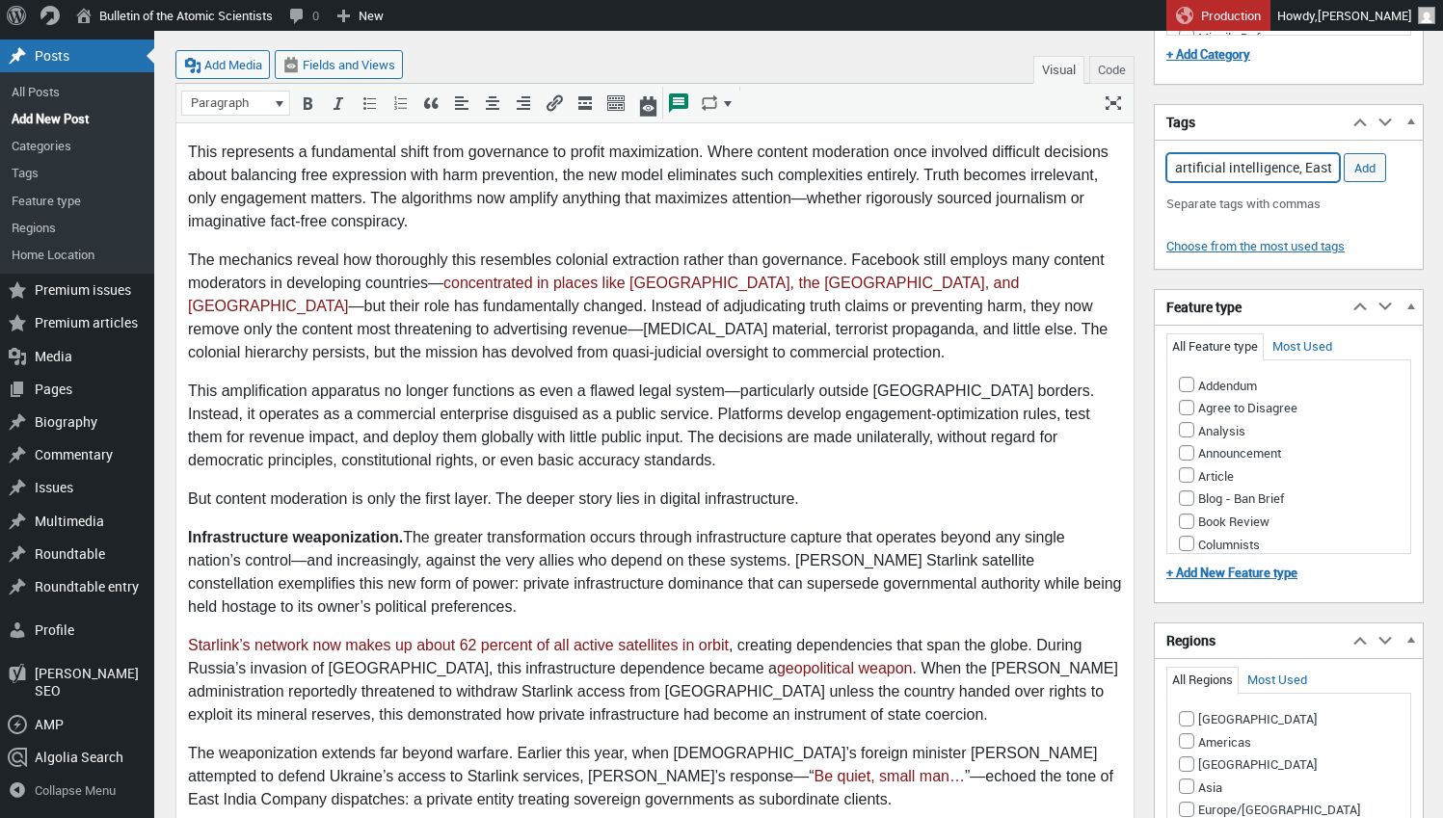
scroll to position [1234, 0]
type input "artificial intelligence, East India Company, AI, DOGE, Starling, Meta,"
click at [1185, 421] on input "Analysis" at bounding box center [1186, 428] width 15 height 15
checkbox input "true"
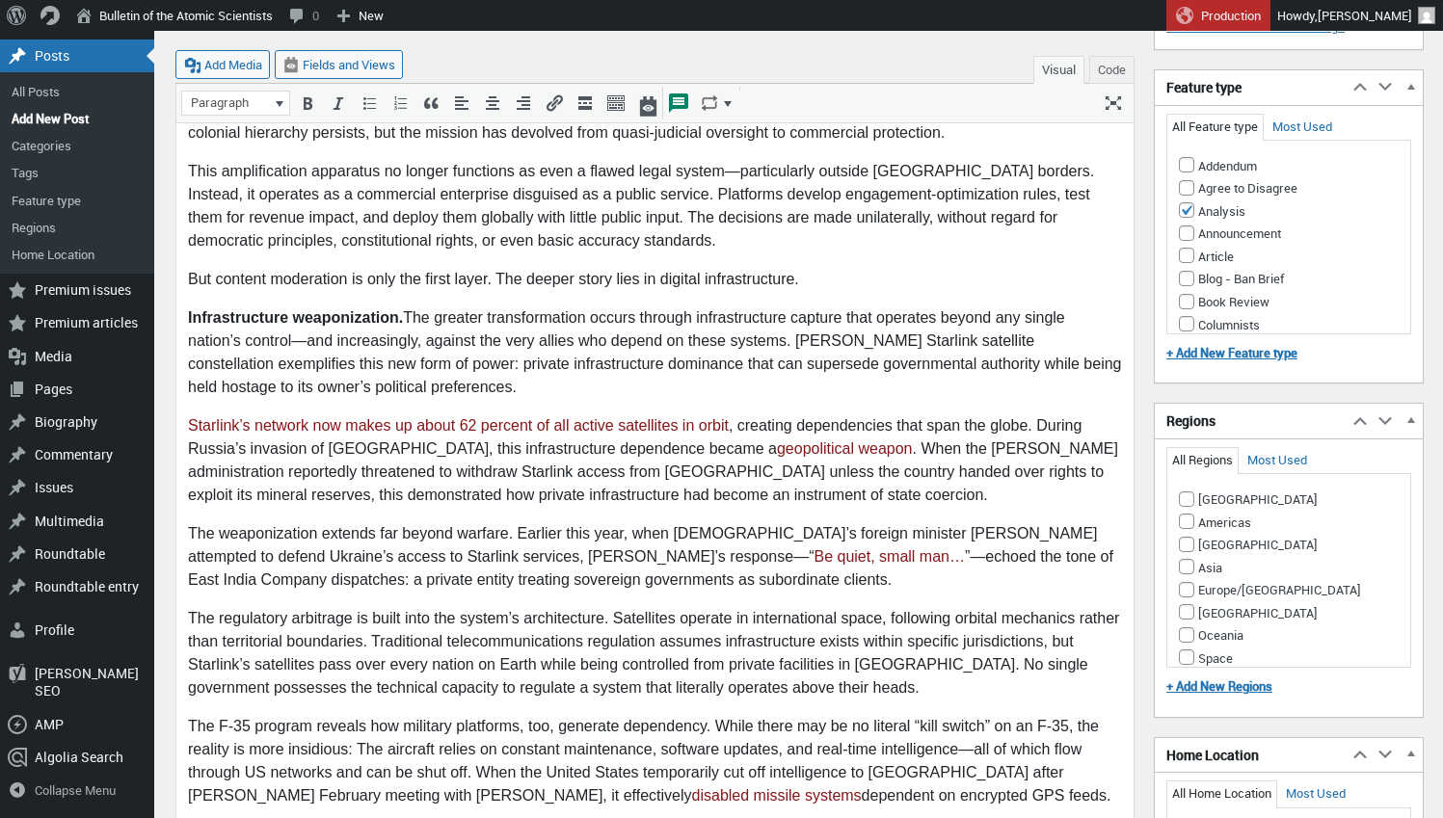
scroll to position [1455, 0]
click at [1189, 512] on input "Americas" at bounding box center [1186, 519] width 15 height 15
checkbox input "true"
click at [1185, 490] on input "[GEOGRAPHIC_DATA]" at bounding box center [1186, 497] width 15 height 15
checkbox input "true"
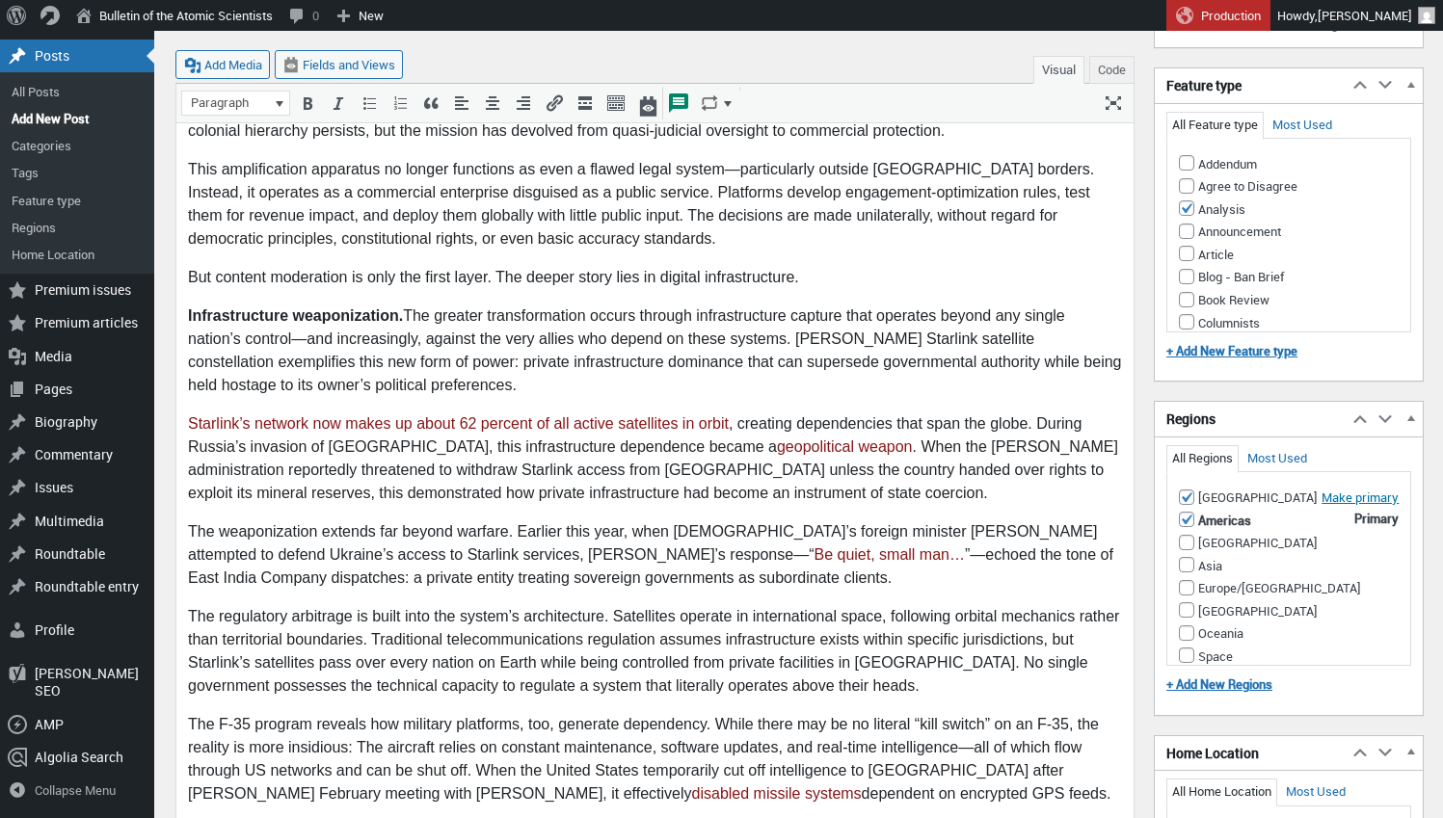
click at [1189, 535] on input "[GEOGRAPHIC_DATA]" at bounding box center [1186, 542] width 15 height 15
checkbox input "true"
click at [1186, 557] on input "Asia" at bounding box center [1186, 564] width 15 height 15
checkbox input "true"
click at [1182, 580] on input "Europe/[GEOGRAPHIC_DATA]" at bounding box center [1186, 587] width 15 height 15
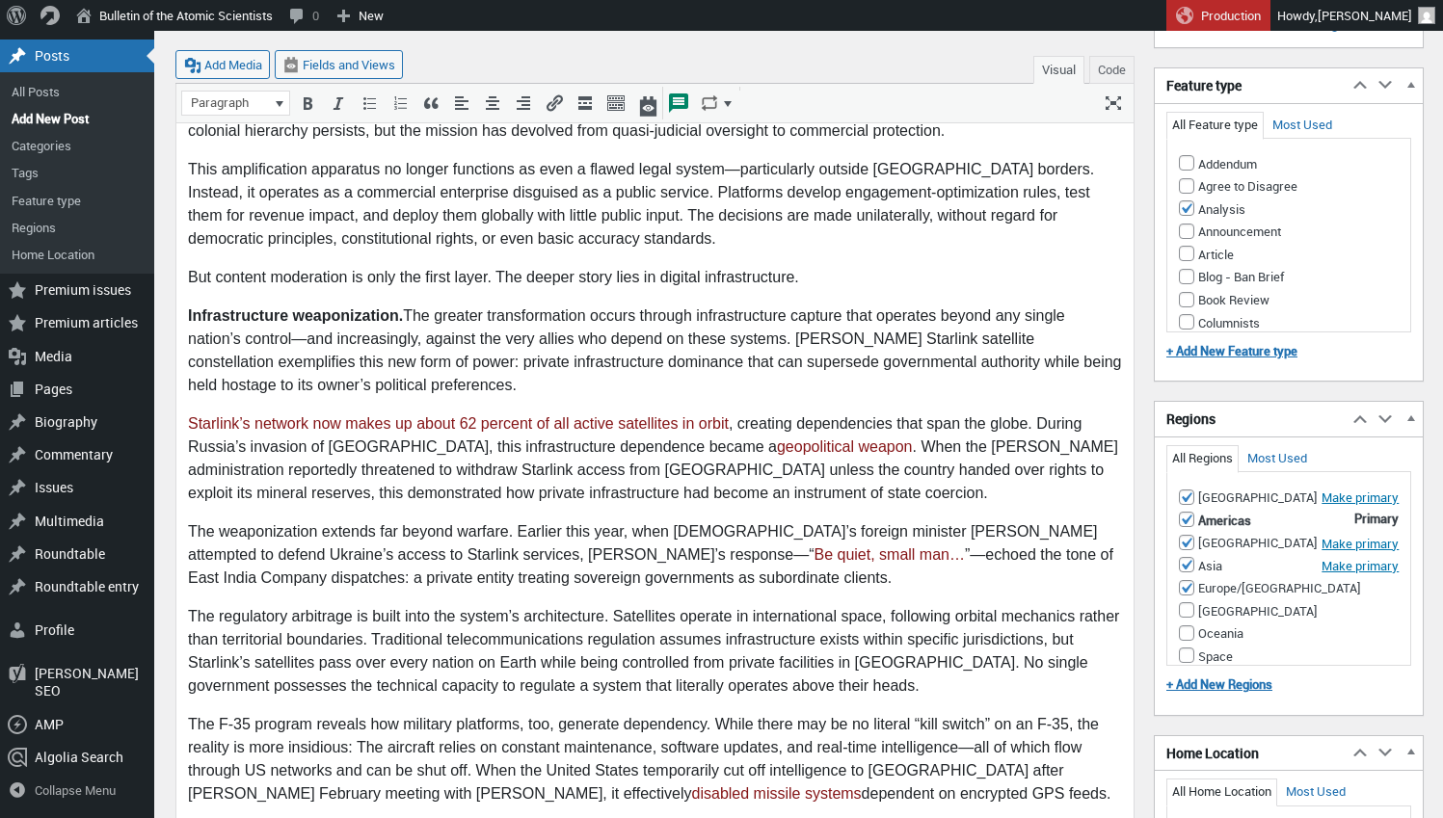
checkbox input "true"
click at [1186, 624] on input "[GEOGRAPHIC_DATA]" at bounding box center [1186, 631] width 15 height 15
checkbox input "true"
click at [1185, 647] on input "Oceania" at bounding box center [1186, 654] width 15 height 15
checkbox input "true"
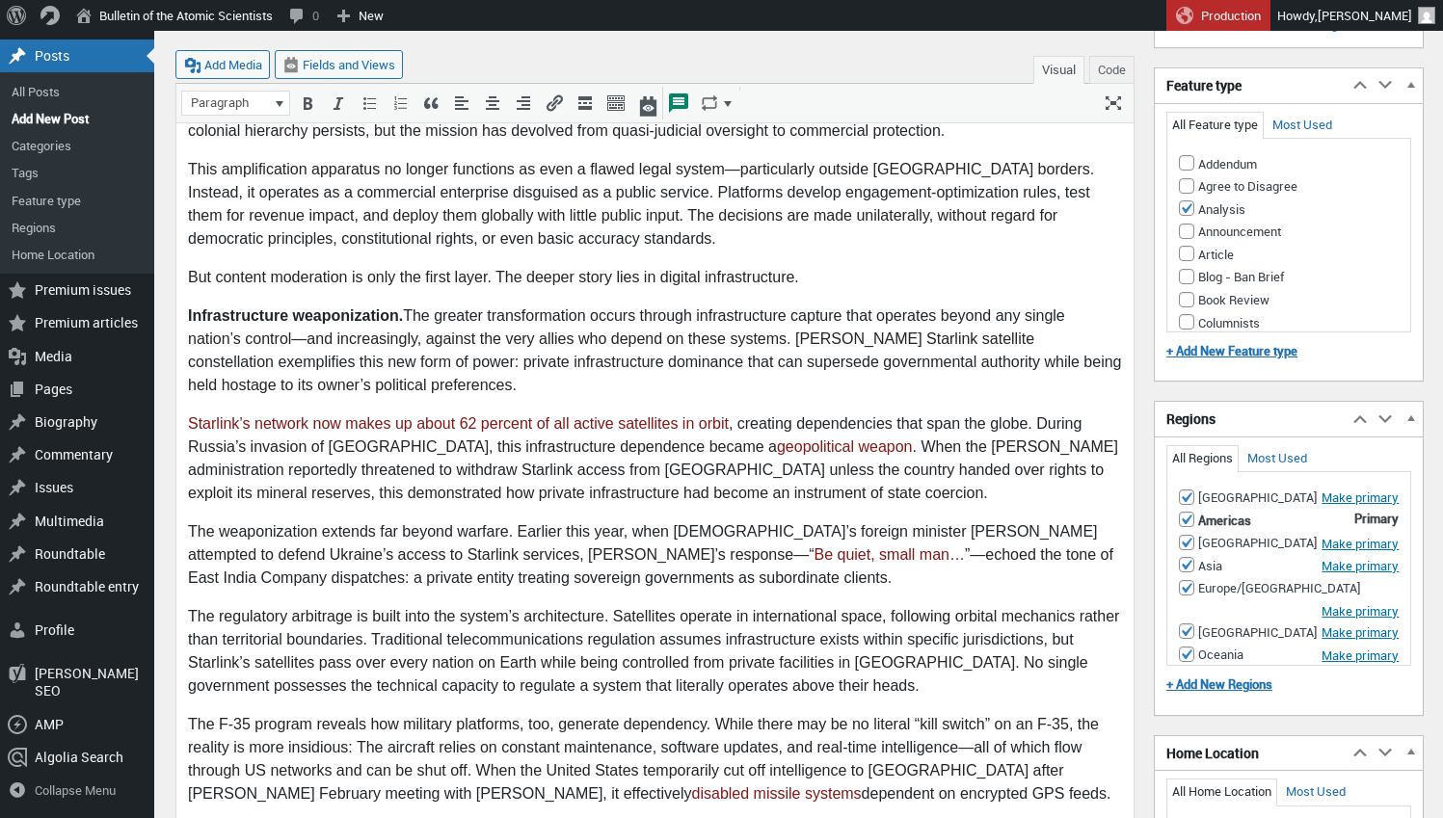
click at [1185, 669] on input "Space" at bounding box center [1186, 676] width 15 height 15
checkbox input "true"
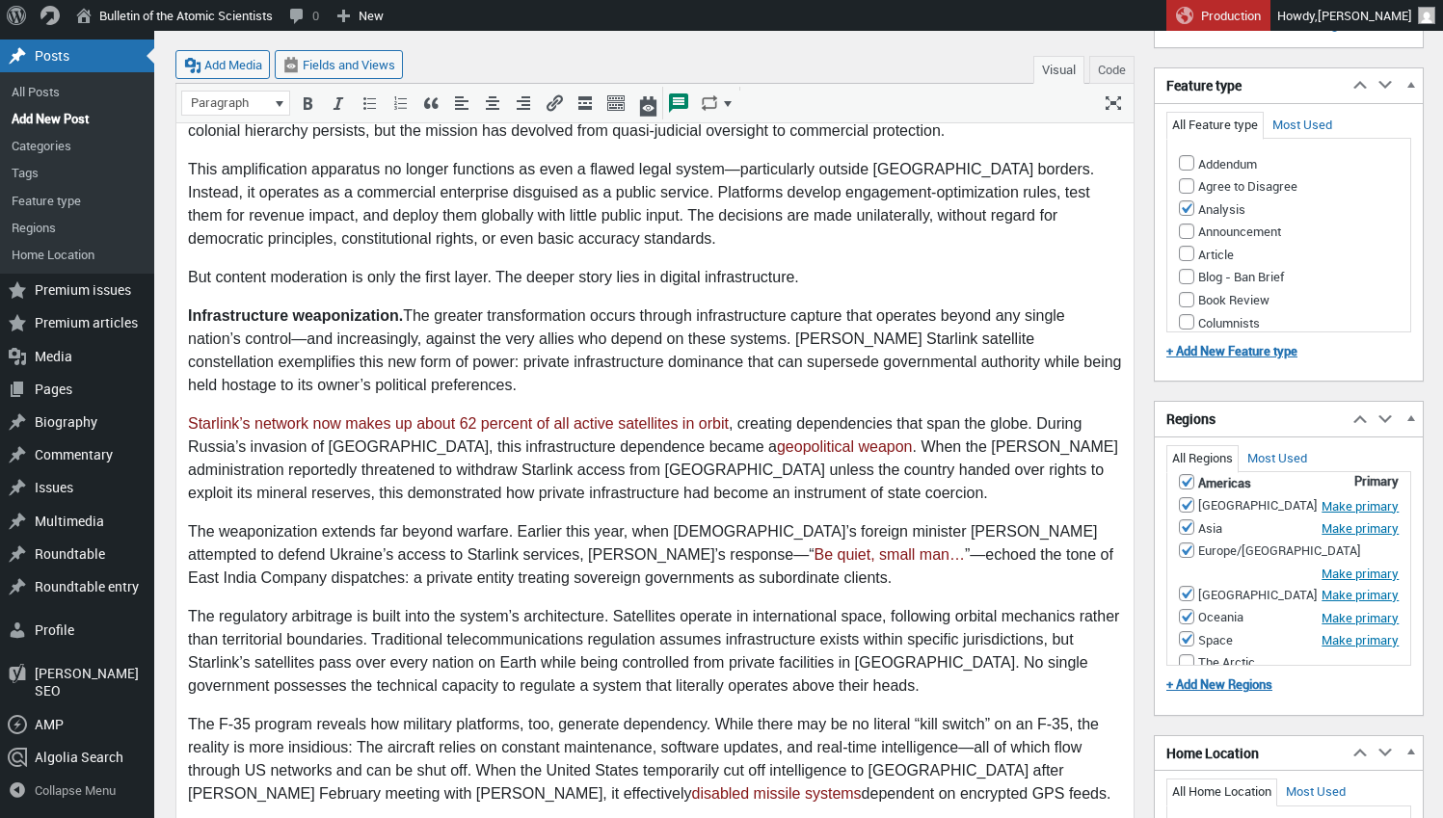
scroll to position [37, 0]
click at [1188, 655] on input "The Arctic" at bounding box center [1186, 662] width 15 height 15
checkbox input "true"
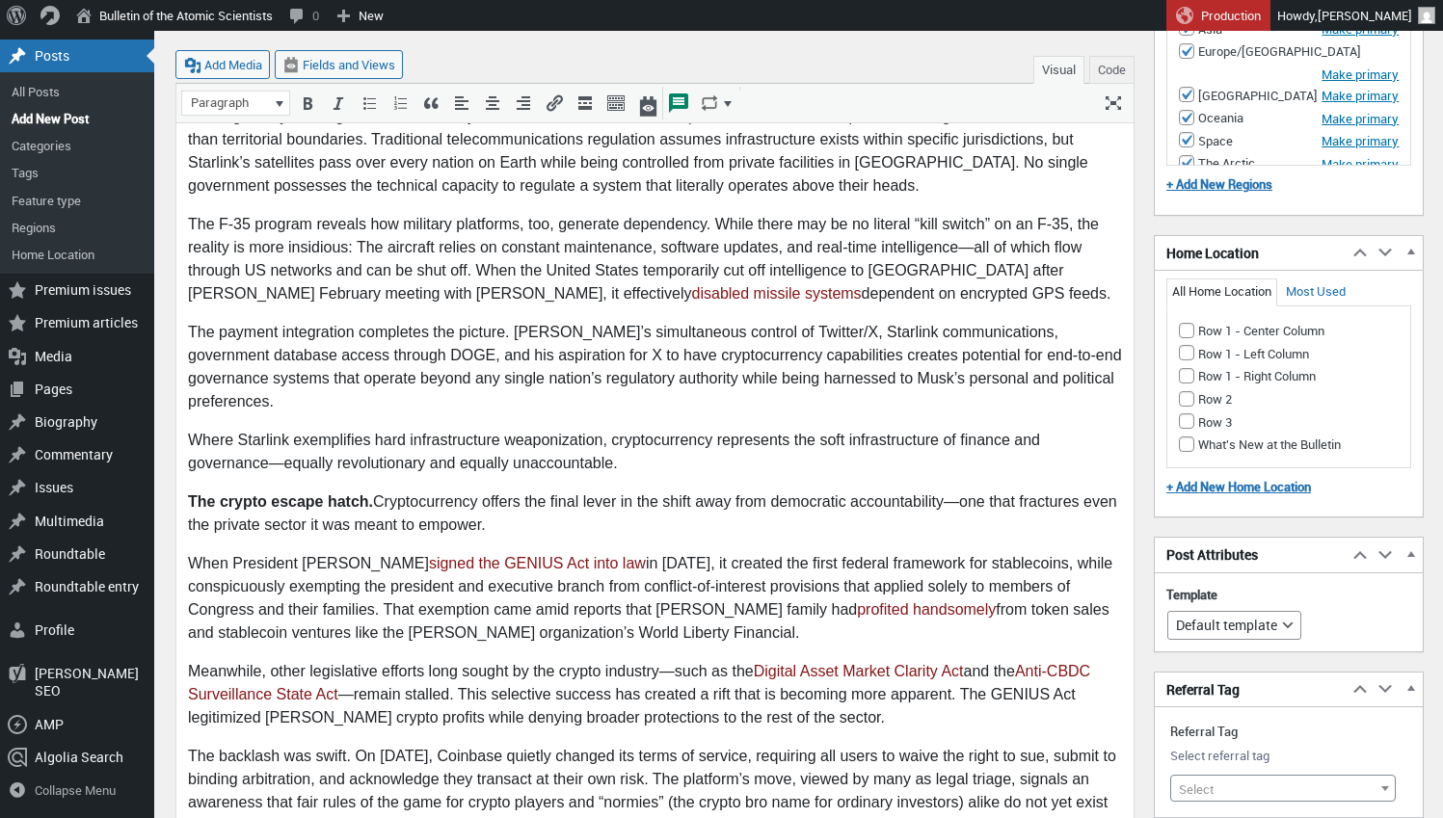
scroll to position [1958, 0]
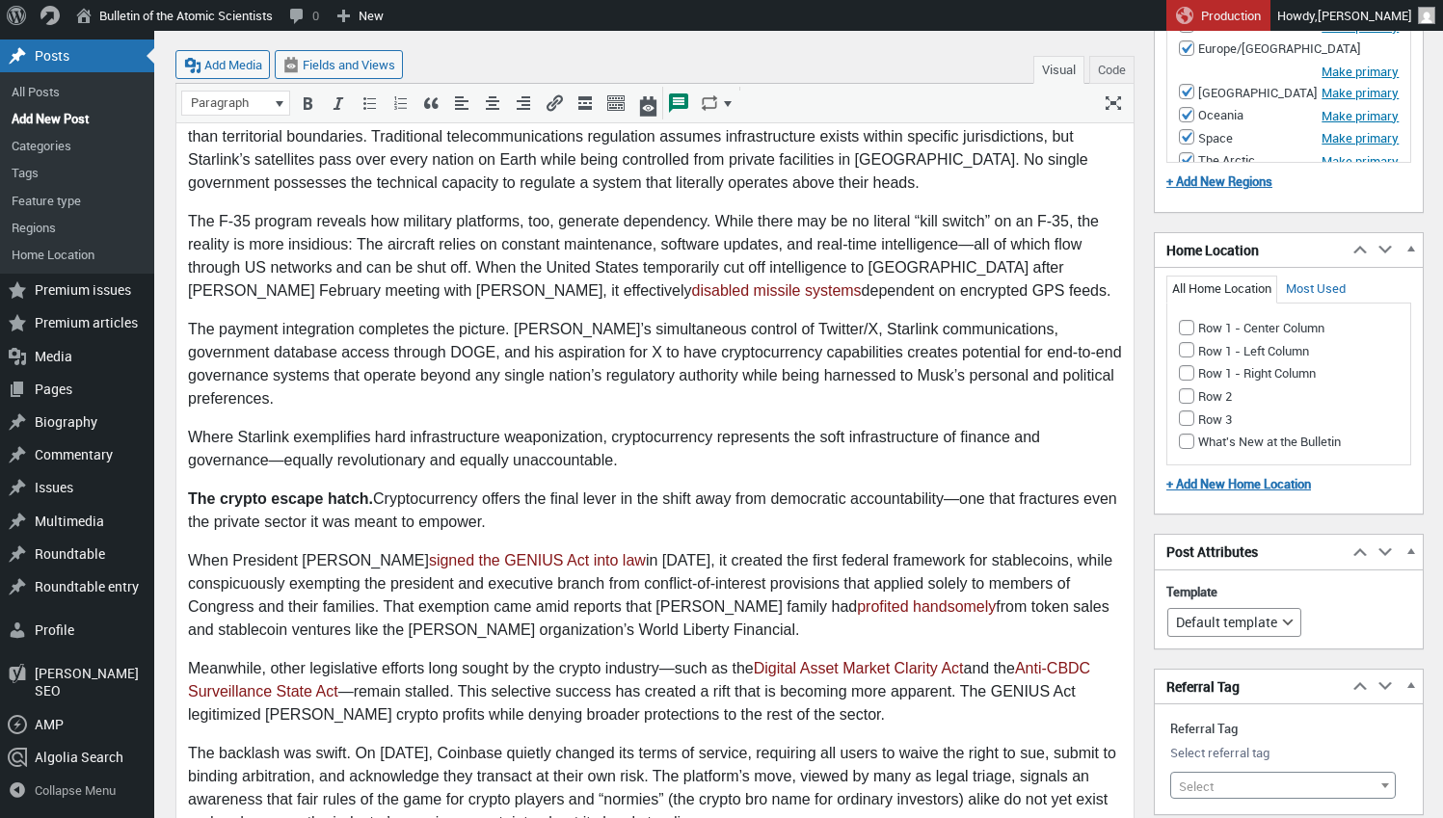
click at [1182, 342] on input "Row 1 - Left Column" at bounding box center [1186, 349] width 15 height 15
checkbox input "true"
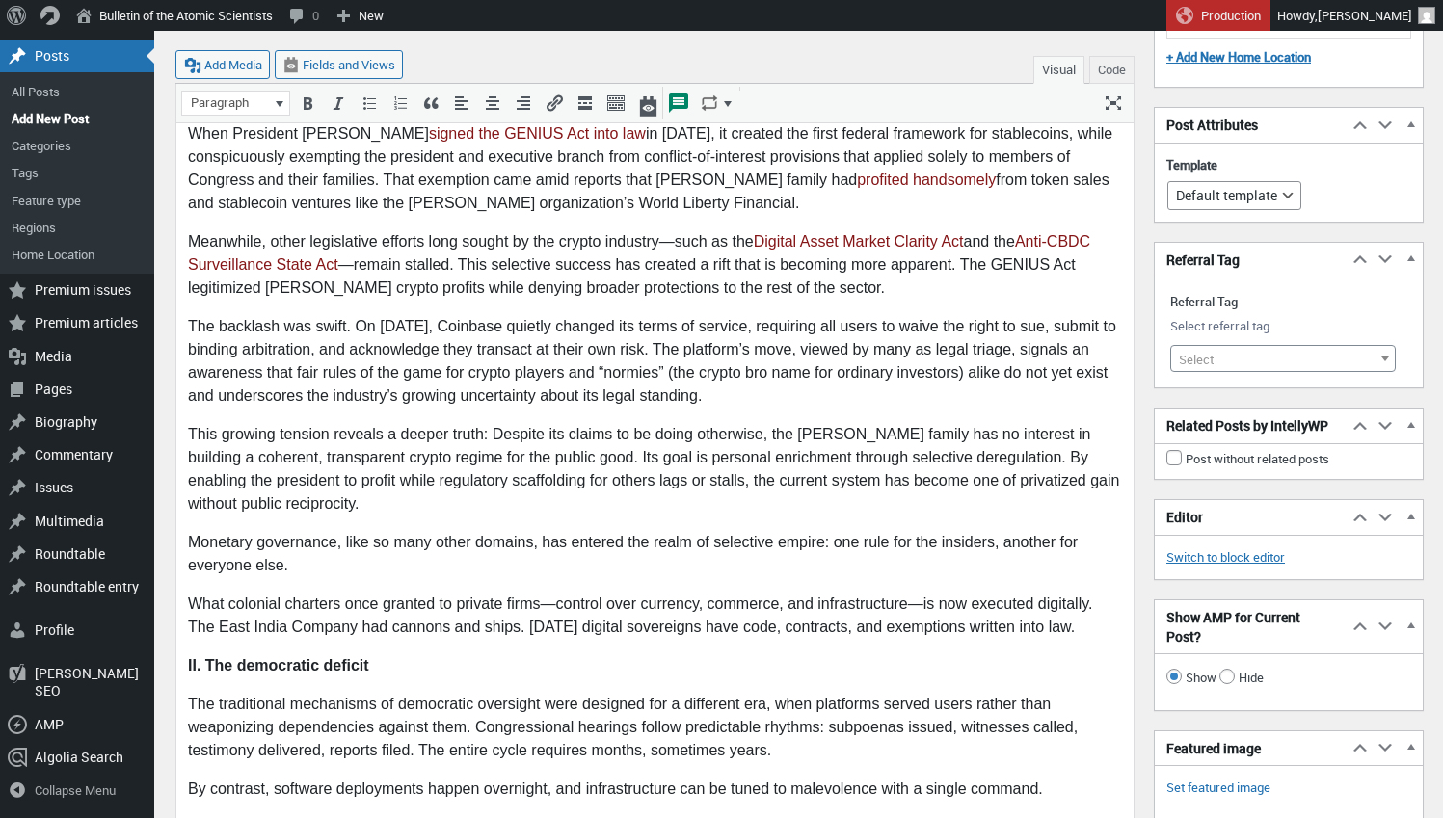
scroll to position [2387, 0]
click at [1265, 344] on span "Select" at bounding box center [1283, 357] width 224 height 27
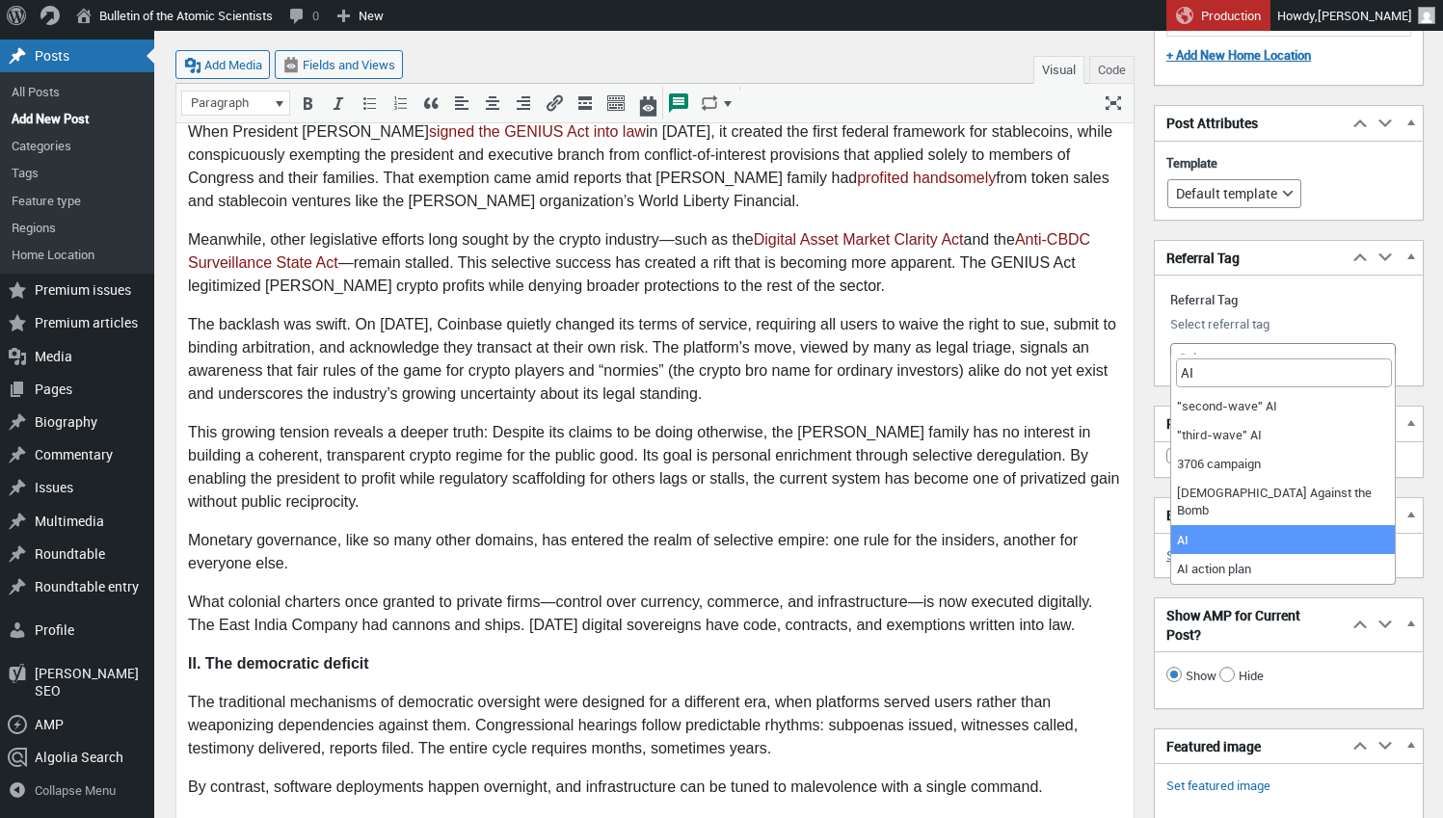
type input "AI"
select select "11787"
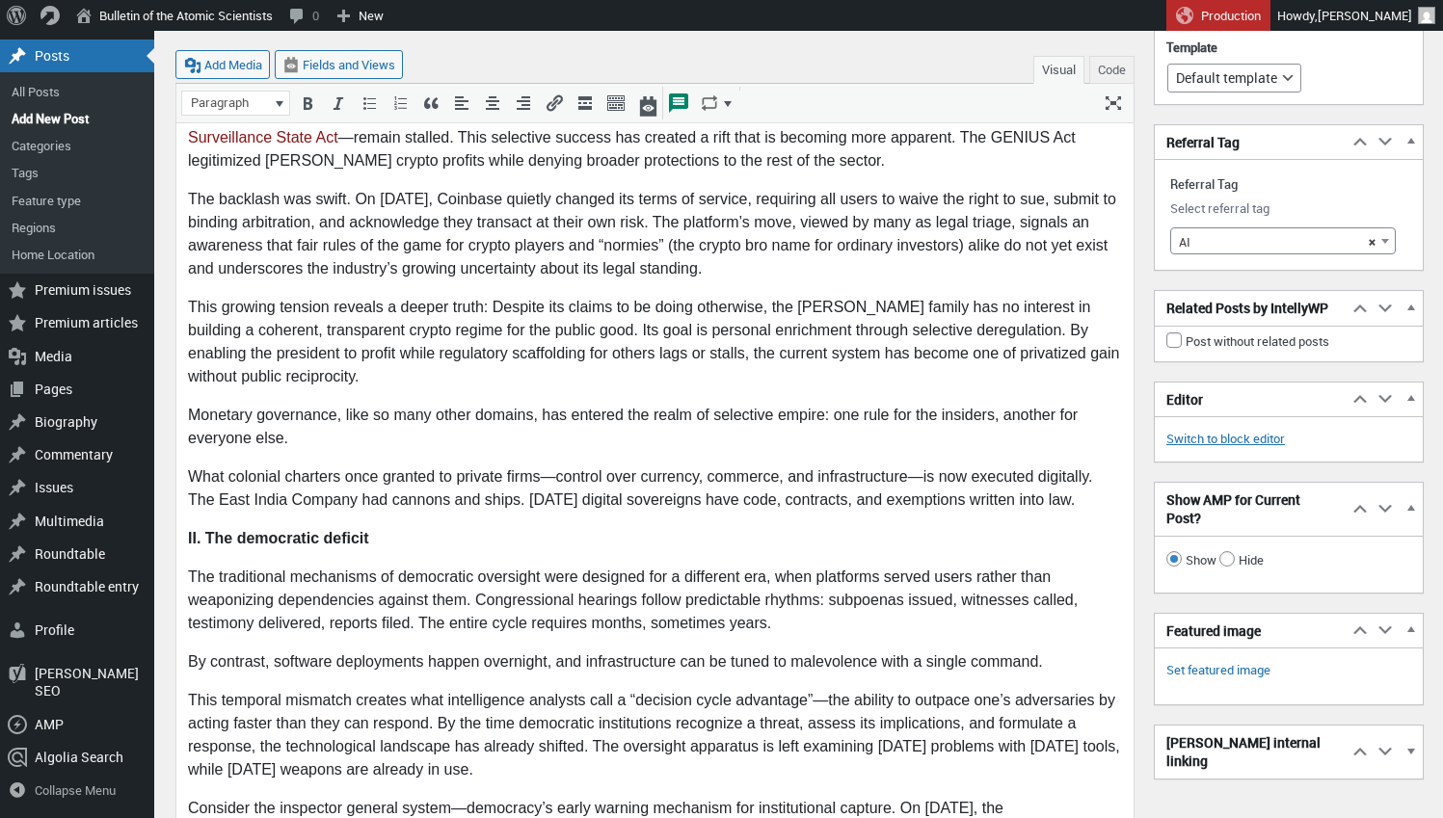
scroll to position [2517, 0]
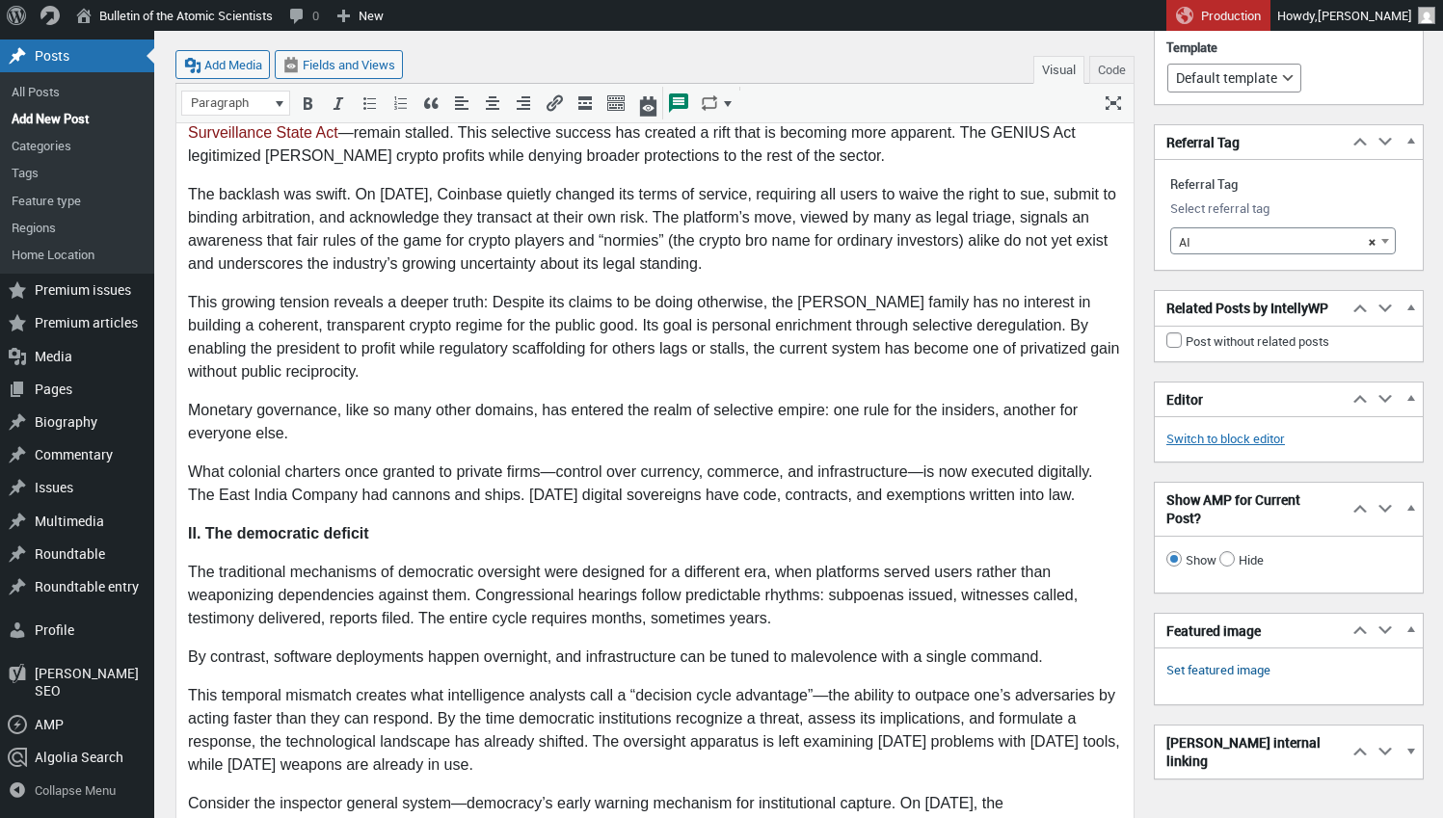
click at [1228, 681] on link "Set featured image" at bounding box center [1218, 670] width 104 height 19
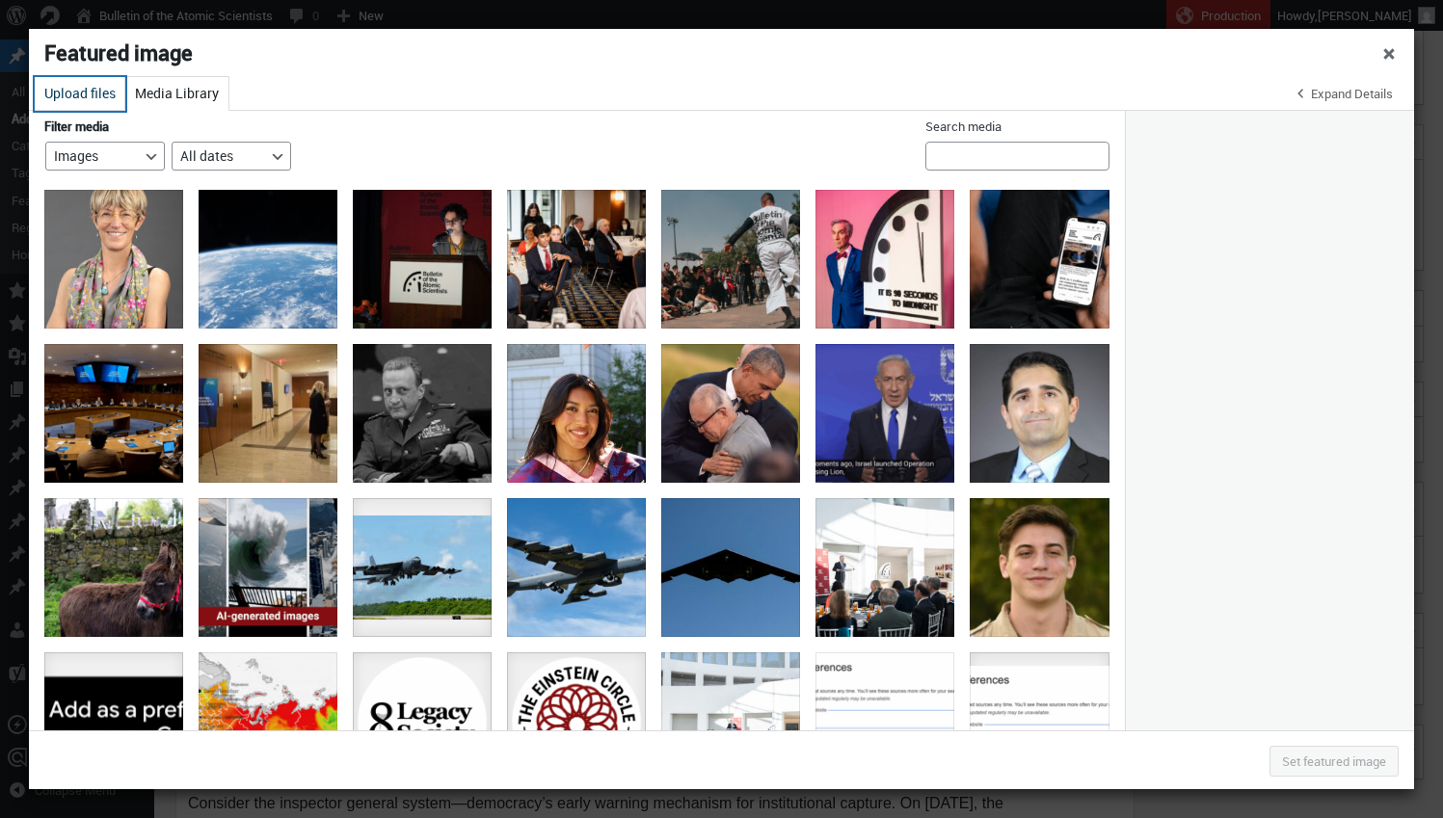
click at [69, 94] on button "Upload files" at bounding box center [80, 94] width 91 height 34
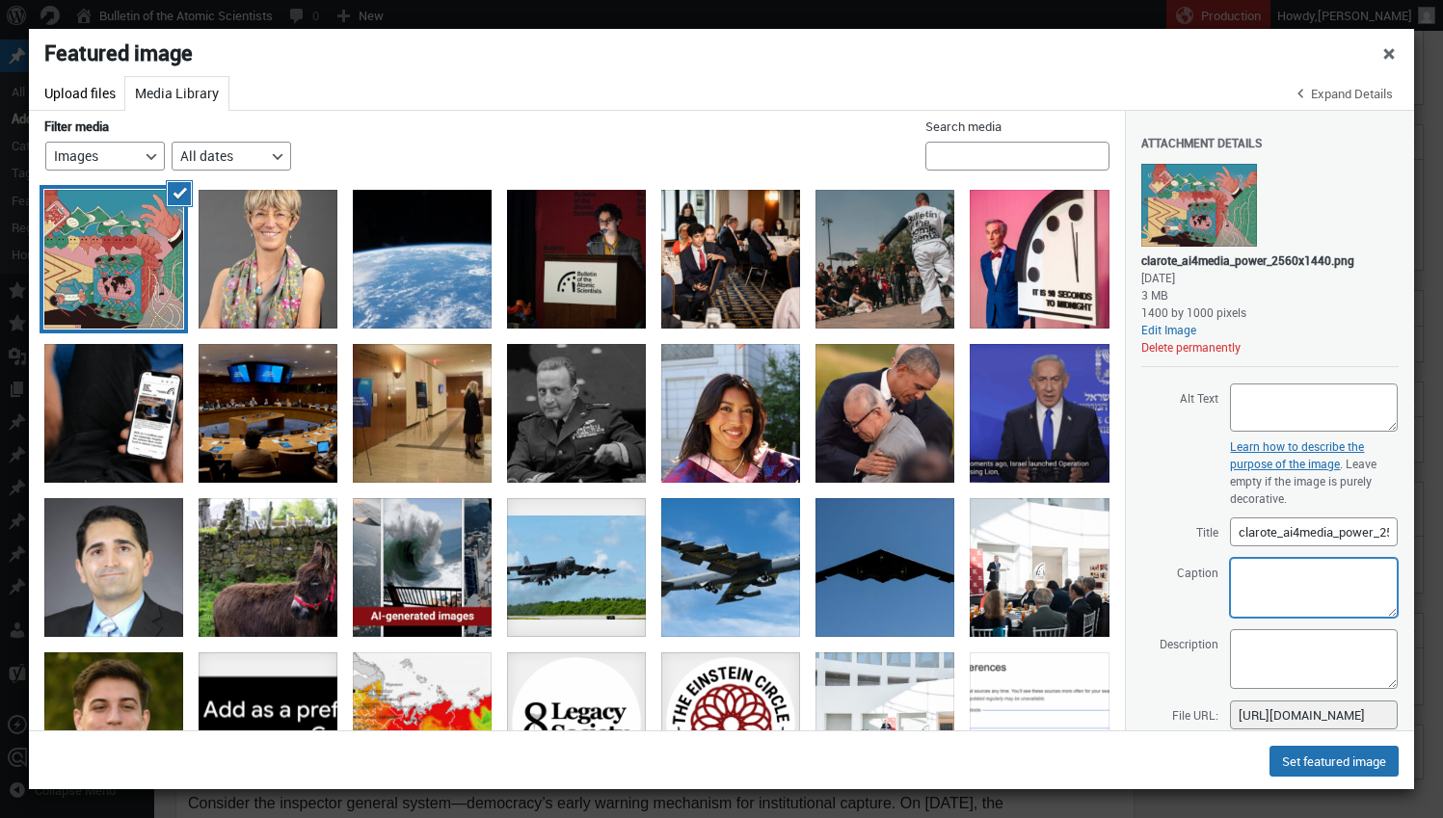
click at [1296, 584] on textarea "Caption" at bounding box center [1314, 588] width 168 height 60
paste textarea "<span><a href="www.clarote.net">Clarote</a> &amp; <a href="https://www.ai4media…"
type textarea "<span><a href="www.clarote.net">Clarote</a> &amp; <a href="https://www.ai4media…"
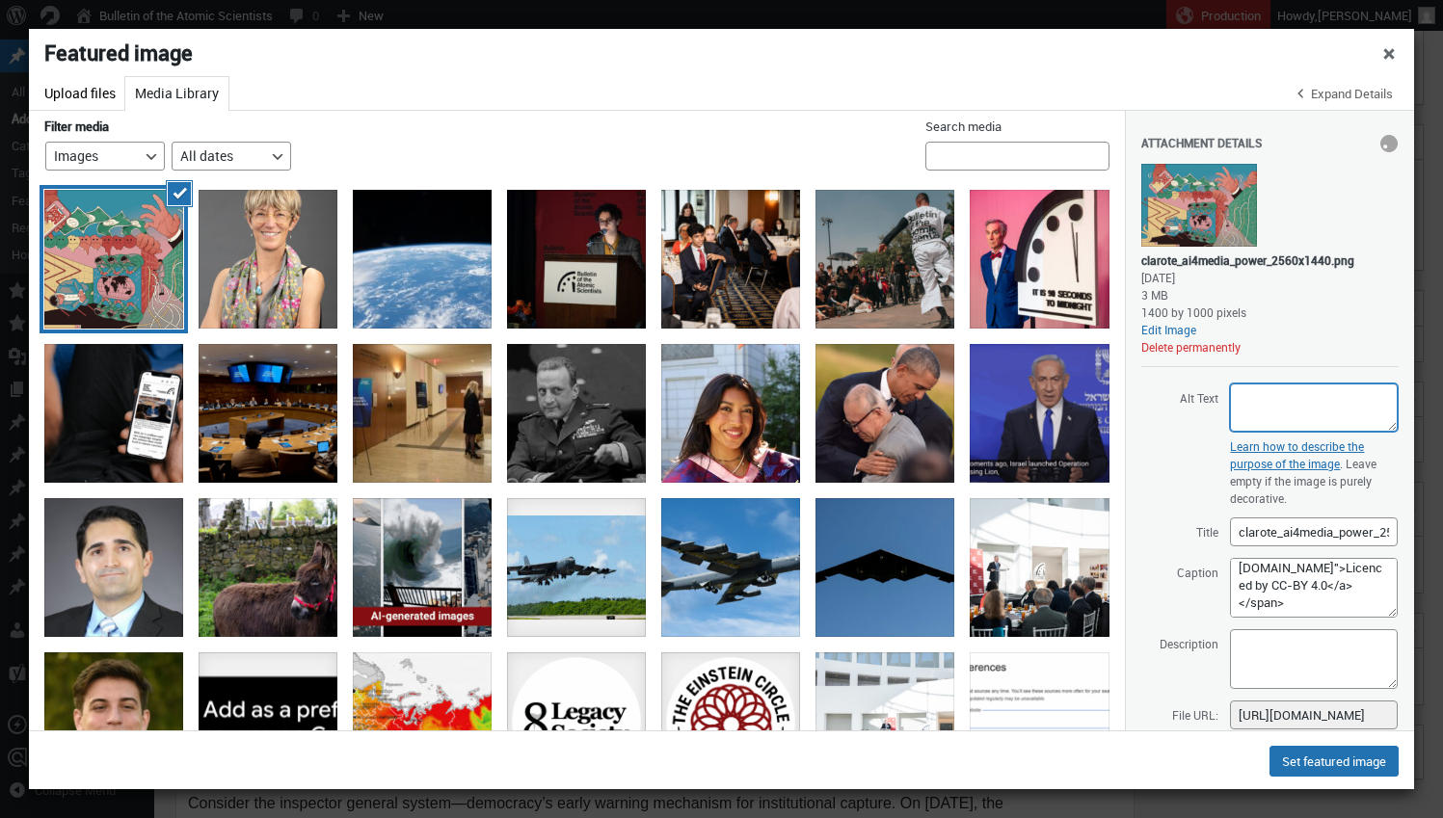
click at [1286, 392] on textarea "Alt Text" at bounding box center [1314, 408] width 168 height 48
paste textarea "A brightly coloured illustration which can be viewed in any direction. It has m…"
type textarea "A brightly coloured illustration which can be viewed in any direction. It has m…"
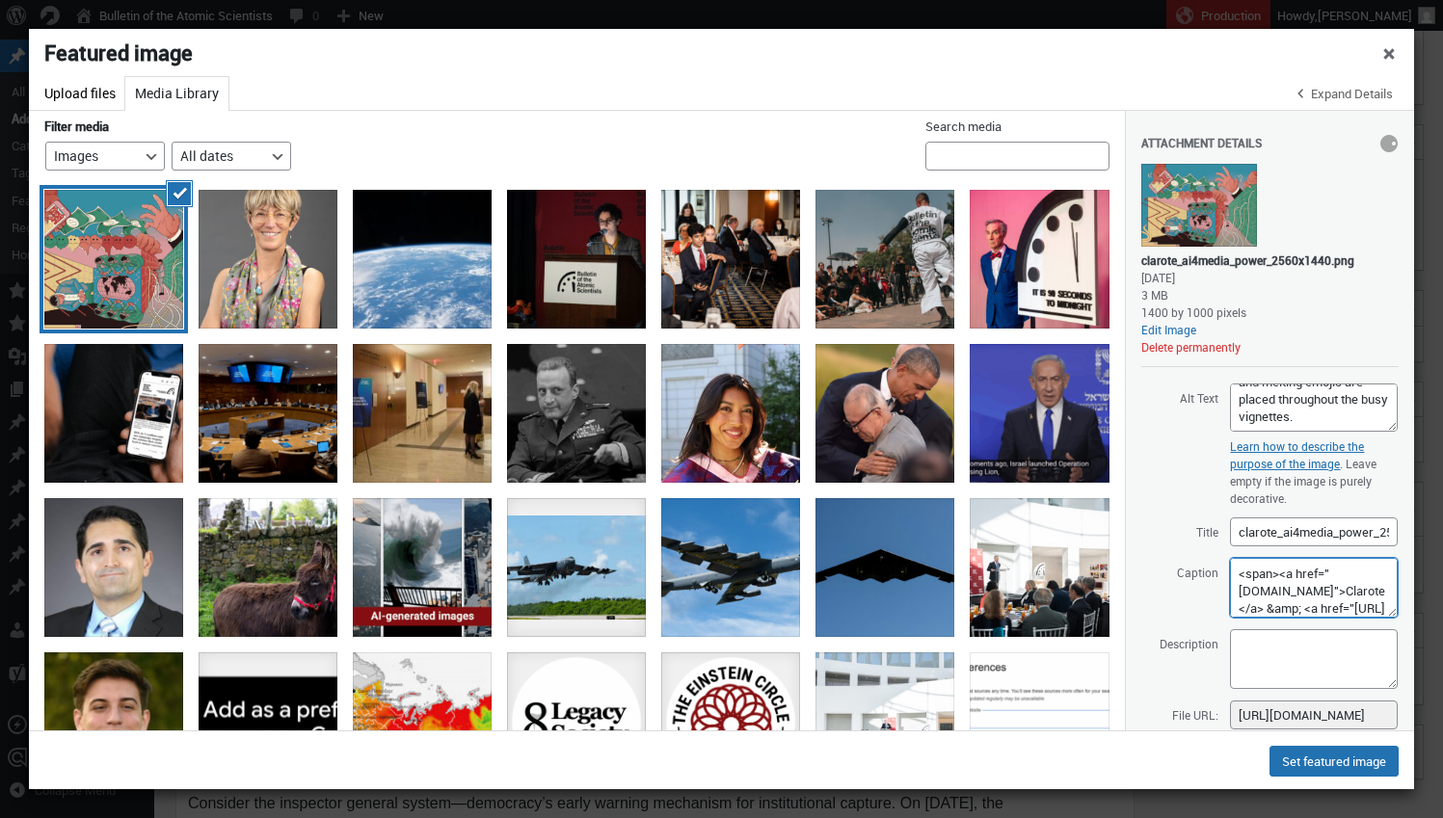
click at [1240, 573] on textarea "<span><a href="www.clarote.net">Clarote</a> &amp; <a href="https://www.ai4media…" at bounding box center [1314, 588] width 168 height 60
paste textarea "Just as the East India Company’s commercial success gradually justified new po"
drag, startPoint x: 1370, startPoint y: 595, endPoint x: 1229, endPoint y: 546, distance: 149.1
click at [1229, 546] on div "Attachment Details Saved. clarote_ai4media_power_2560x1440.png September 10, 20…" at bounding box center [1269, 443] width 257 height 664
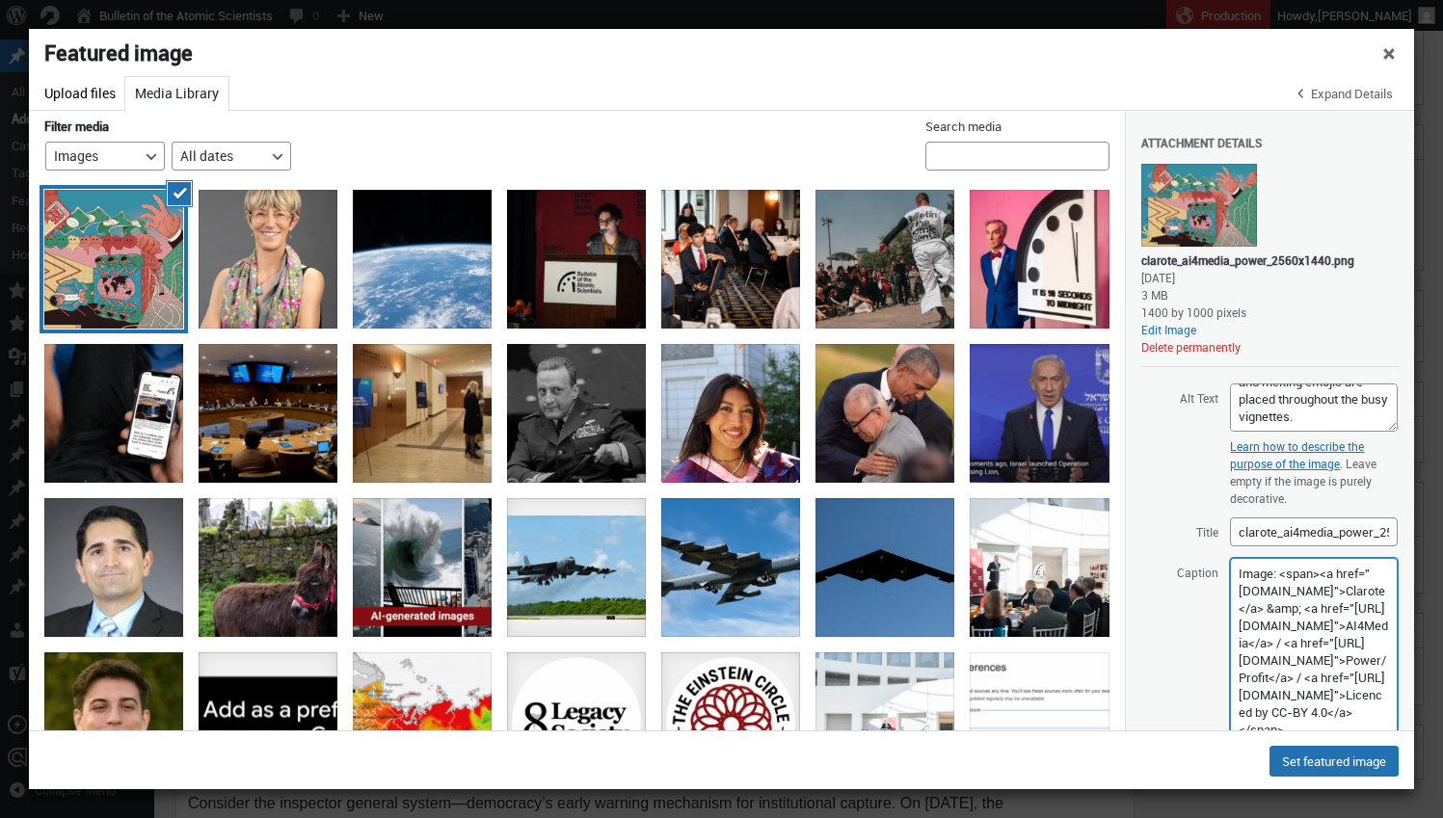
click at [1401, 755] on div "Featured image Actions Menu Featured image Upload files Media Library Expand De…" at bounding box center [721, 409] width 1385 height 761
paste textarea "Just as the East India Company’s commercial success gradually justified new pow…"
type textarea "Just as the East India Company’s commercial success gradually justified new pow…"
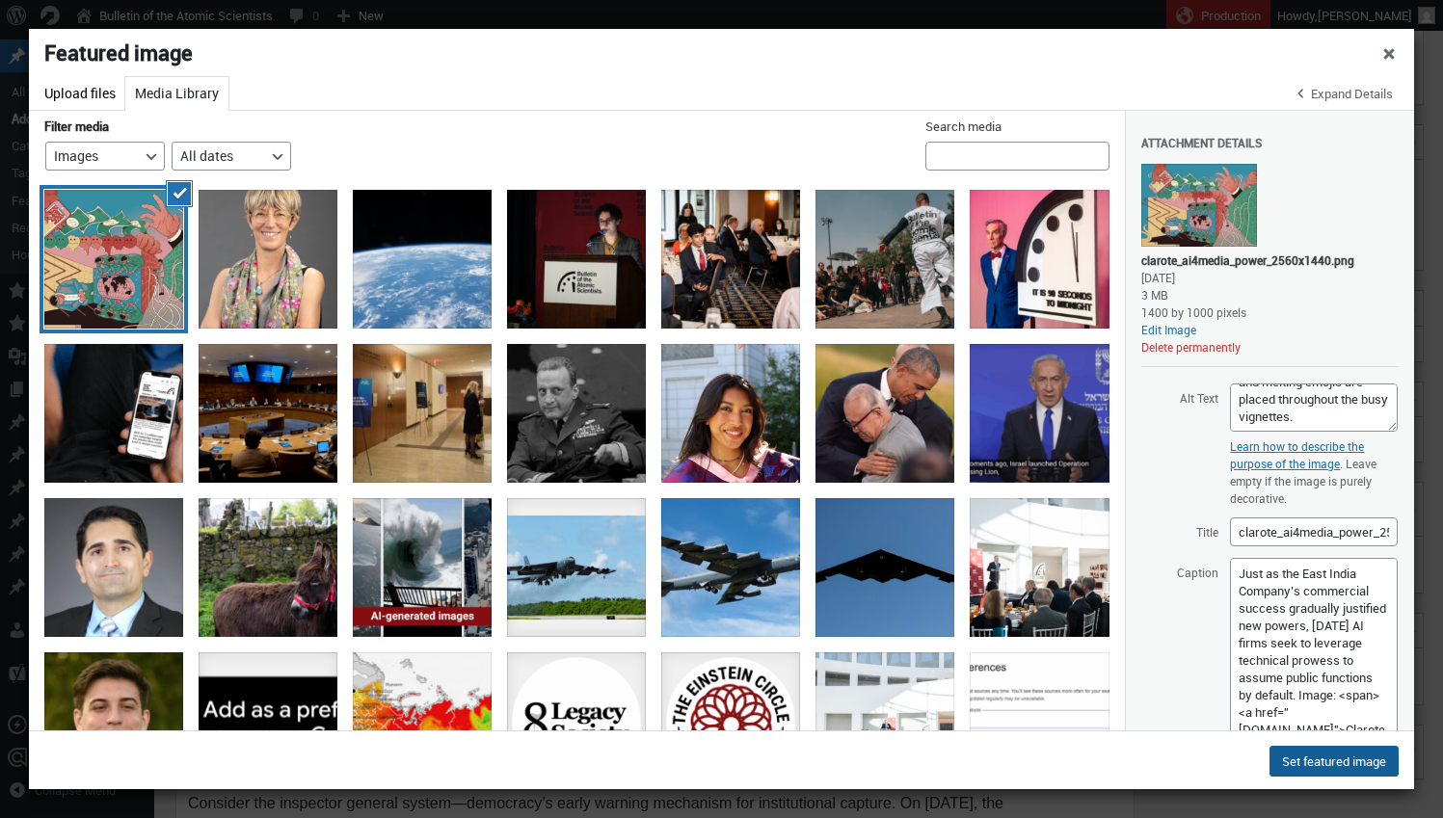
click at [1340, 758] on button "Set featured image" at bounding box center [1333, 761] width 129 height 31
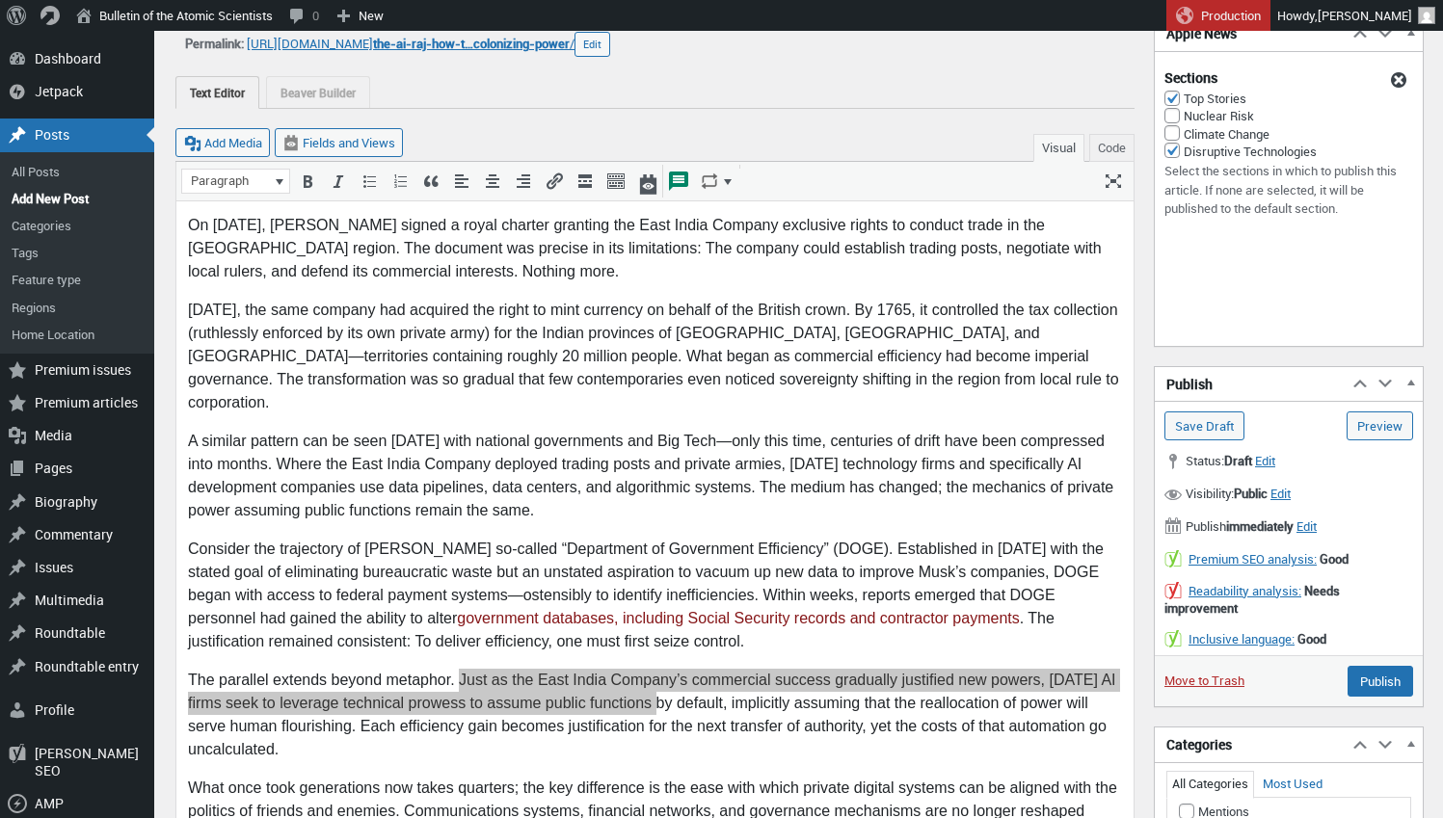
scroll to position [102, 0]
click at [1223, 414] on input "Save Draft" at bounding box center [1204, 427] width 80 height 29
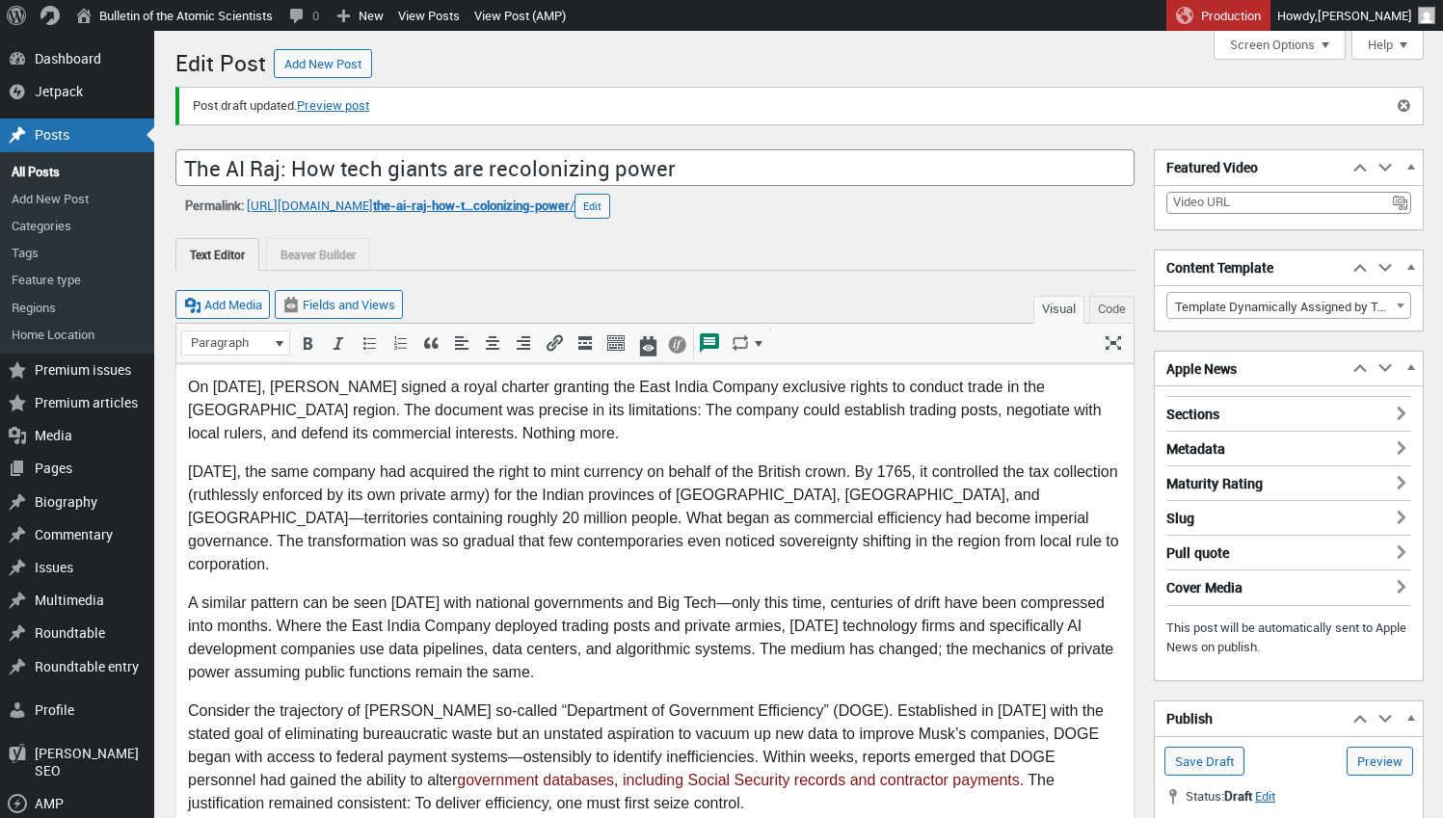
scroll to position [13, 0]
click at [343, 102] on link "Preview post" at bounding box center [333, 105] width 72 height 19
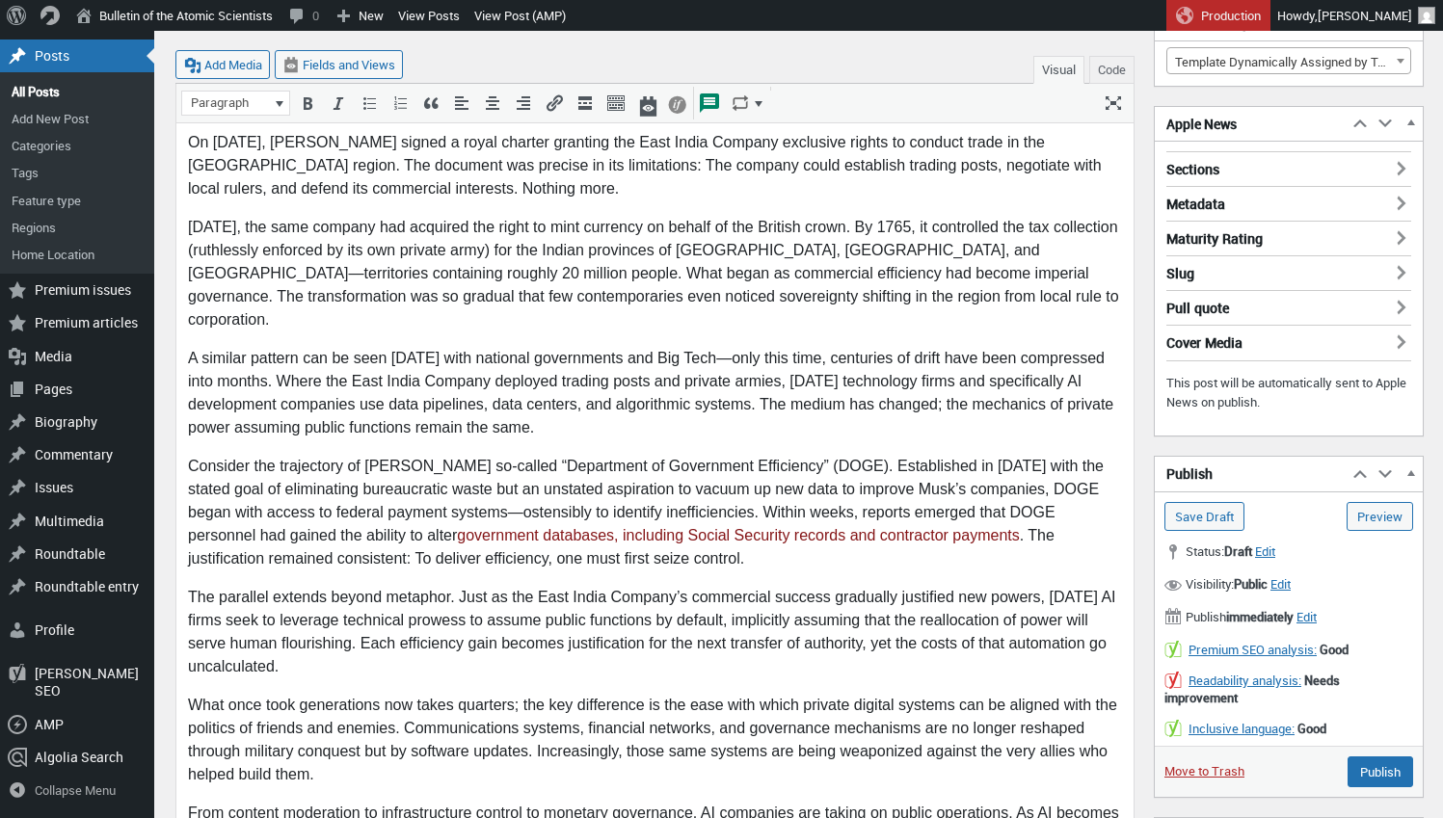
scroll to position [270, 0]
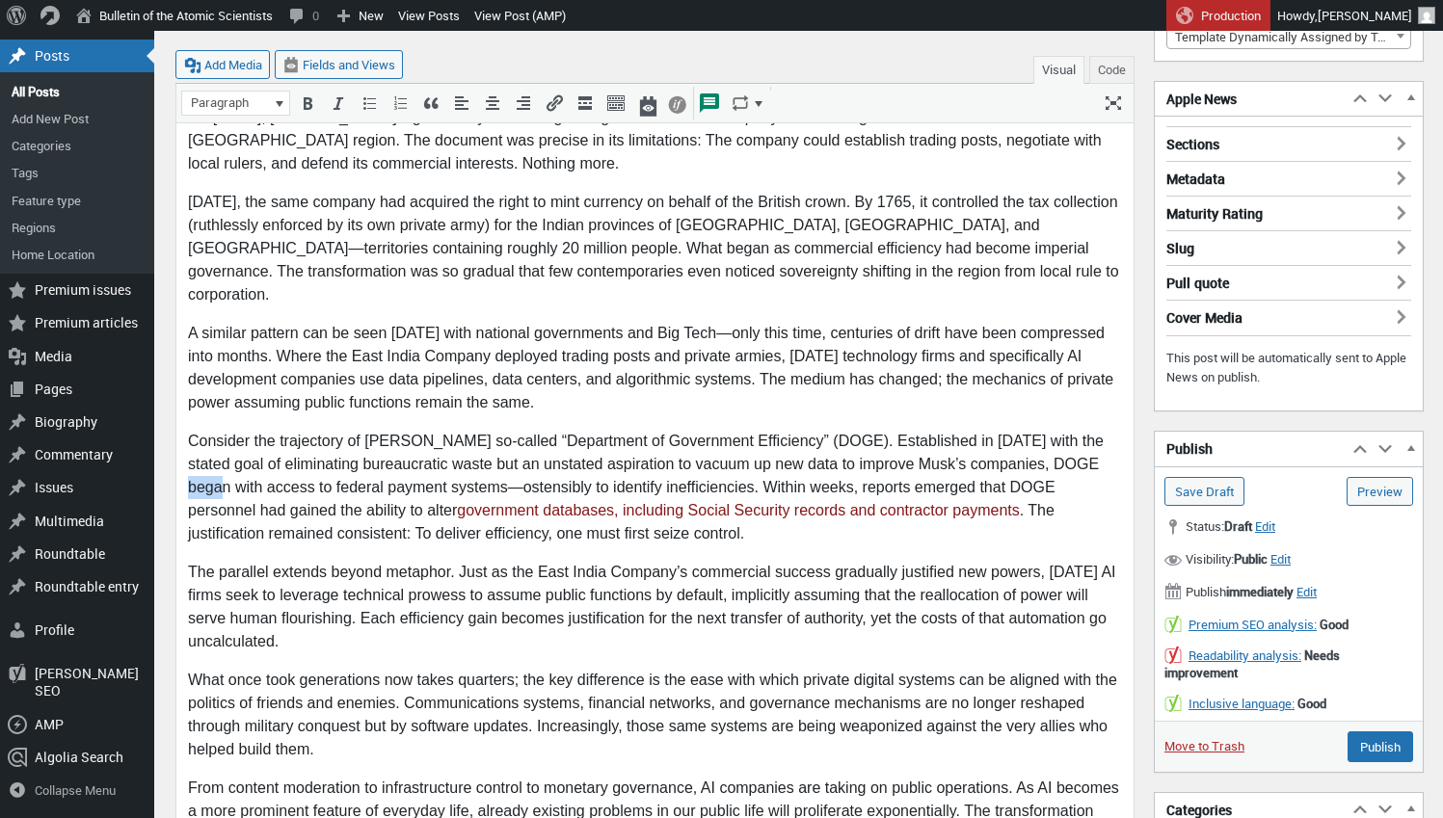
drag, startPoint x: 1054, startPoint y: 438, endPoint x: 1100, endPoint y: 441, distance: 46.4
click at [1100, 441] on p "Consider the trajectory of [PERSON_NAME] so-called “Department of Government Ef…" at bounding box center [655, 487] width 934 height 116
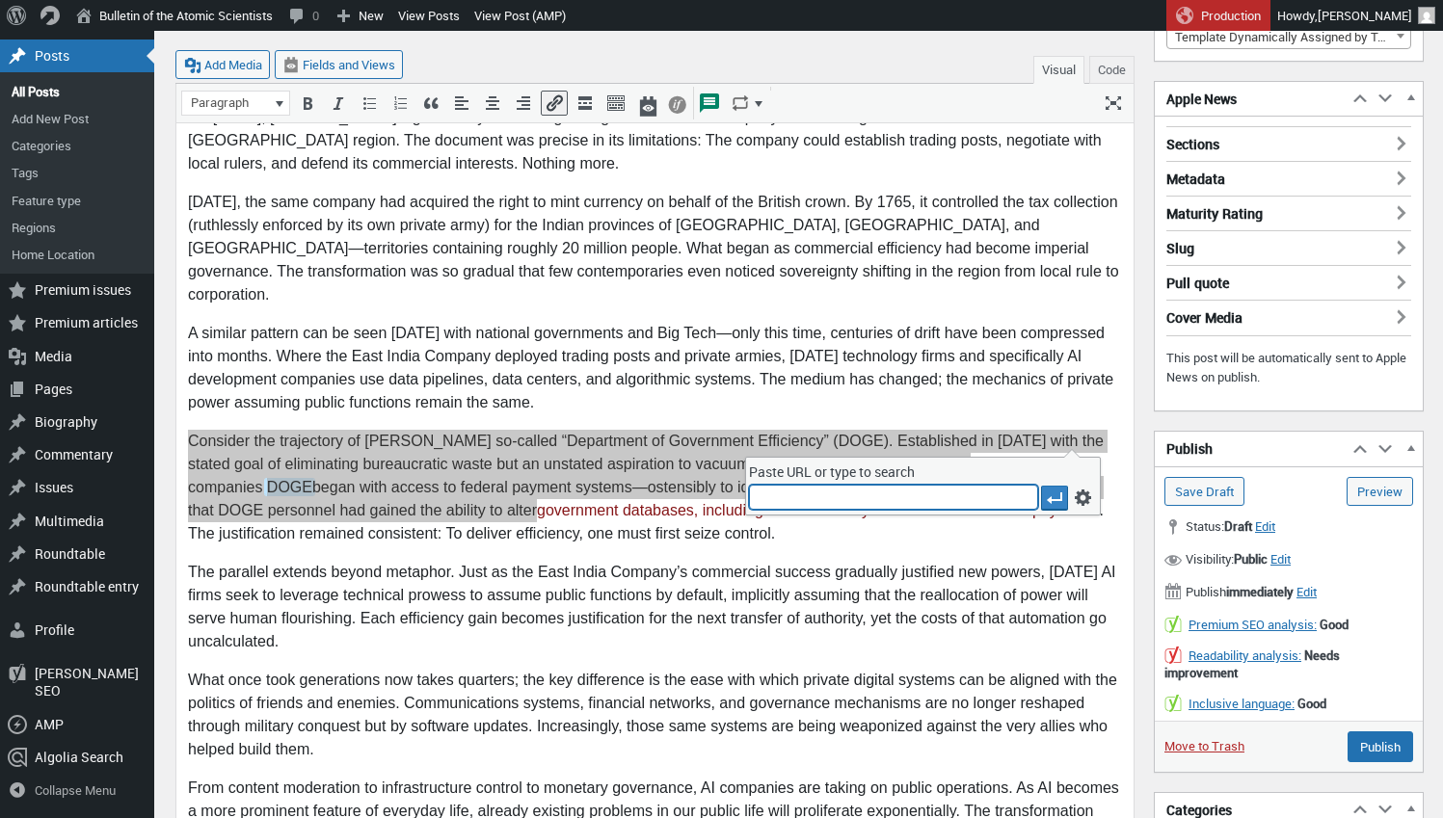
type input "[URL][DOMAIN_NAME]"
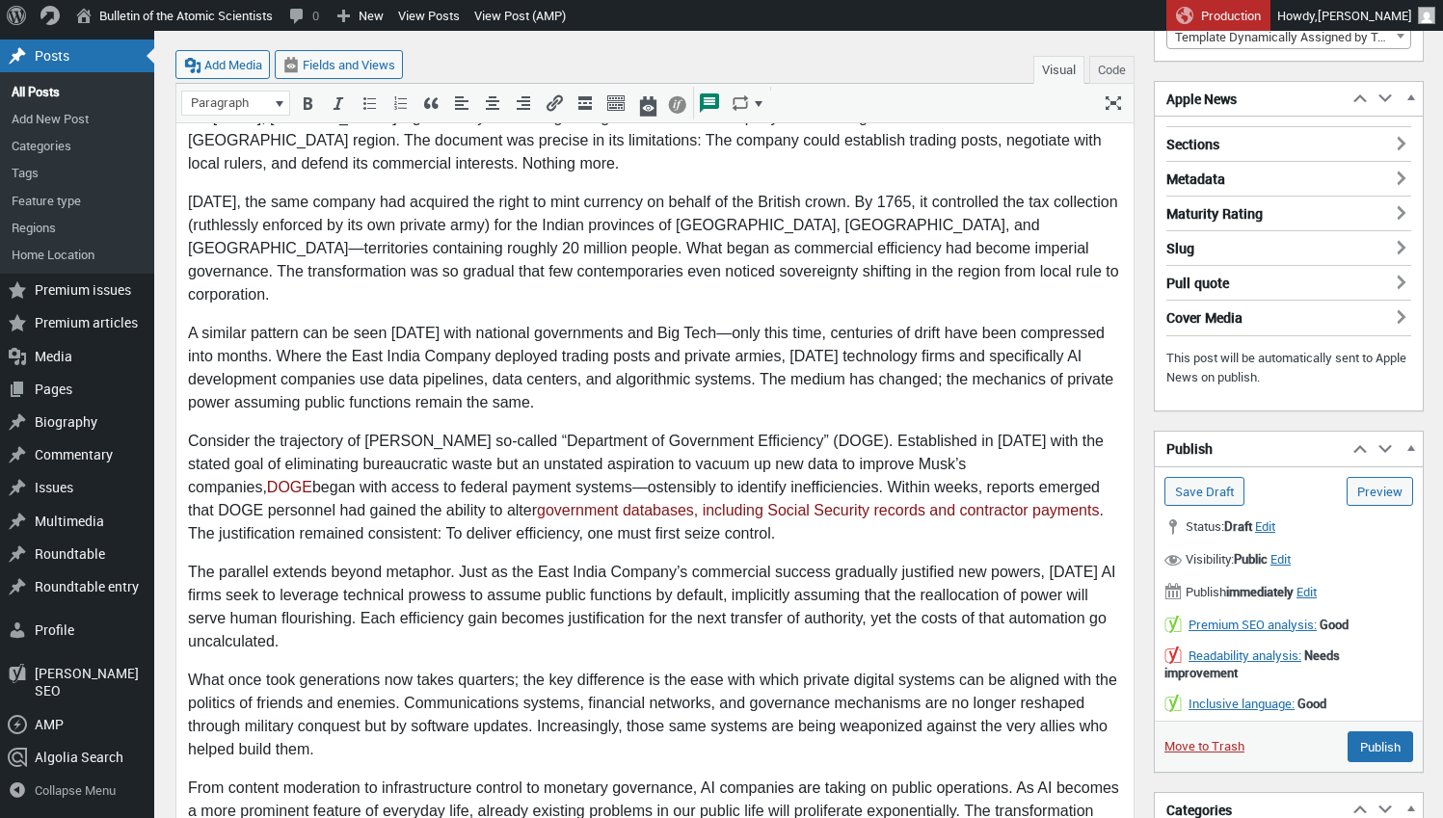
click at [47, 105] on link "All Posts" at bounding box center [77, 91] width 154 height 27
